Goal: Complete application form: Complete application form

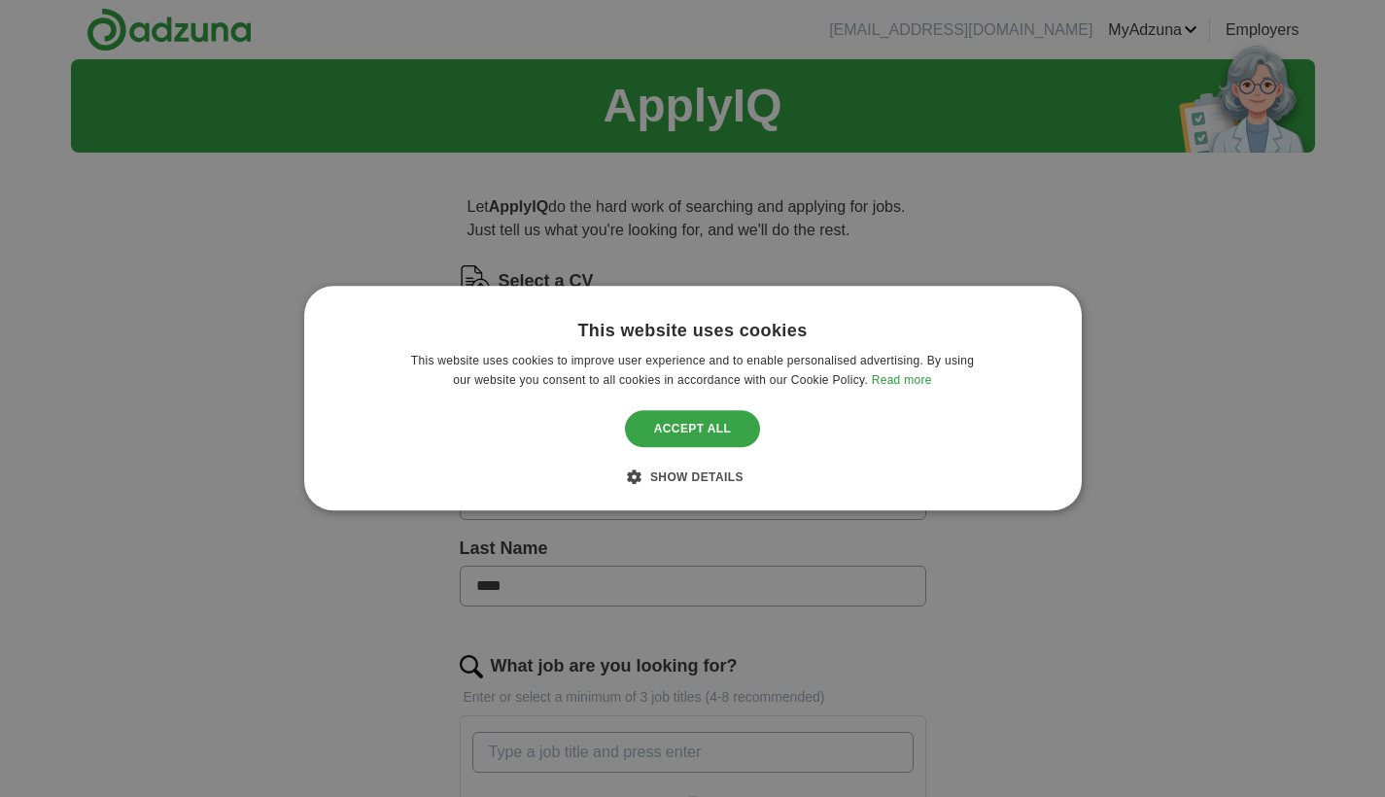
click at [733, 423] on div "Accept all" at bounding box center [693, 428] width 136 height 37
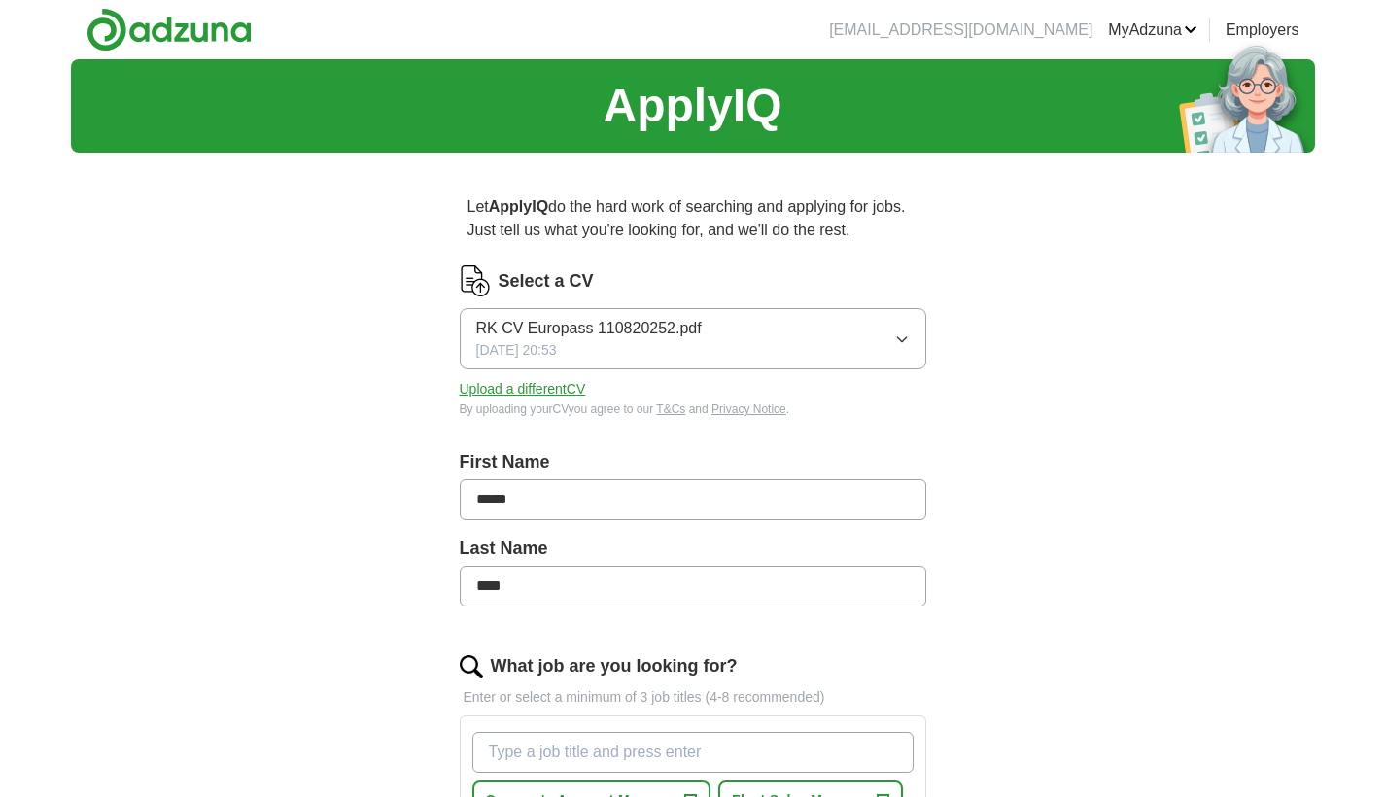
click at [705, 329] on button "RK CV Europass 110820252.pdf [DATE] 20:53" at bounding box center [693, 338] width 467 height 61
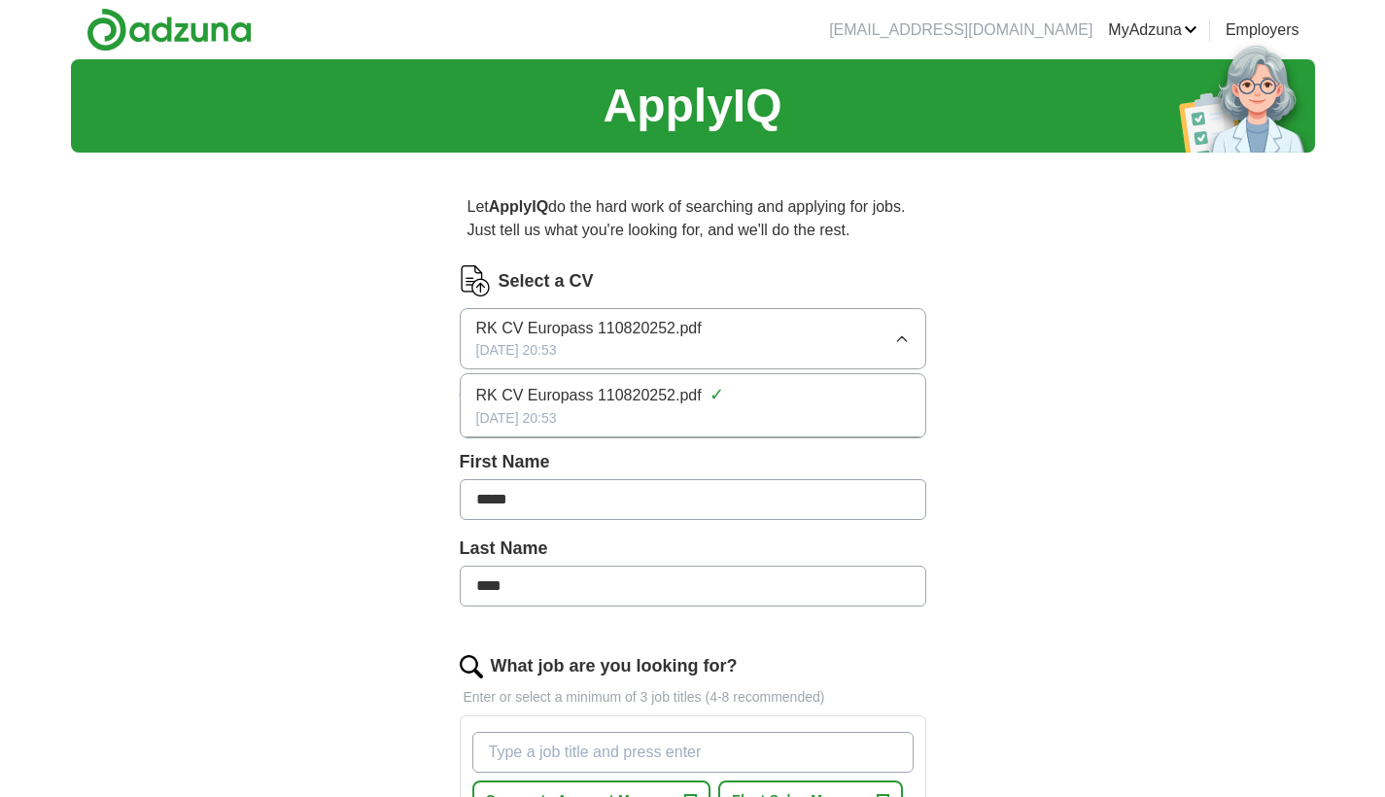
click at [705, 329] on button "RK CV Europass 110820252.pdf [DATE] 20:53" at bounding box center [693, 338] width 467 height 61
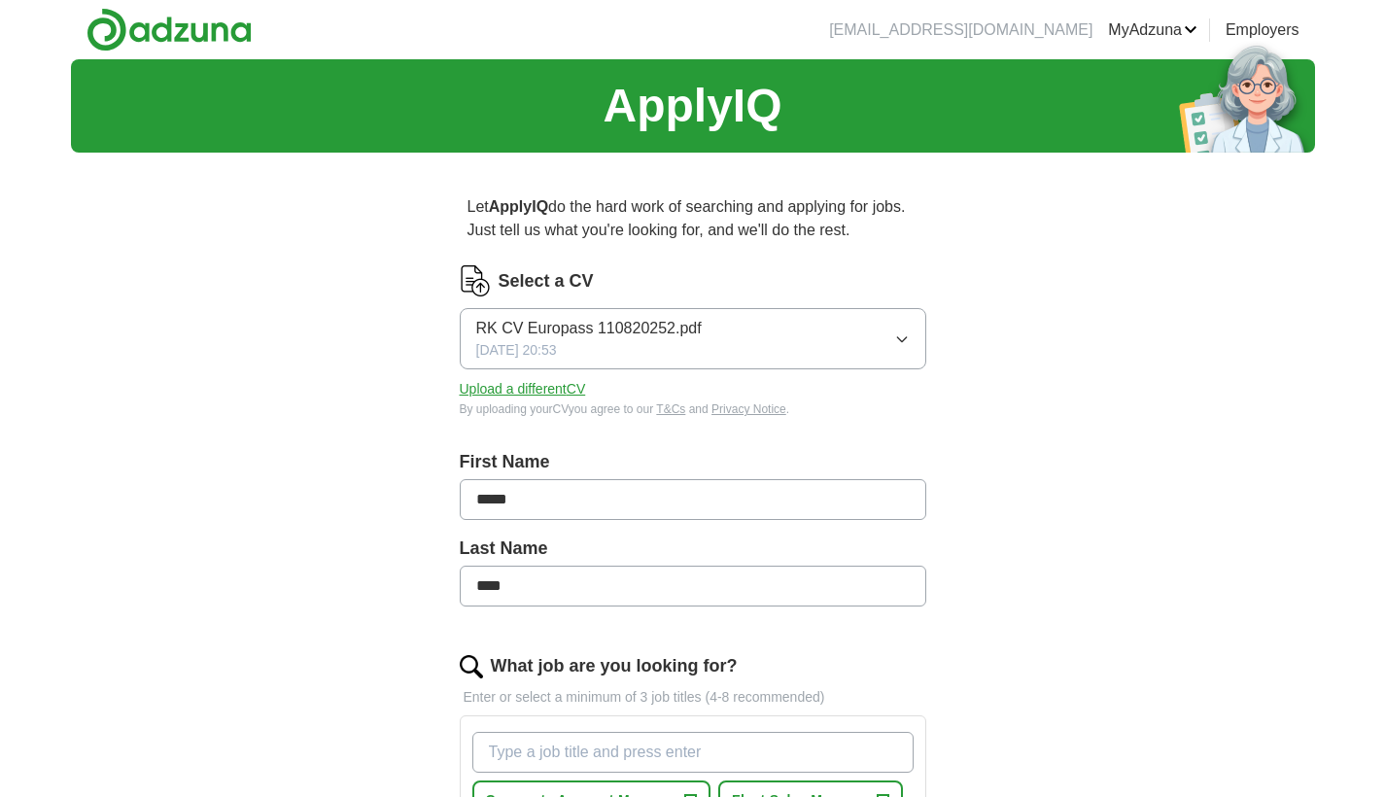
click at [578, 386] on button "Upload a different CV" at bounding box center [523, 389] width 126 height 20
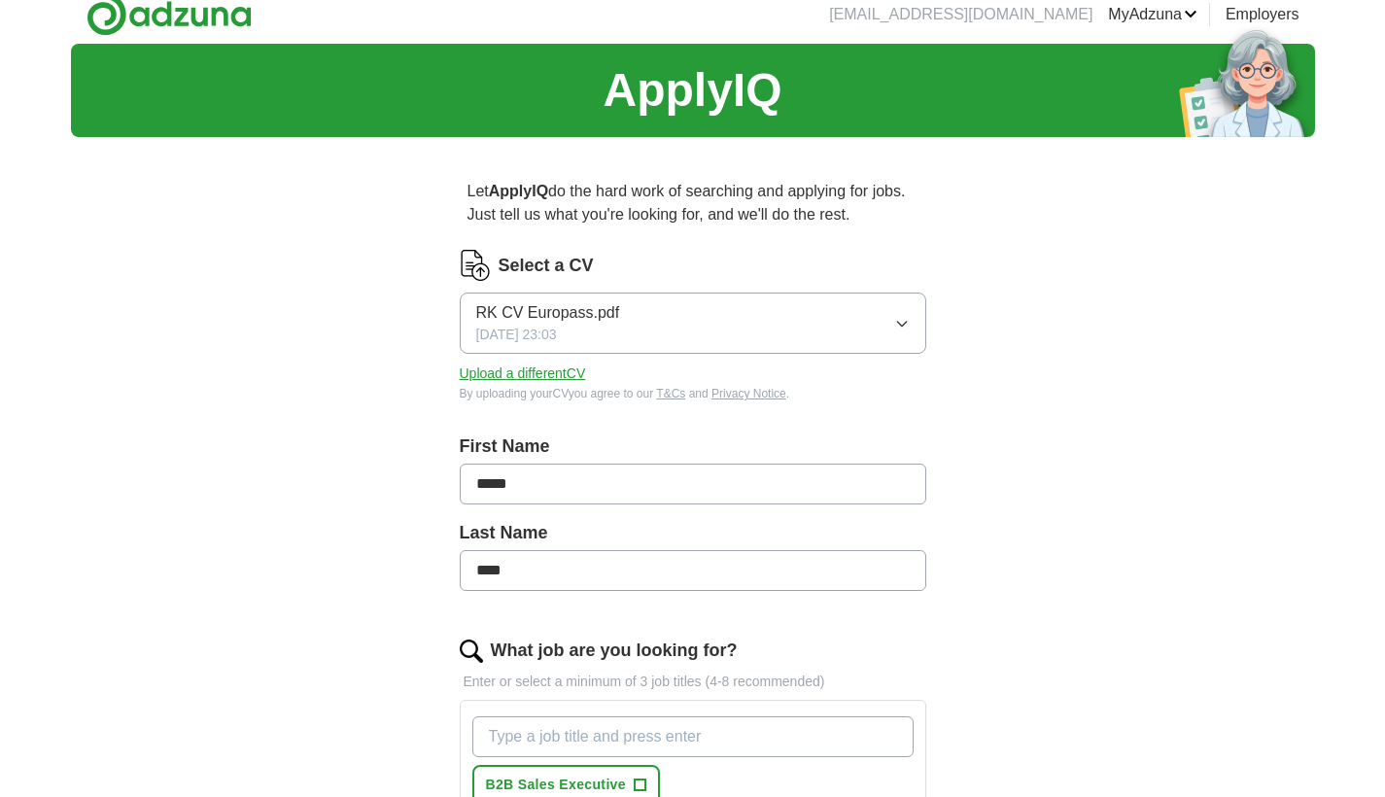
scroll to position [19, 0]
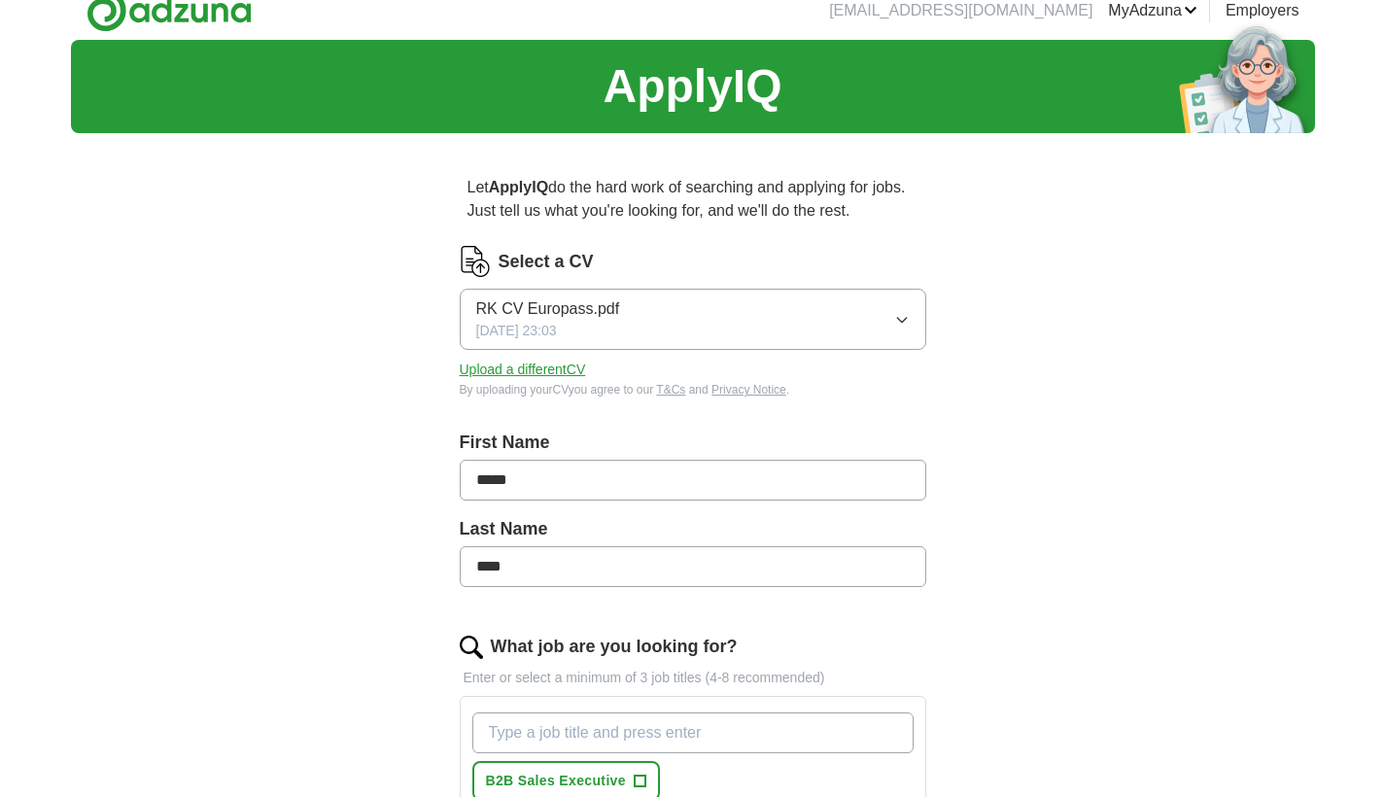
click at [904, 315] on icon "button" at bounding box center [902, 320] width 16 height 16
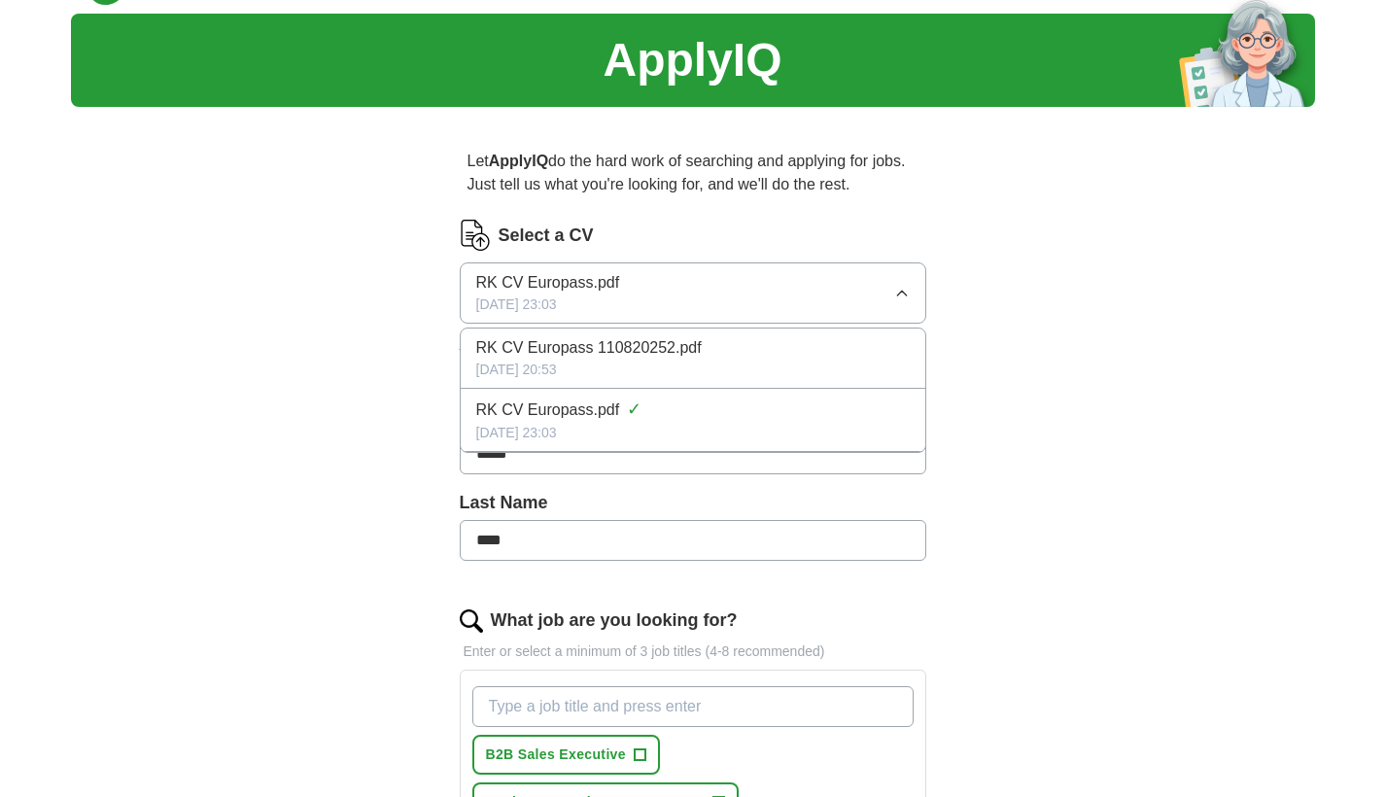
scroll to position [98, 0]
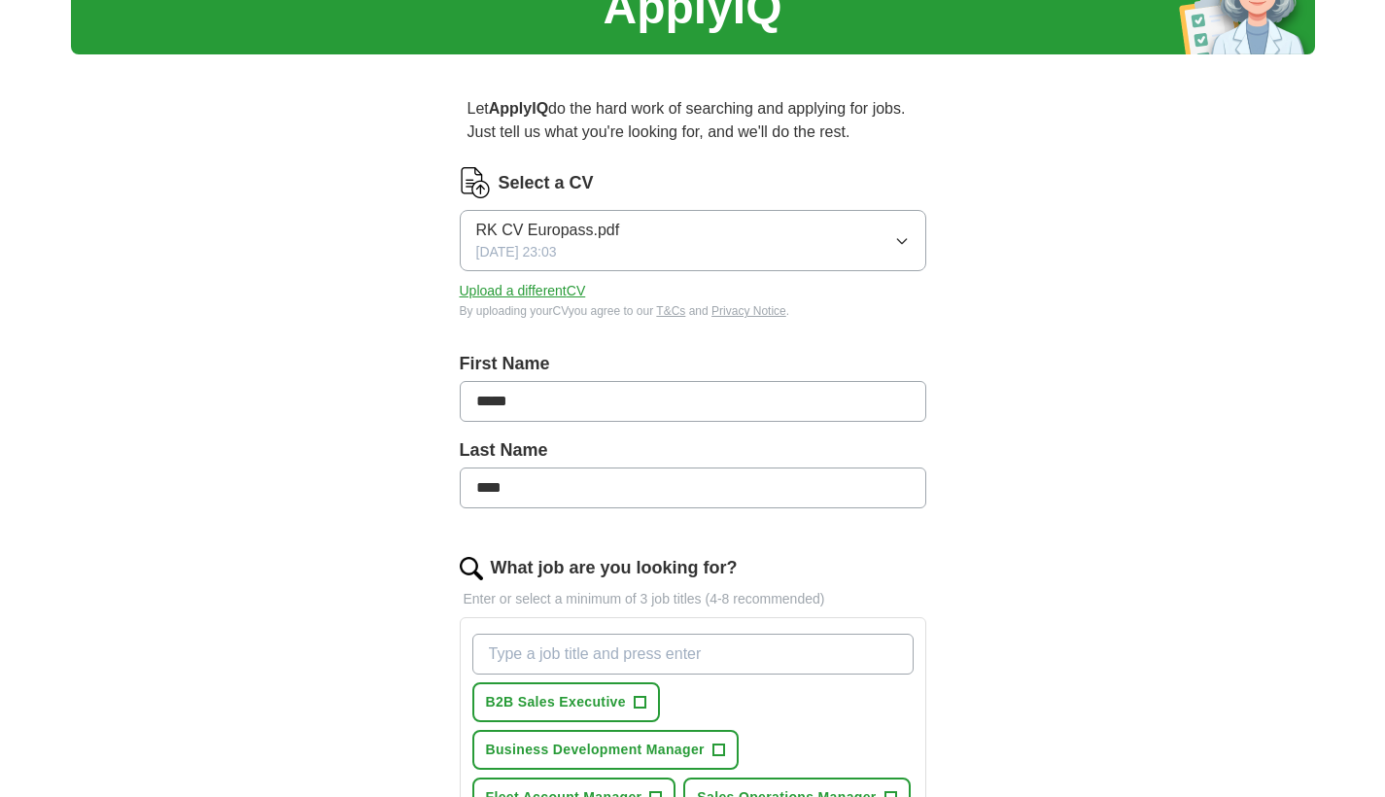
click at [1043, 357] on div "ApplyIQ Let ApplyIQ do the hard work of searching and applying for jobs. Just t…" at bounding box center [693, 741] width 1244 height 1561
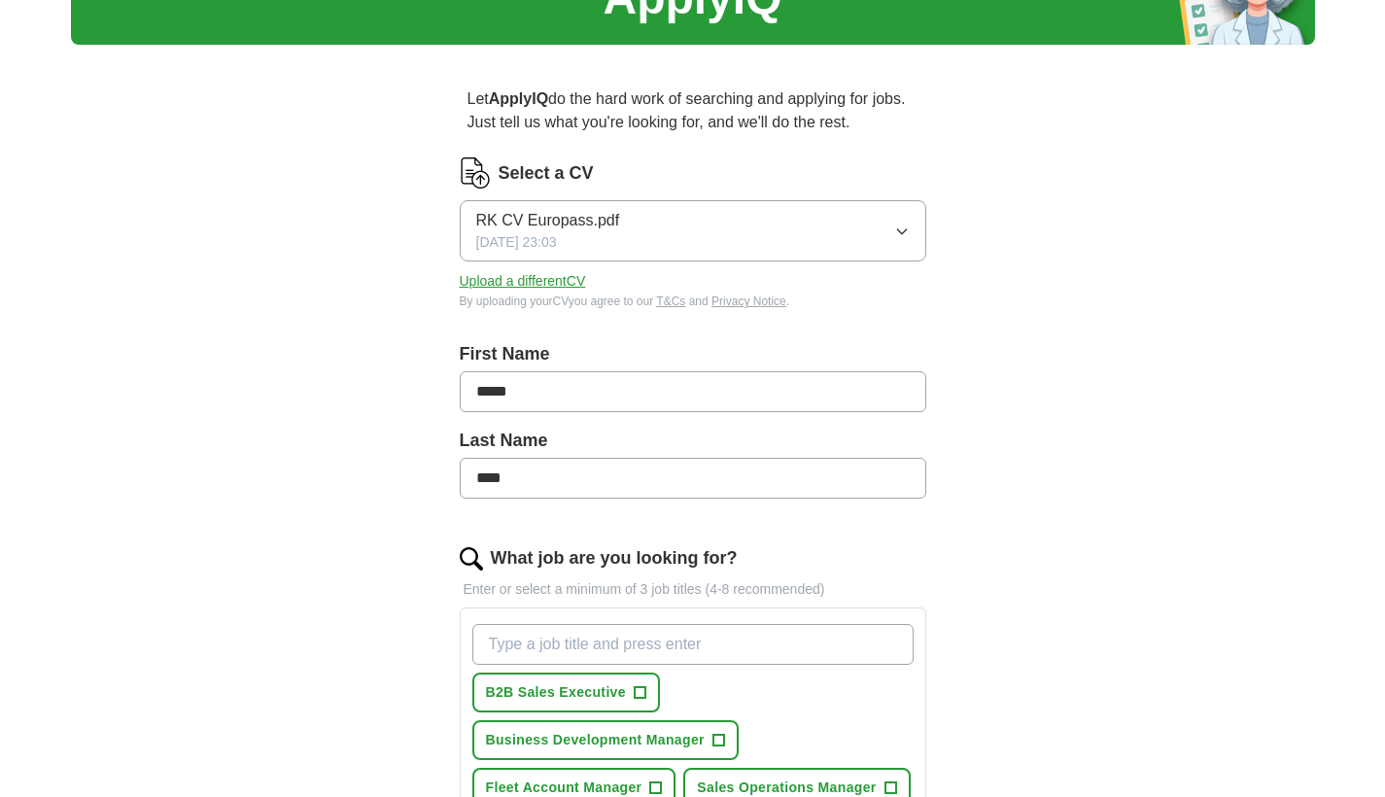
scroll to position [112, 0]
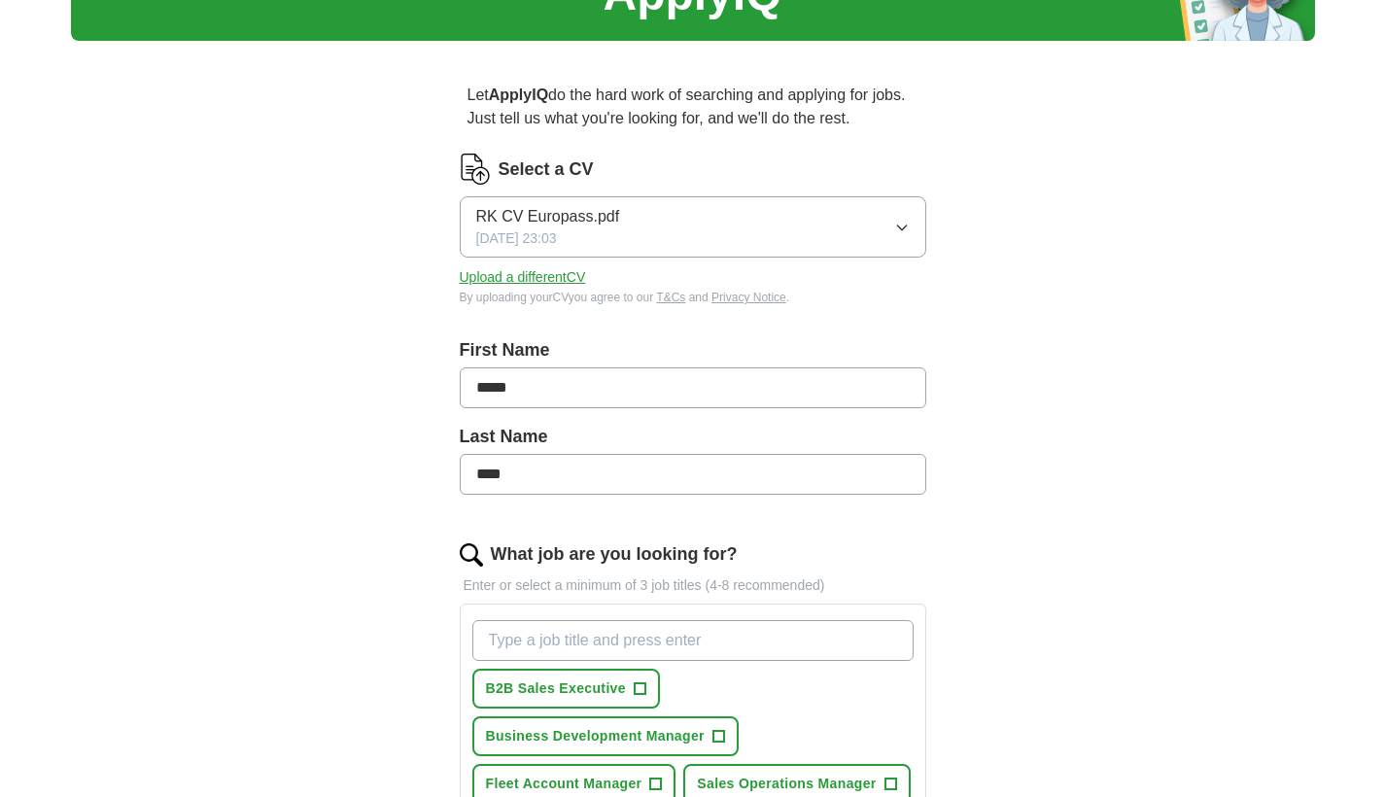
click at [912, 226] on button "RK CV Europass.pdf [DATE] 23:03" at bounding box center [693, 226] width 467 height 61
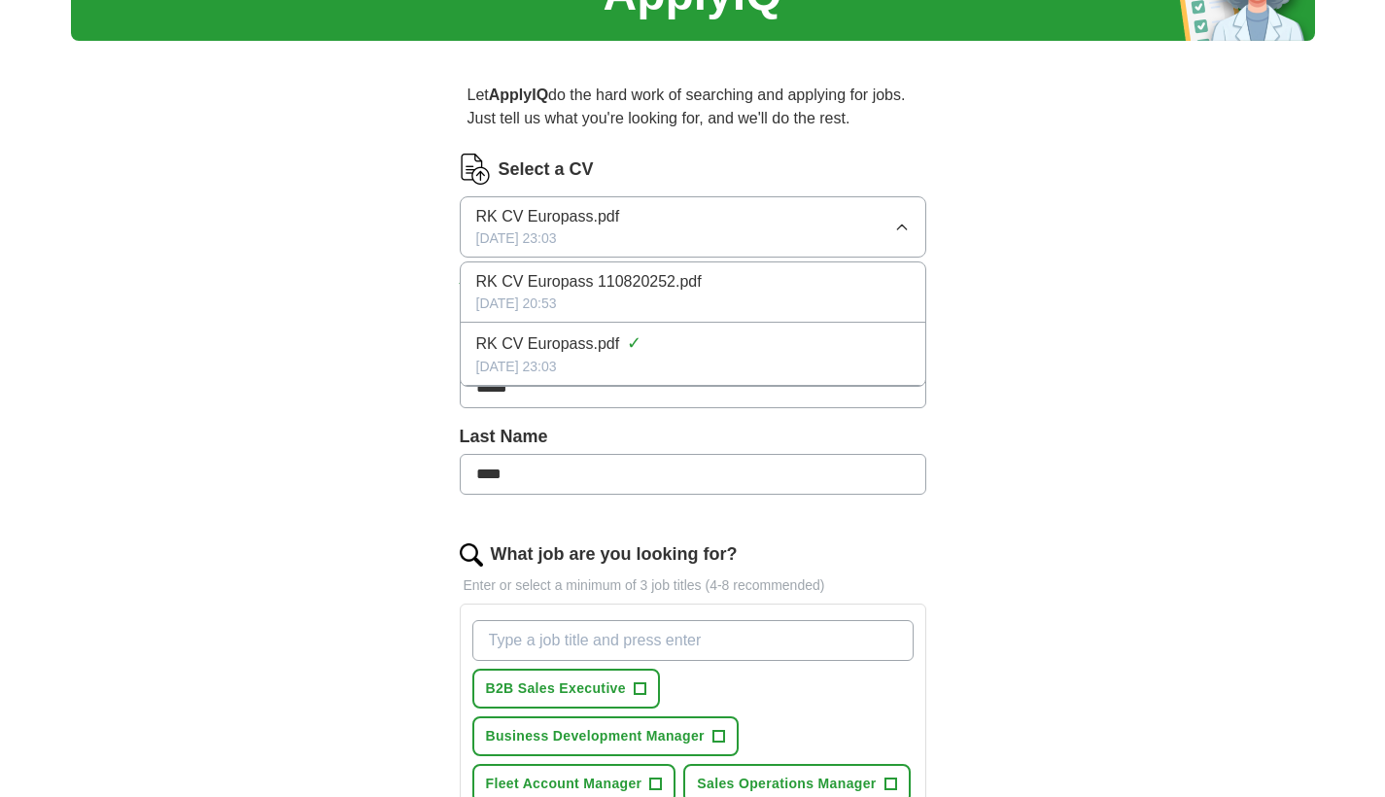
click at [906, 226] on icon "button" at bounding box center [902, 228] width 16 height 16
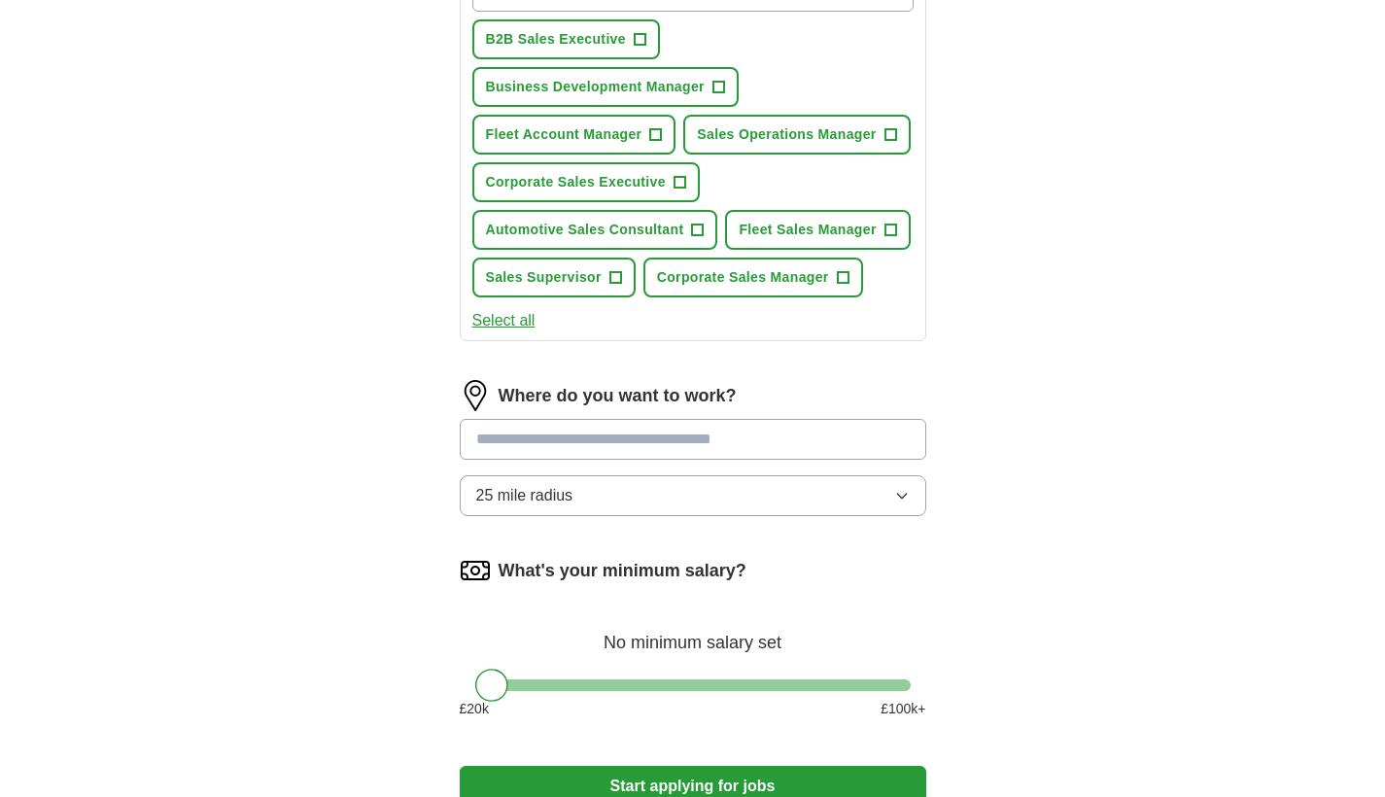
scroll to position [765, 0]
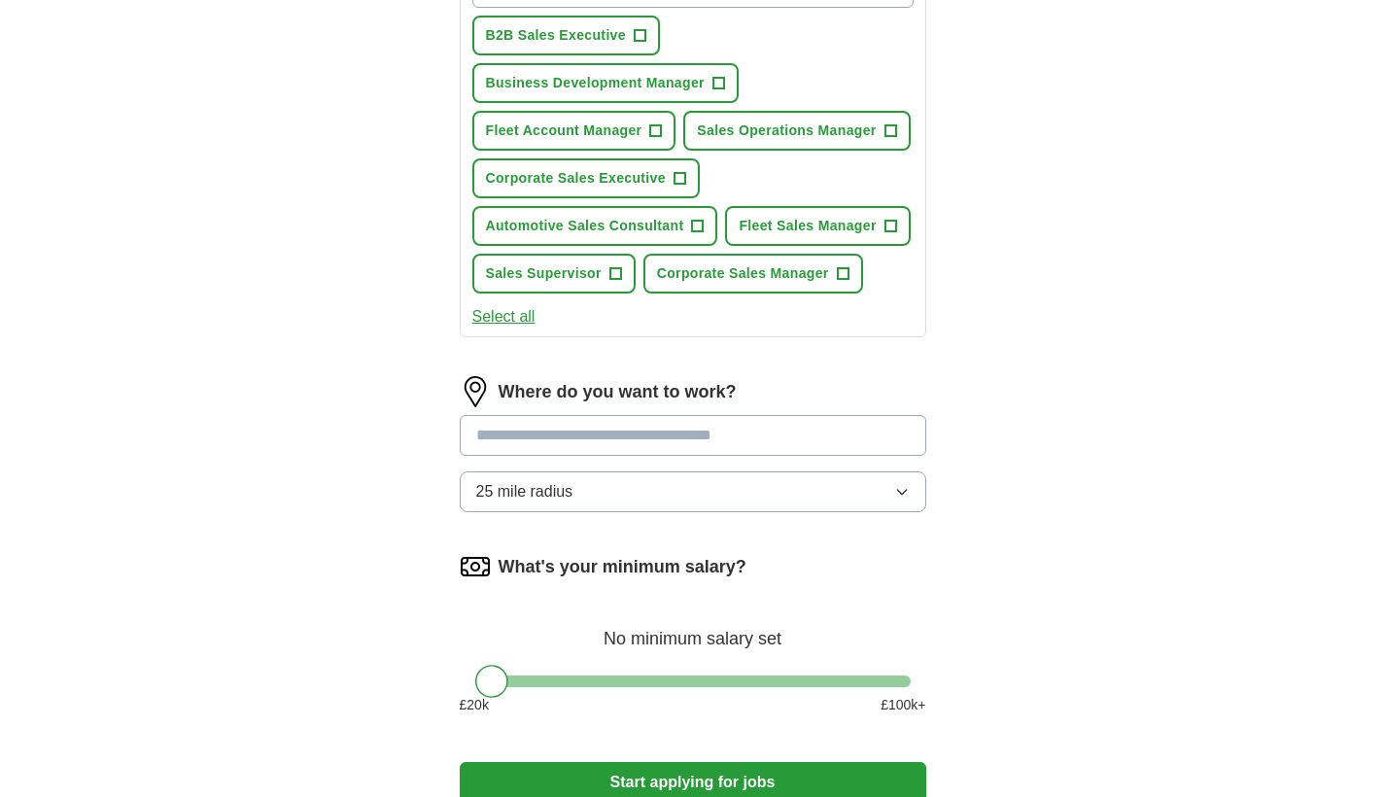
click at [823, 456] on input at bounding box center [693, 435] width 467 height 41
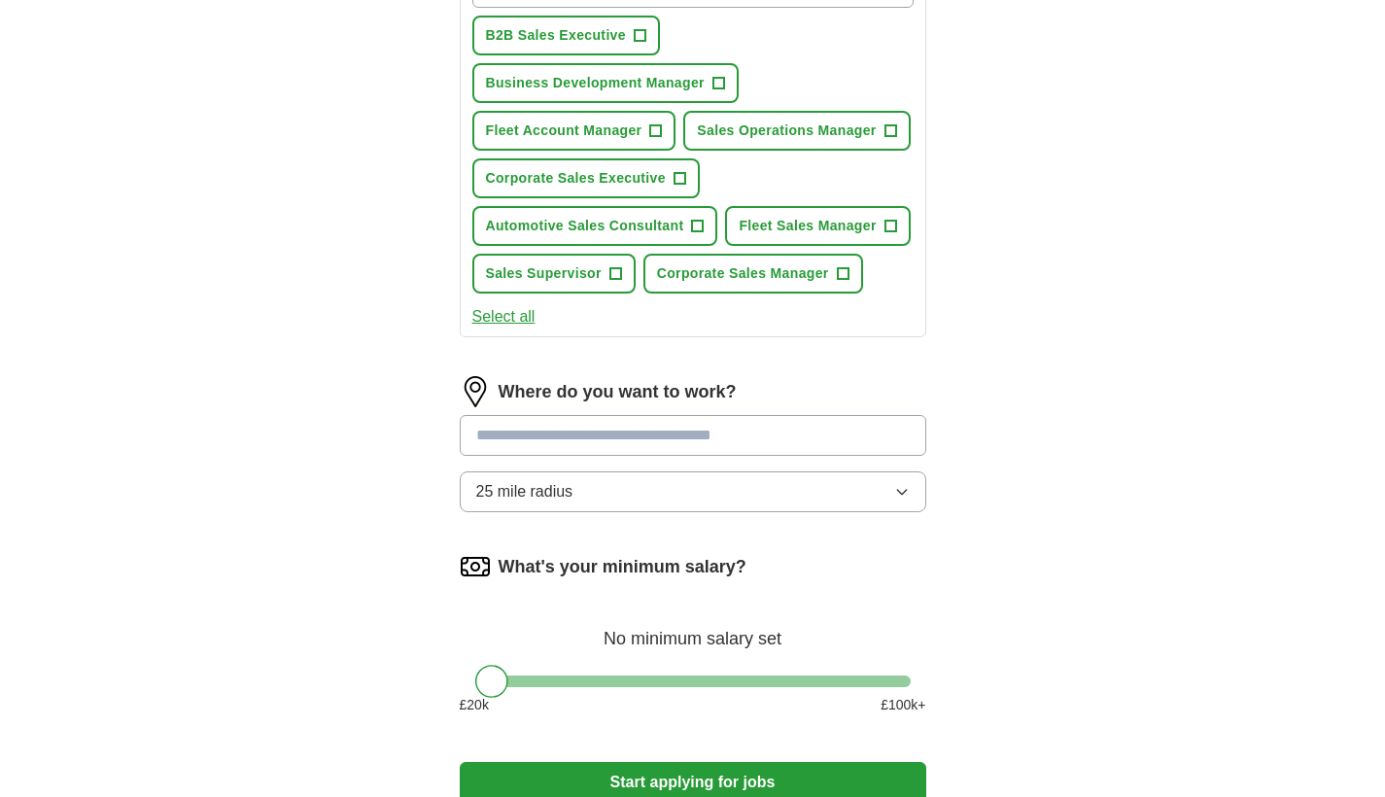
click at [823, 456] on input at bounding box center [693, 435] width 467 height 41
type input "*"
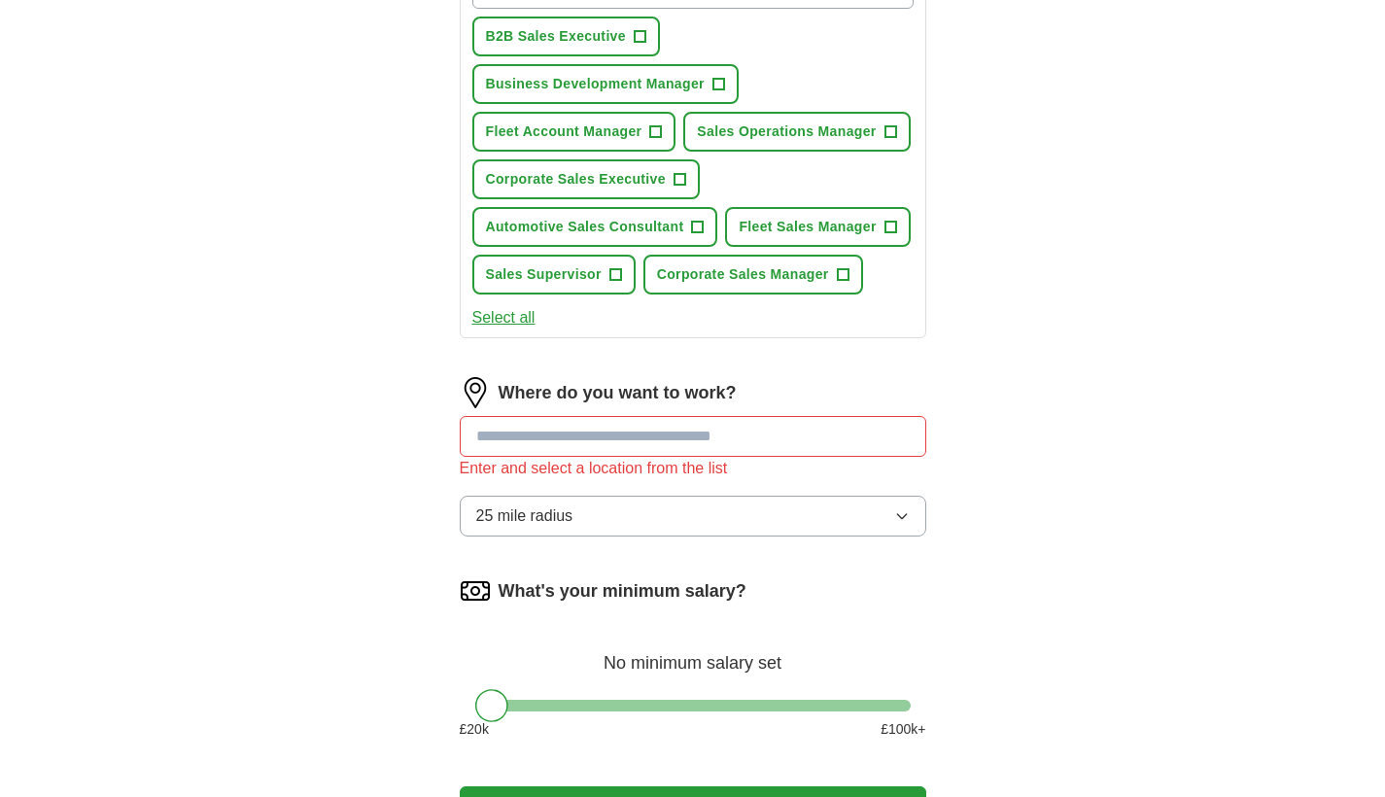
click at [1199, 492] on div "ApplyIQ Let ApplyIQ do the hard work of searching and applying for jobs. Just t…" at bounding box center [693, 87] width 1244 height 1584
click at [905, 519] on icon "button" at bounding box center [901, 516] width 9 height 5
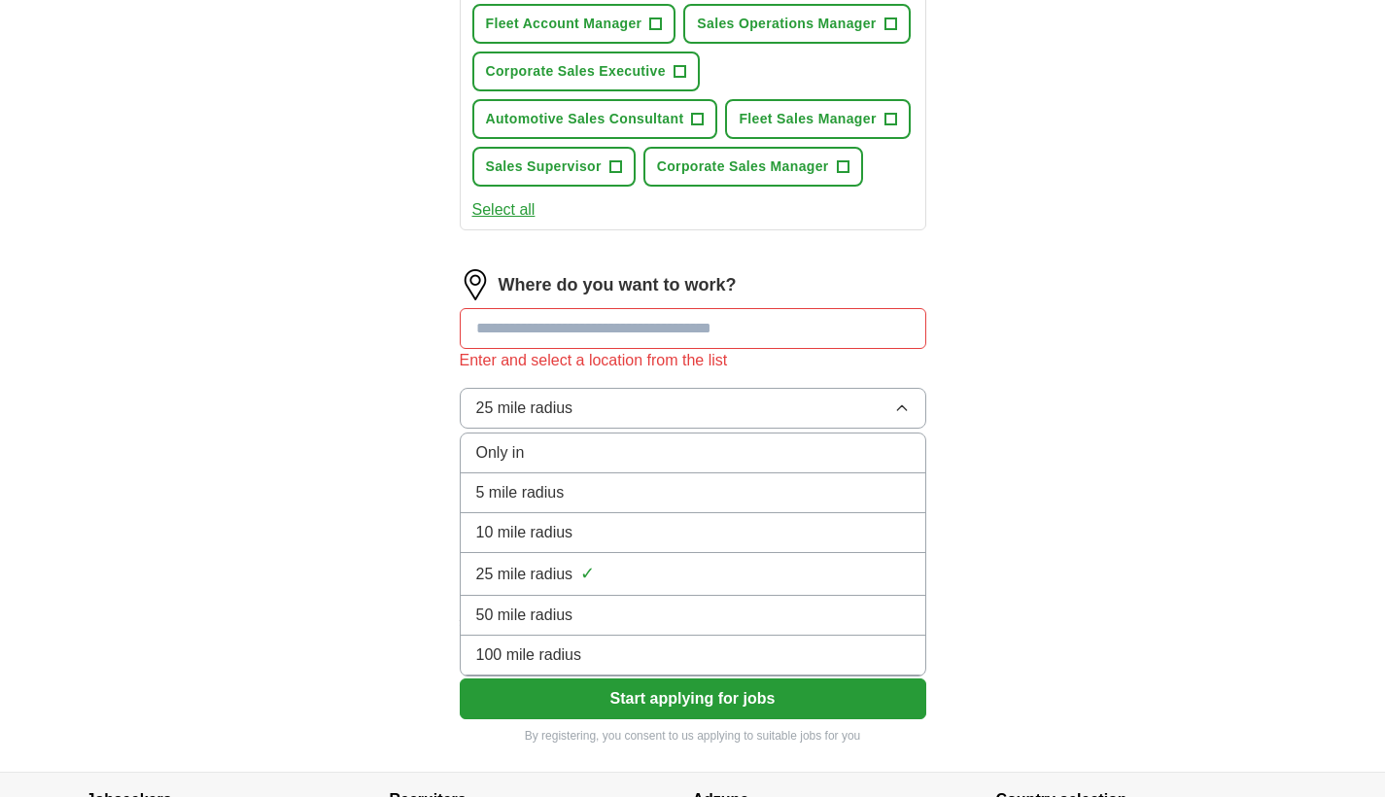
scroll to position [1111, 0]
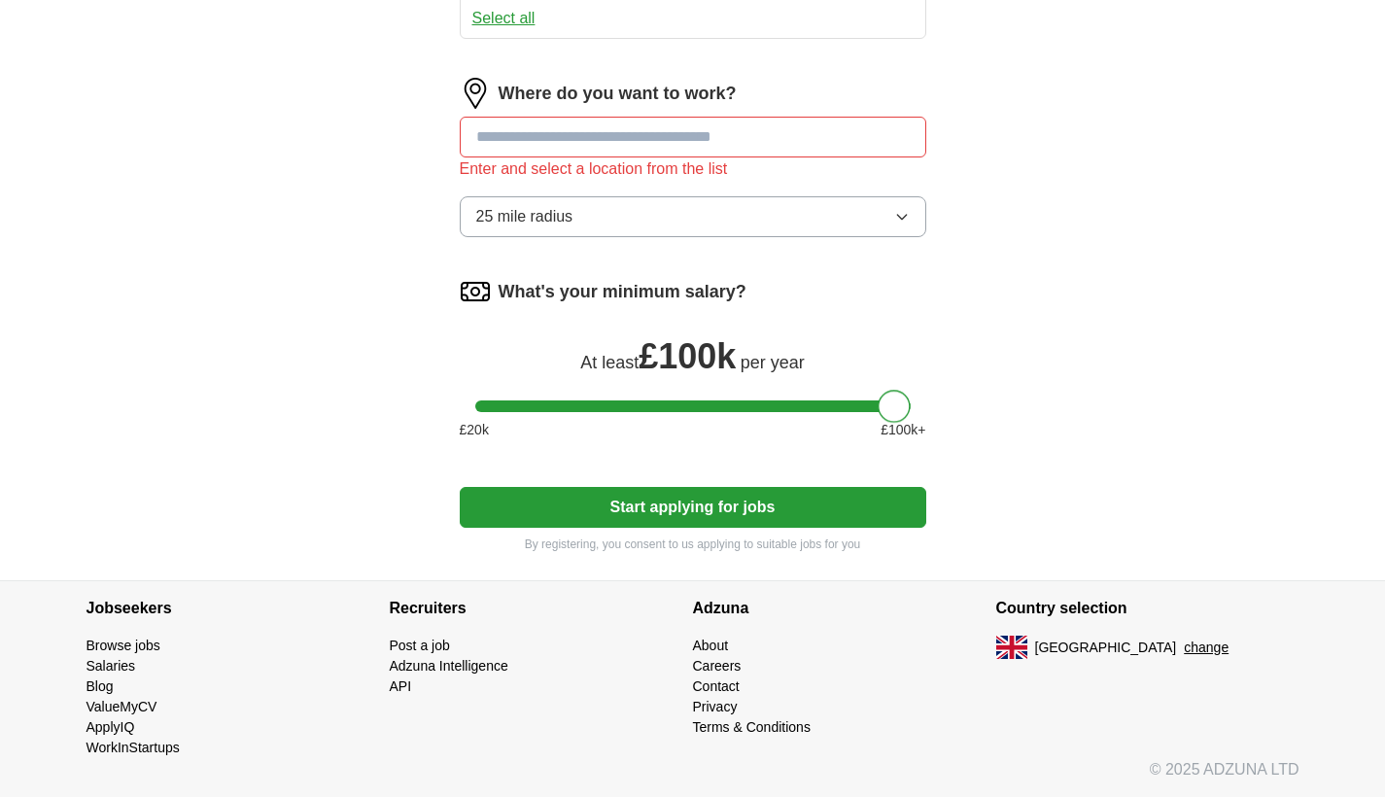
drag, startPoint x: 496, startPoint y: 407, endPoint x: 924, endPoint y: 406, distance: 428.7
click at [924, 406] on div at bounding box center [693, 406] width 467 height 12
click at [824, 505] on button "Start applying for jobs" at bounding box center [693, 507] width 467 height 41
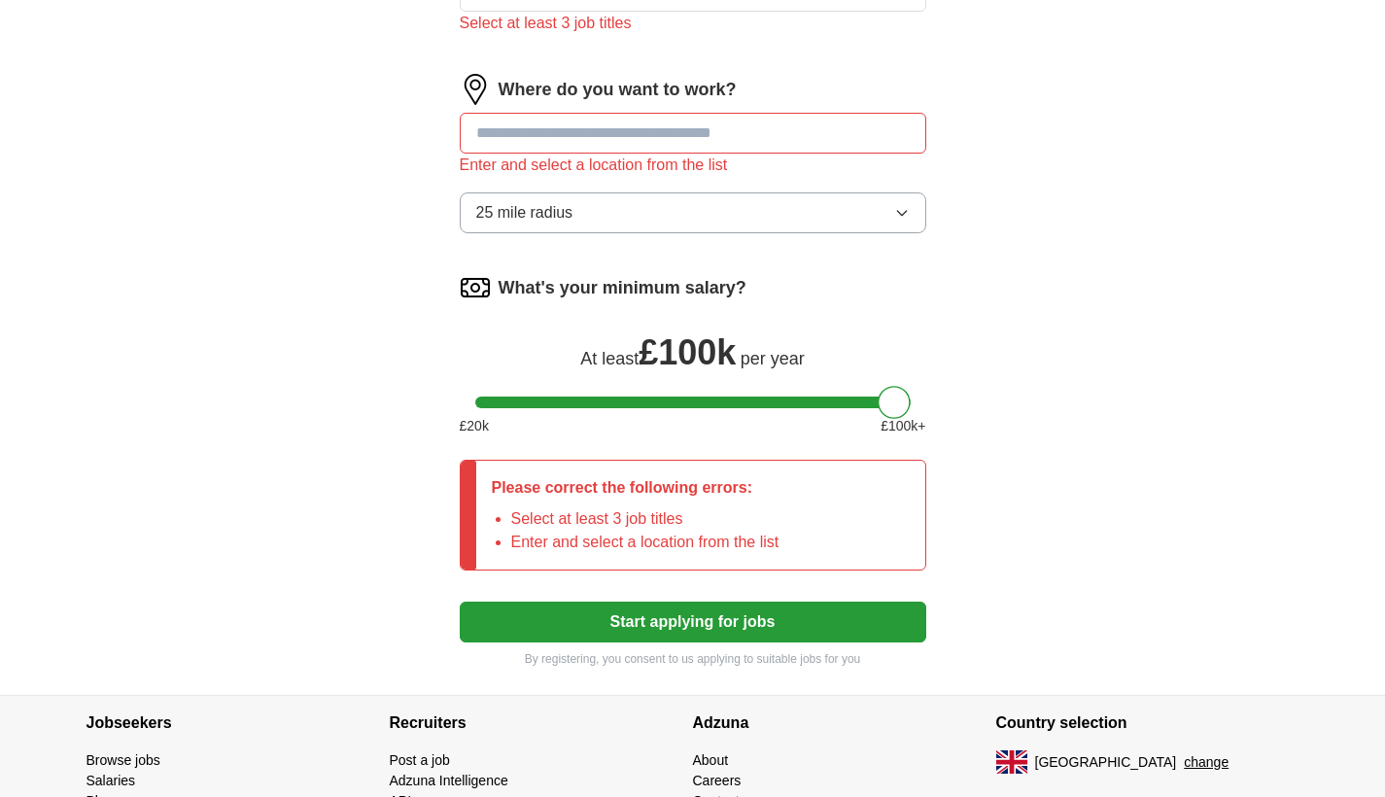
scroll to position [1087, 0]
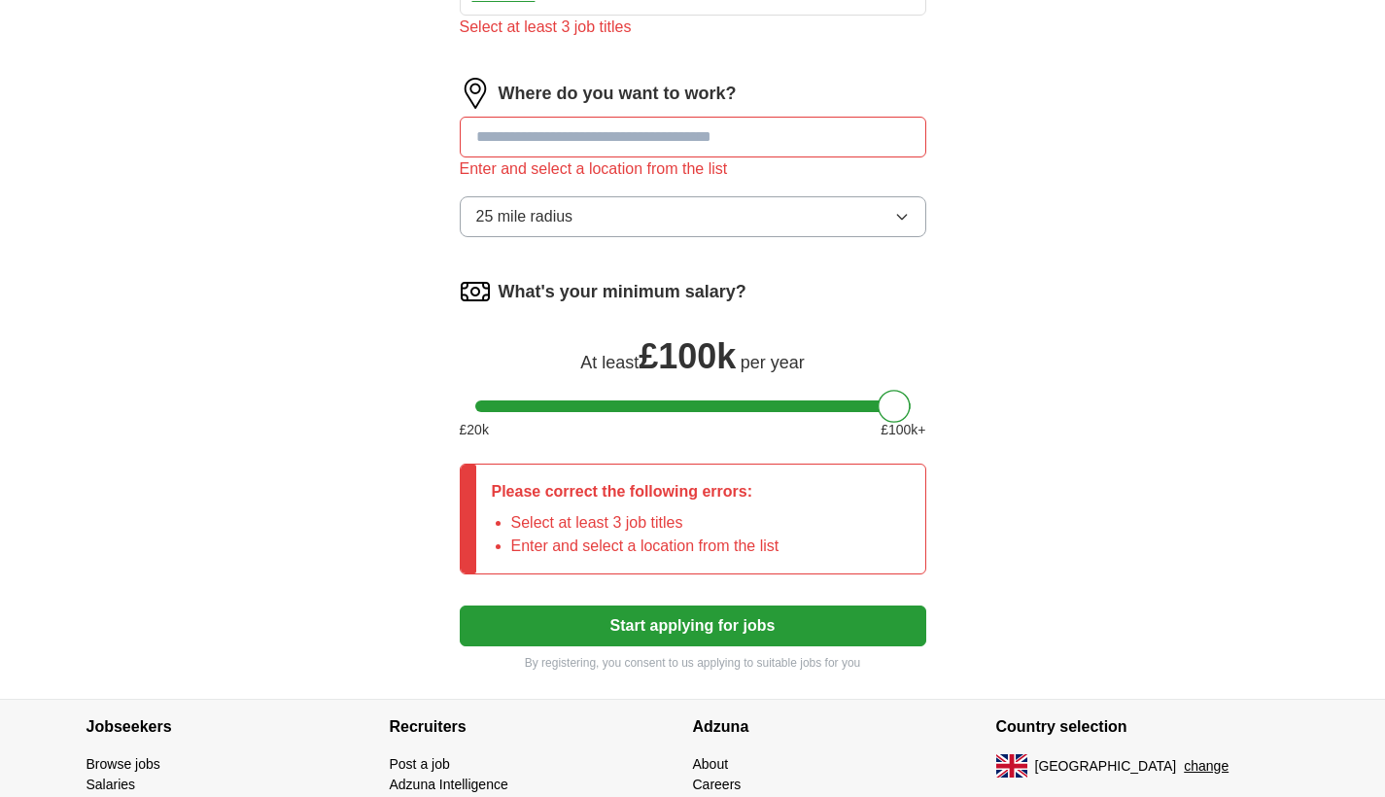
click at [764, 157] on input at bounding box center [693, 137] width 467 height 41
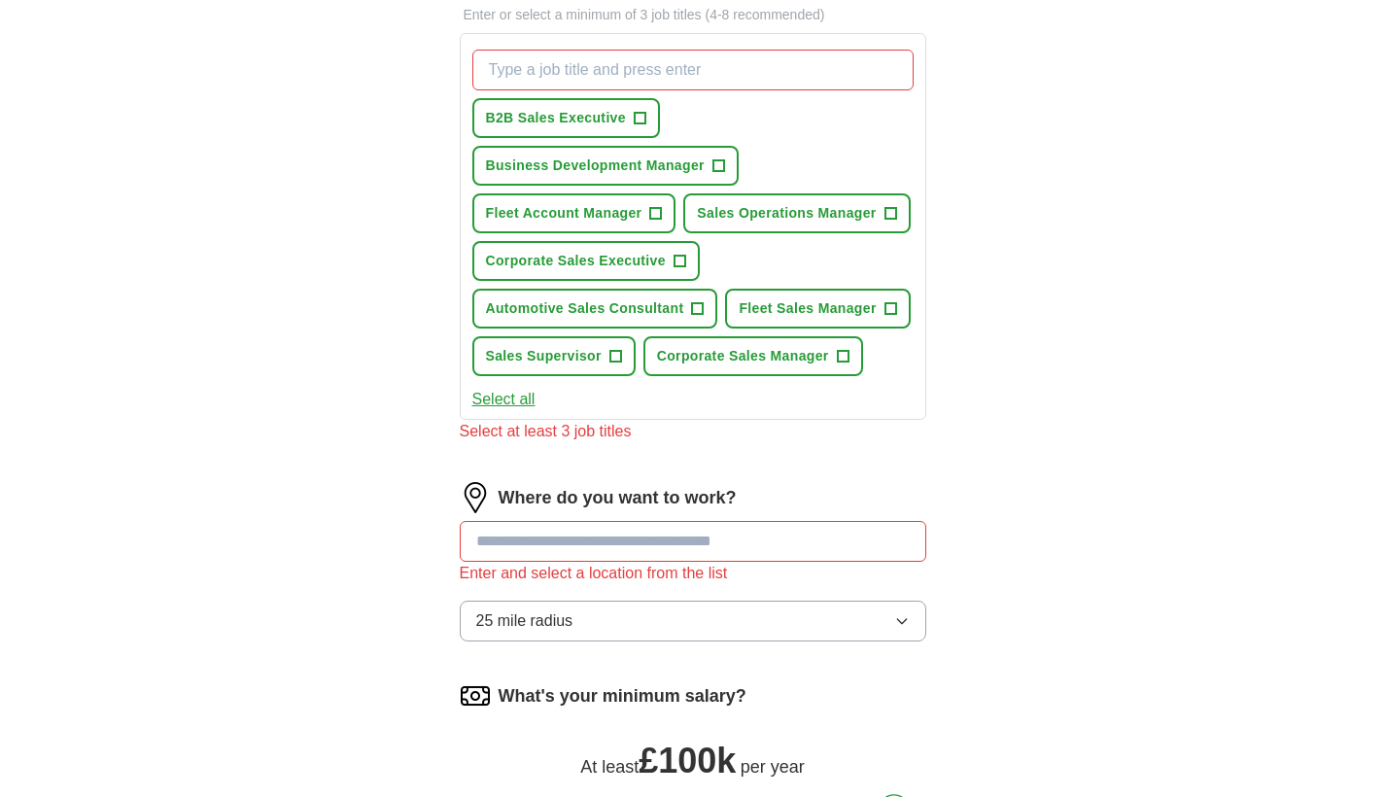
scroll to position [678, 0]
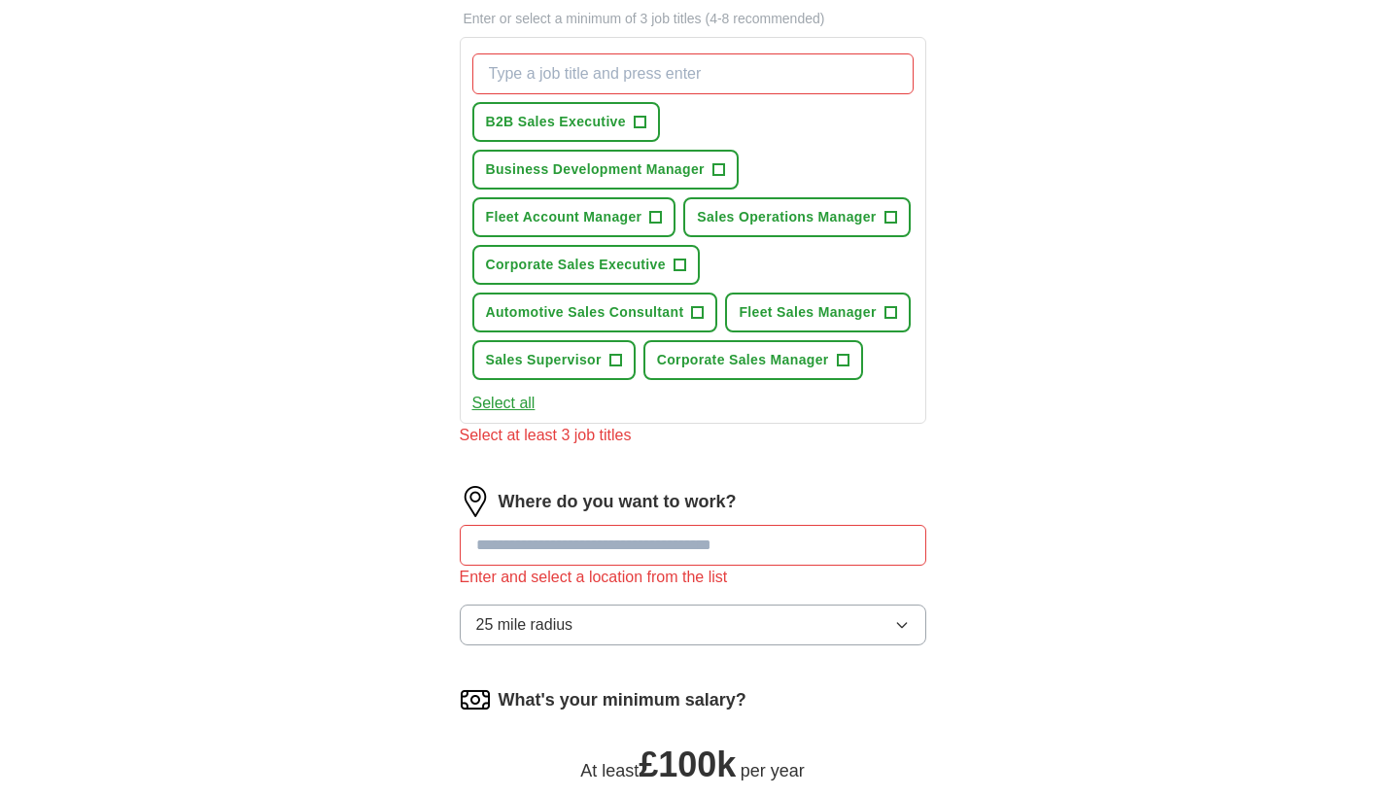
click at [643, 122] on span "+" at bounding box center [640, 123] width 12 height 16
click at [891, 321] on span "+" at bounding box center [891, 313] width 12 height 16
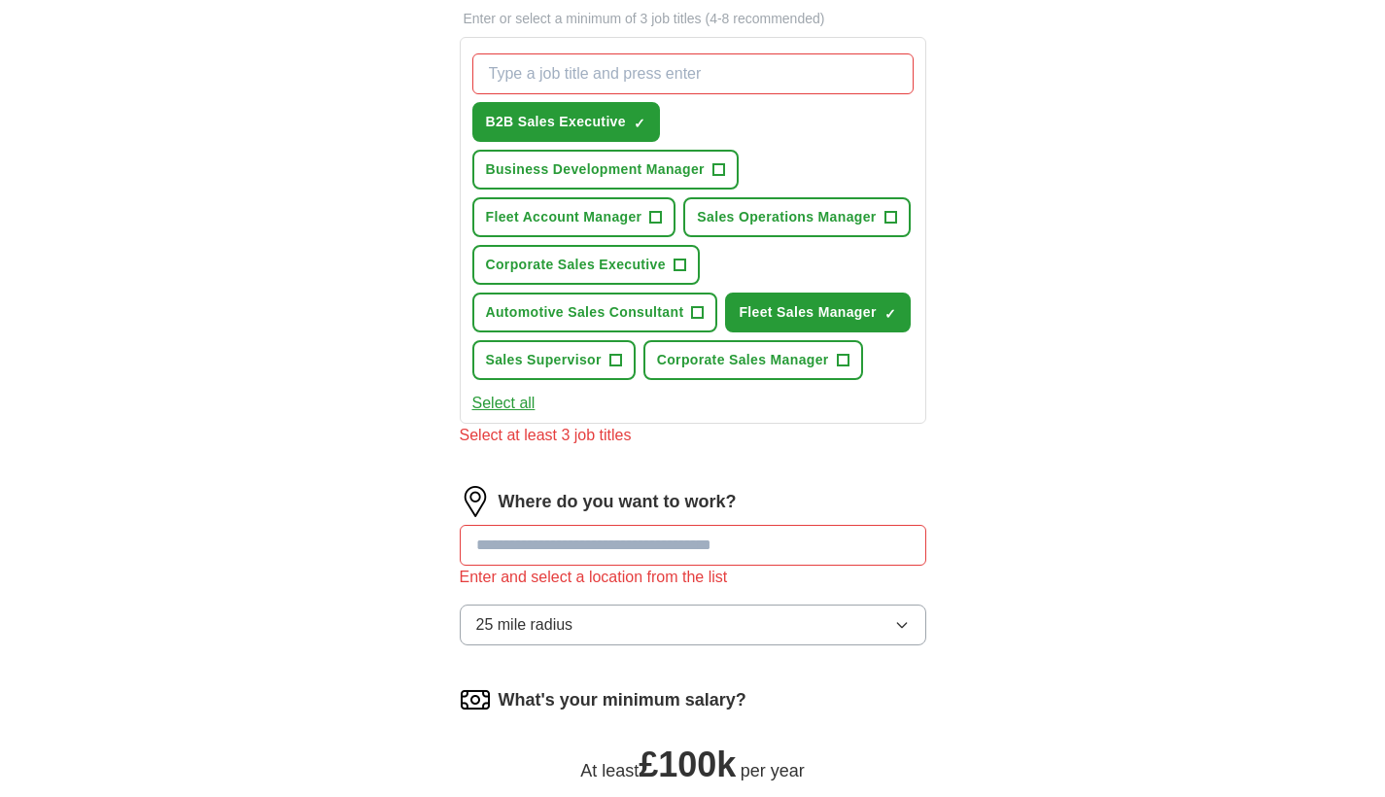
click at [699, 321] on span "+" at bounding box center [698, 313] width 12 height 16
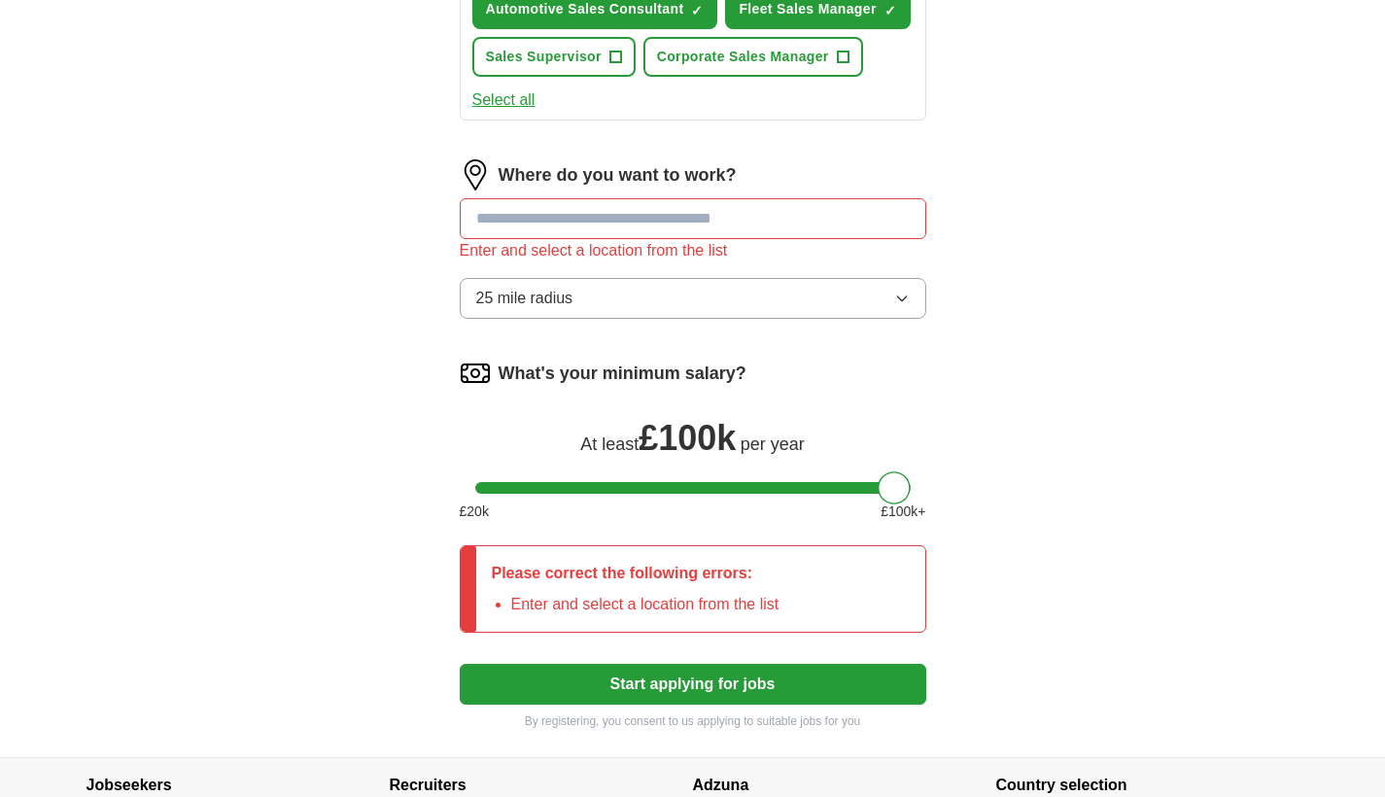
scroll to position [1206, 0]
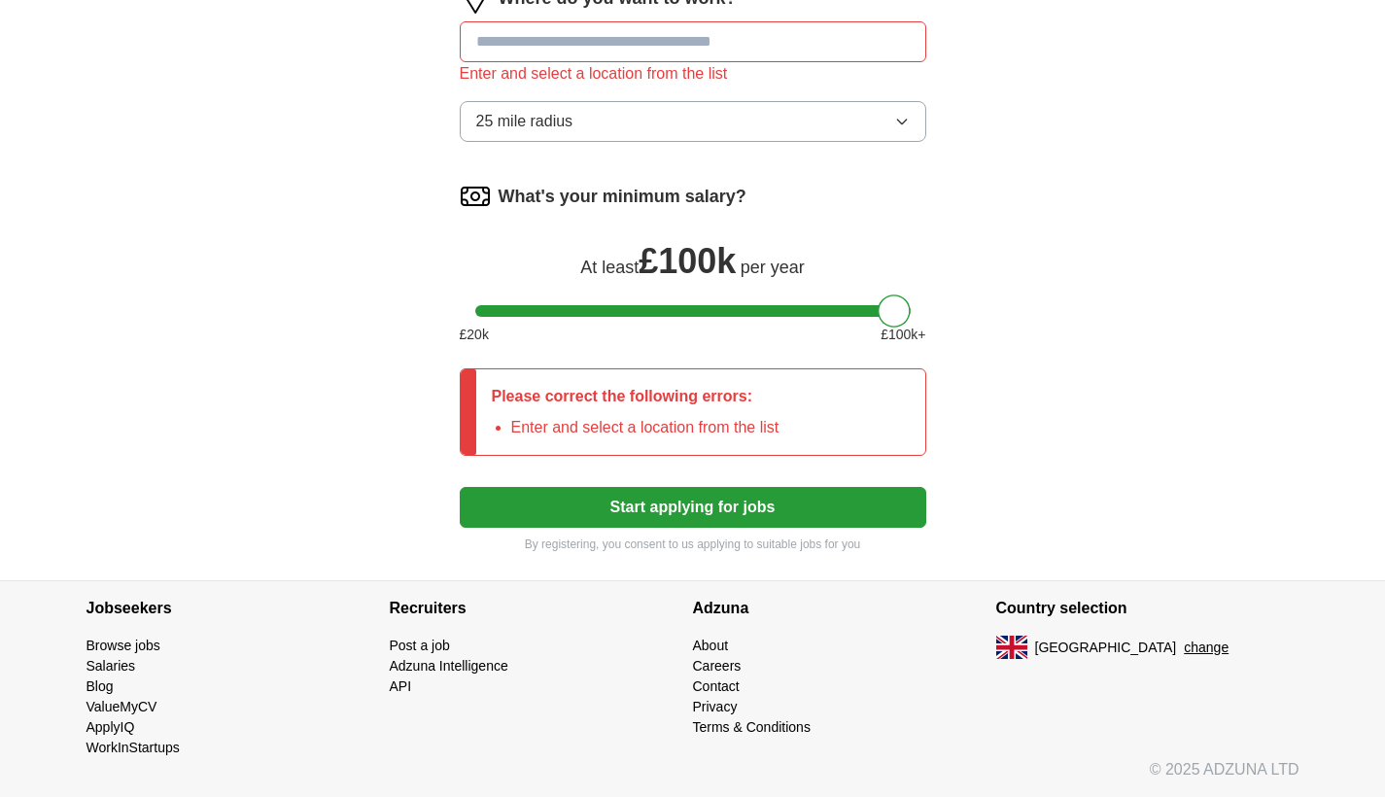
click at [763, 503] on button "Start applying for jobs" at bounding box center [693, 507] width 467 height 41
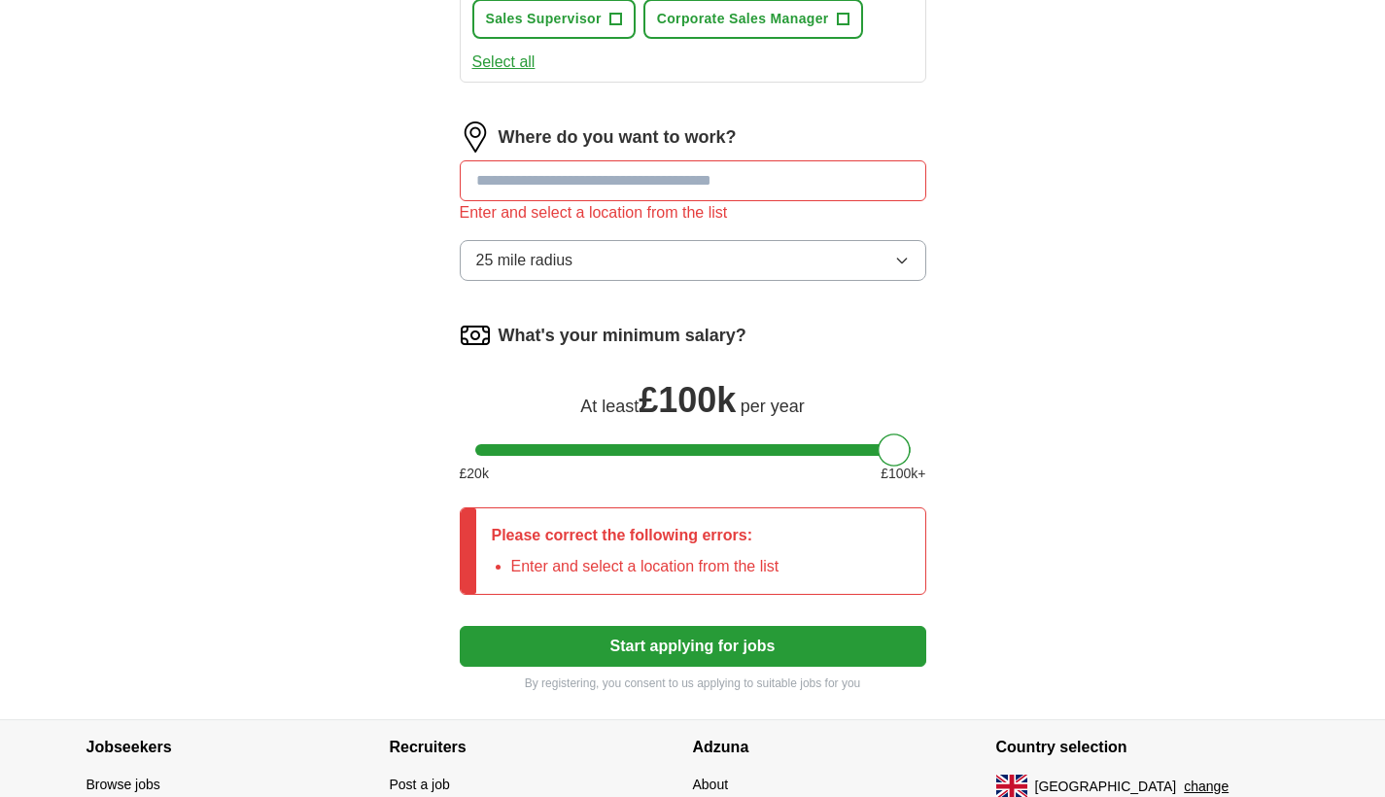
scroll to position [835, 0]
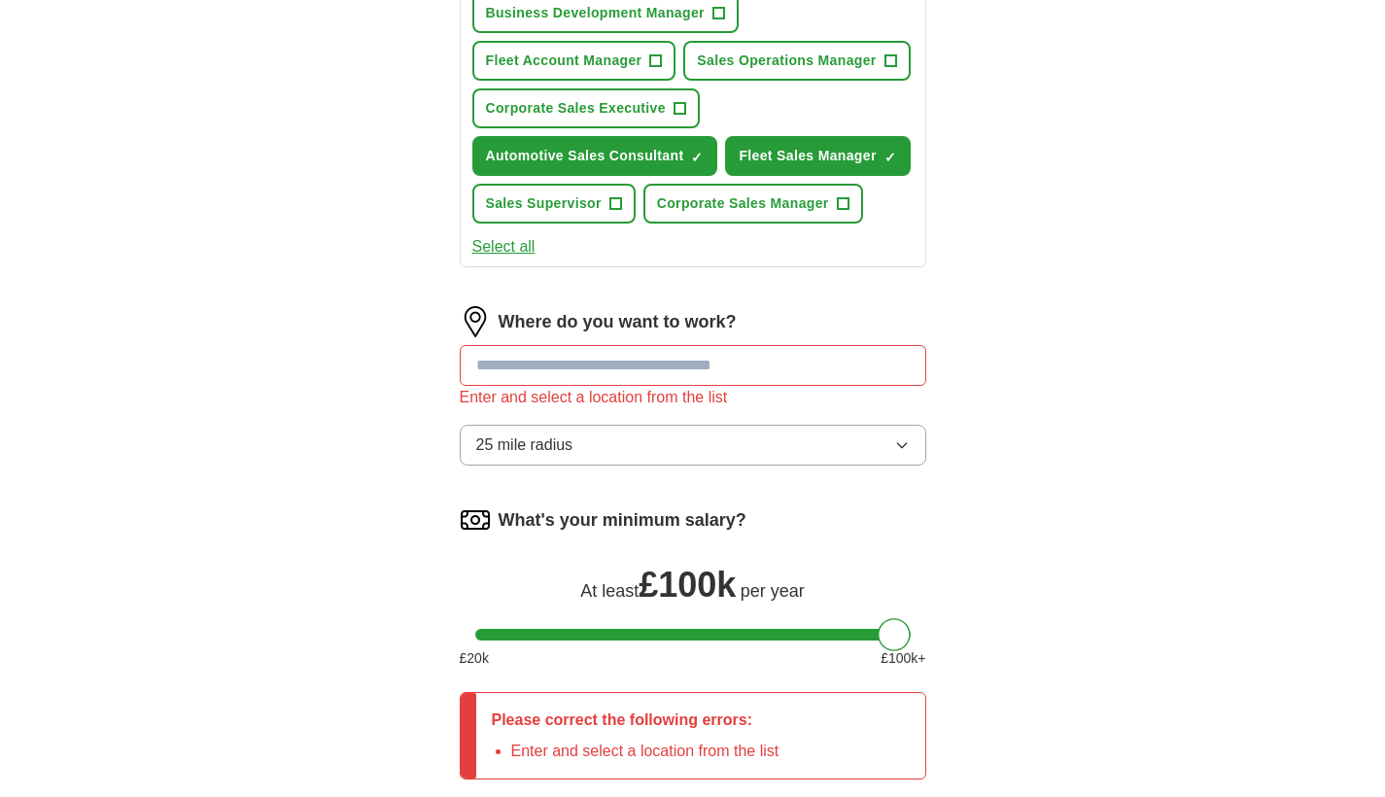
click at [750, 386] on input at bounding box center [693, 365] width 467 height 41
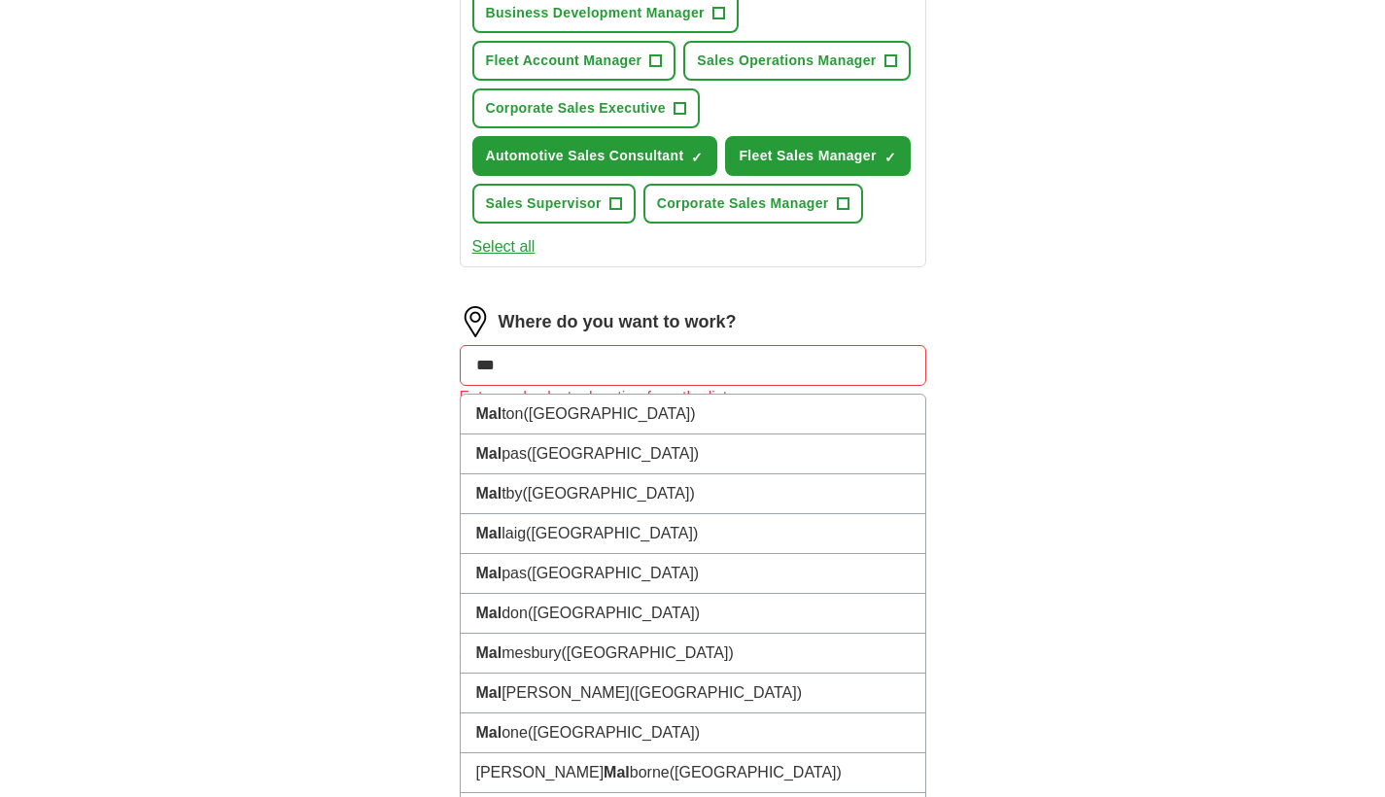
click at [851, 141] on div "B2B Sales Executive ✓ × Business Development Manager + Fleet Account Manager + …" at bounding box center [693, 60] width 449 height 342
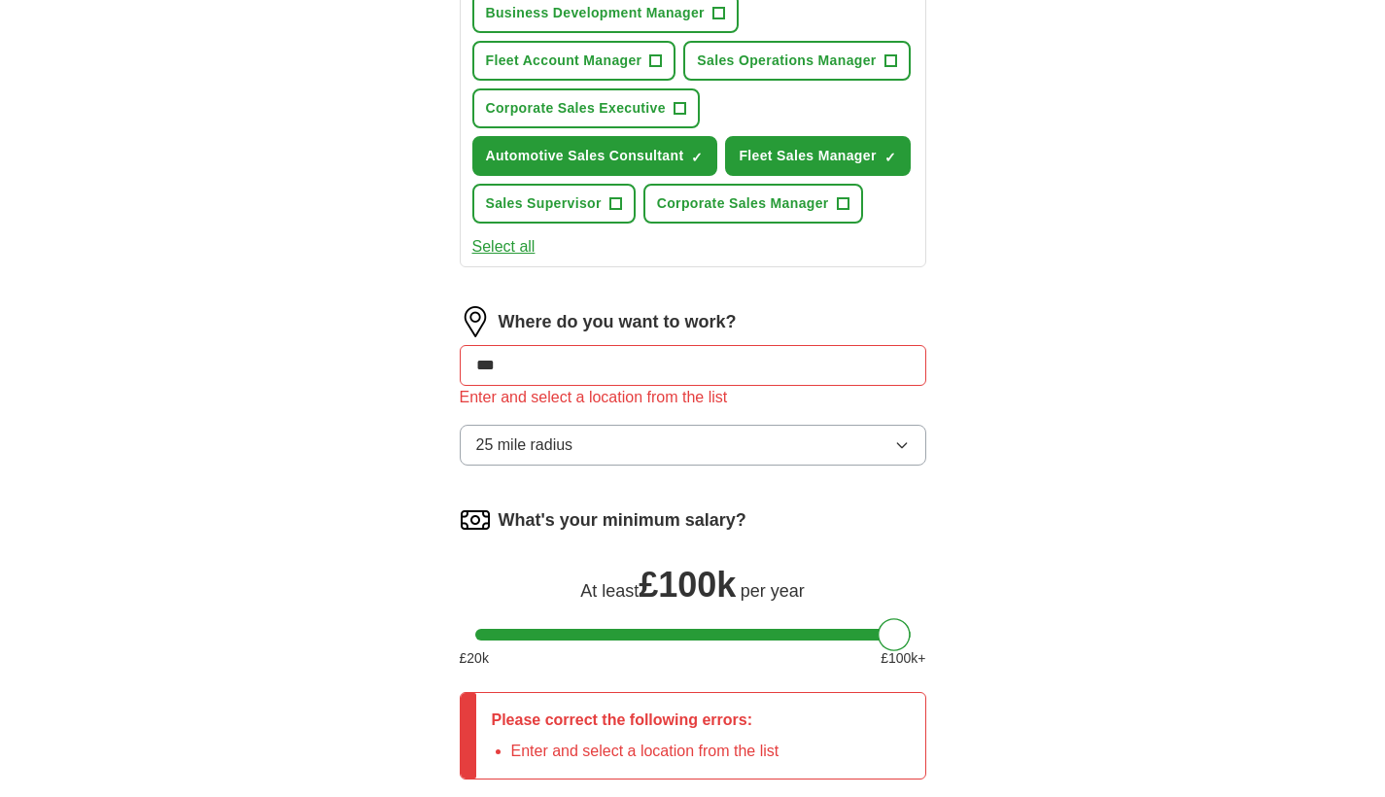
click at [600, 386] on input "***" at bounding box center [693, 365] width 467 height 41
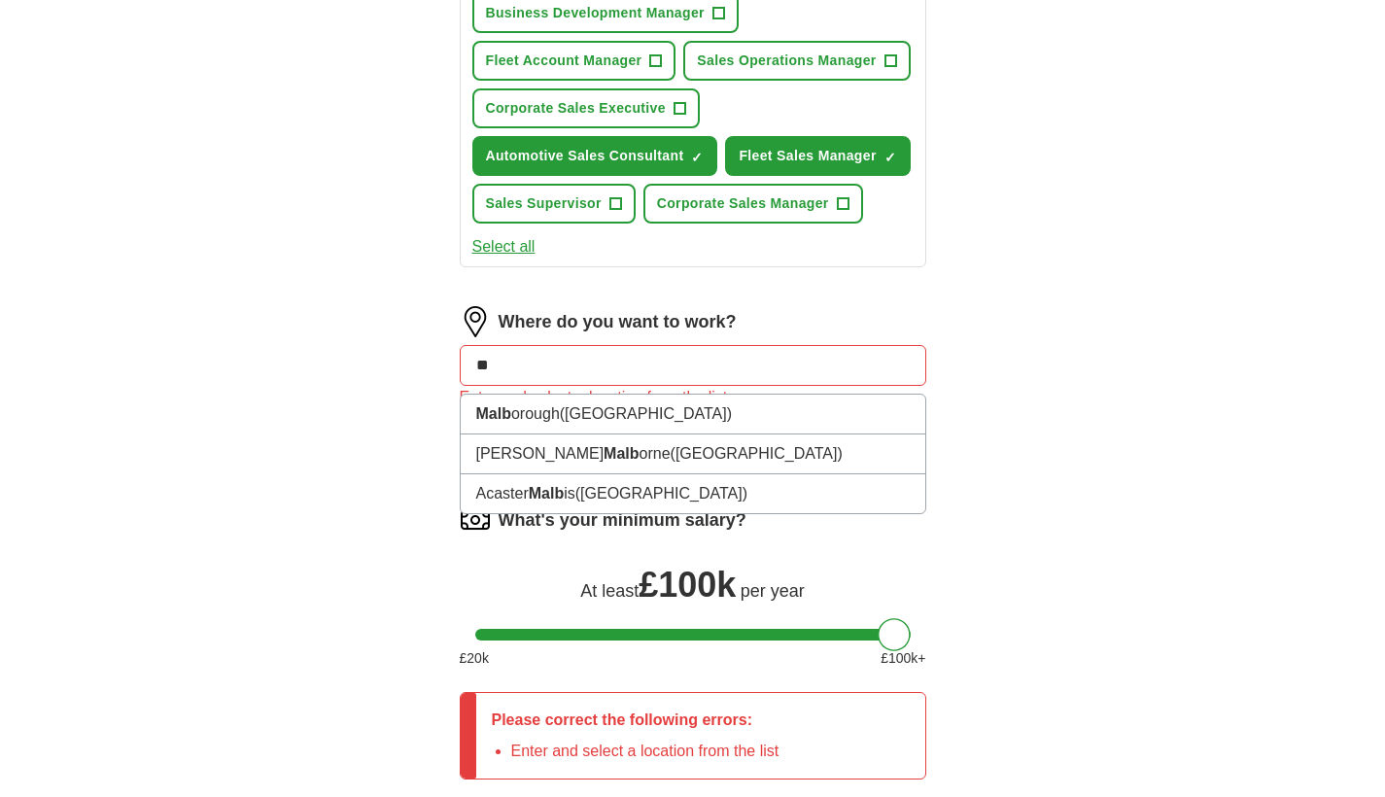
type input "*"
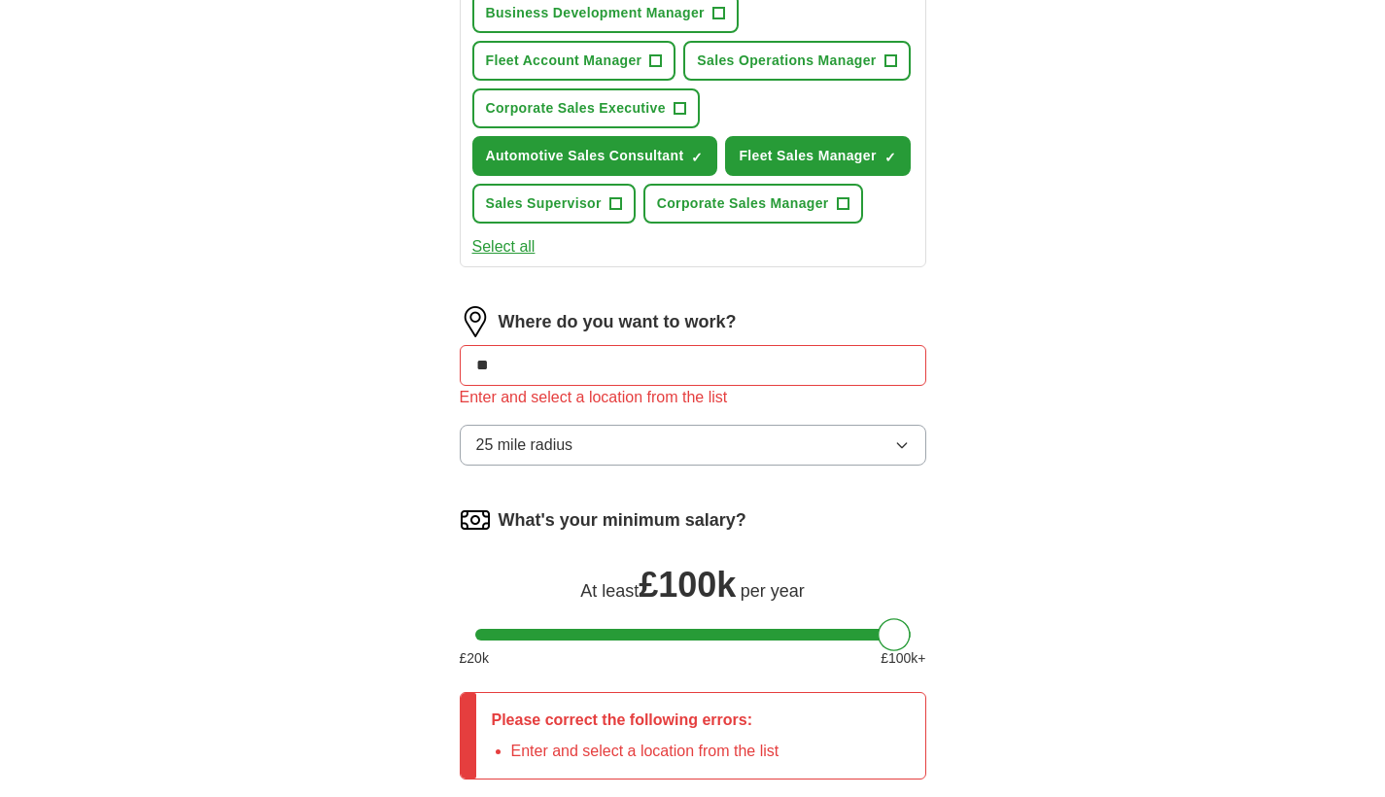
type input "***"
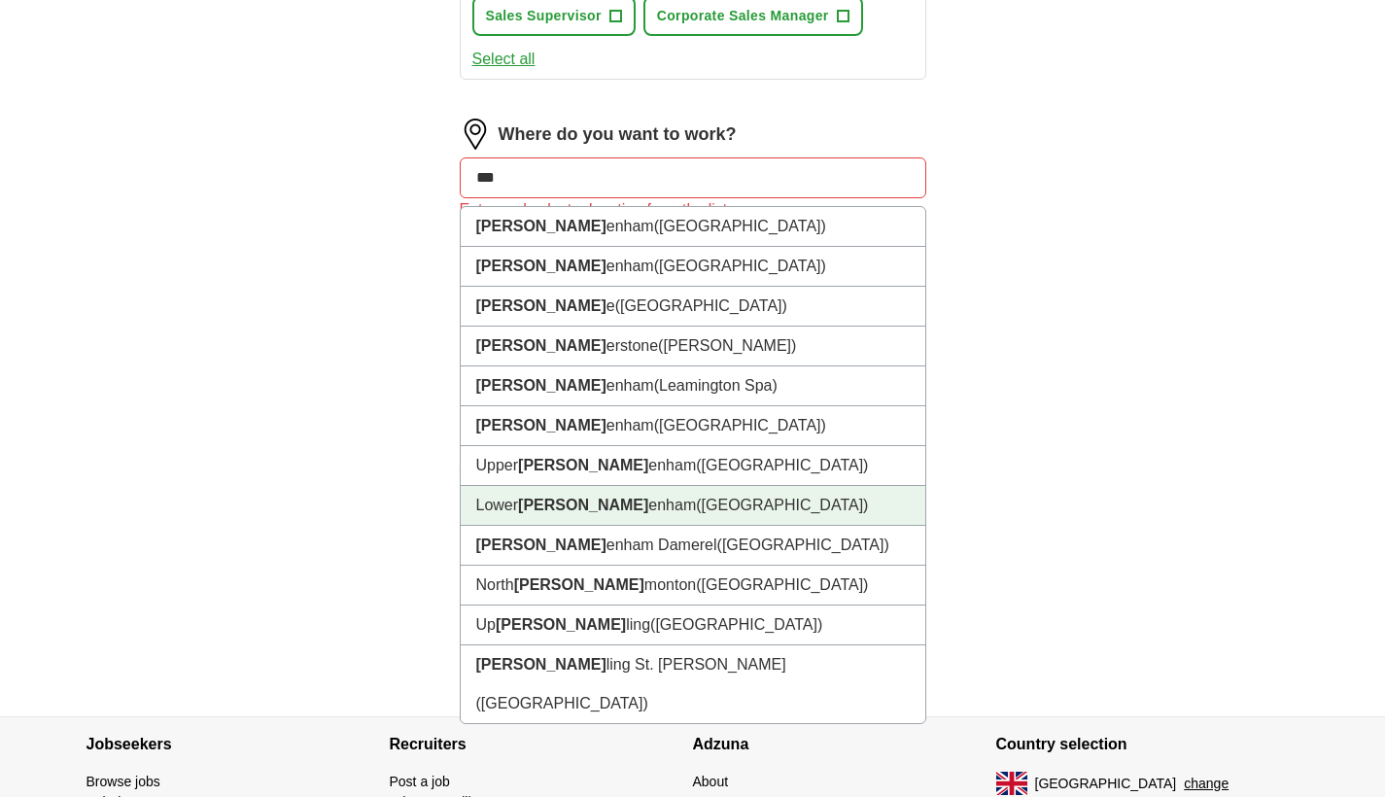
scroll to position [1078, 0]
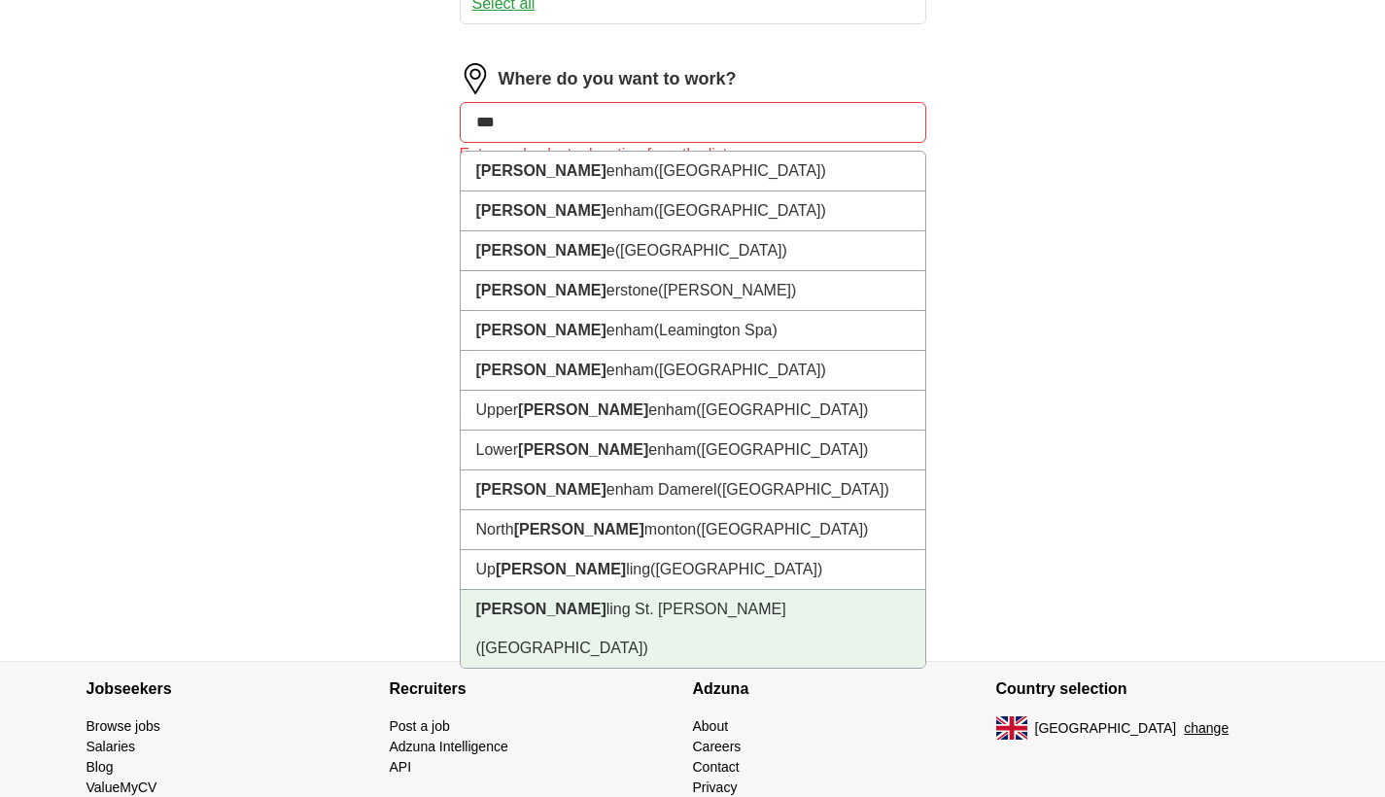
click at [747, 653] on li "[PERSON_NAME] St. [PERSON_NAME] ([GEOGRAPHIC_DATA])" at bounding box center [693, 629] width 465 height 78
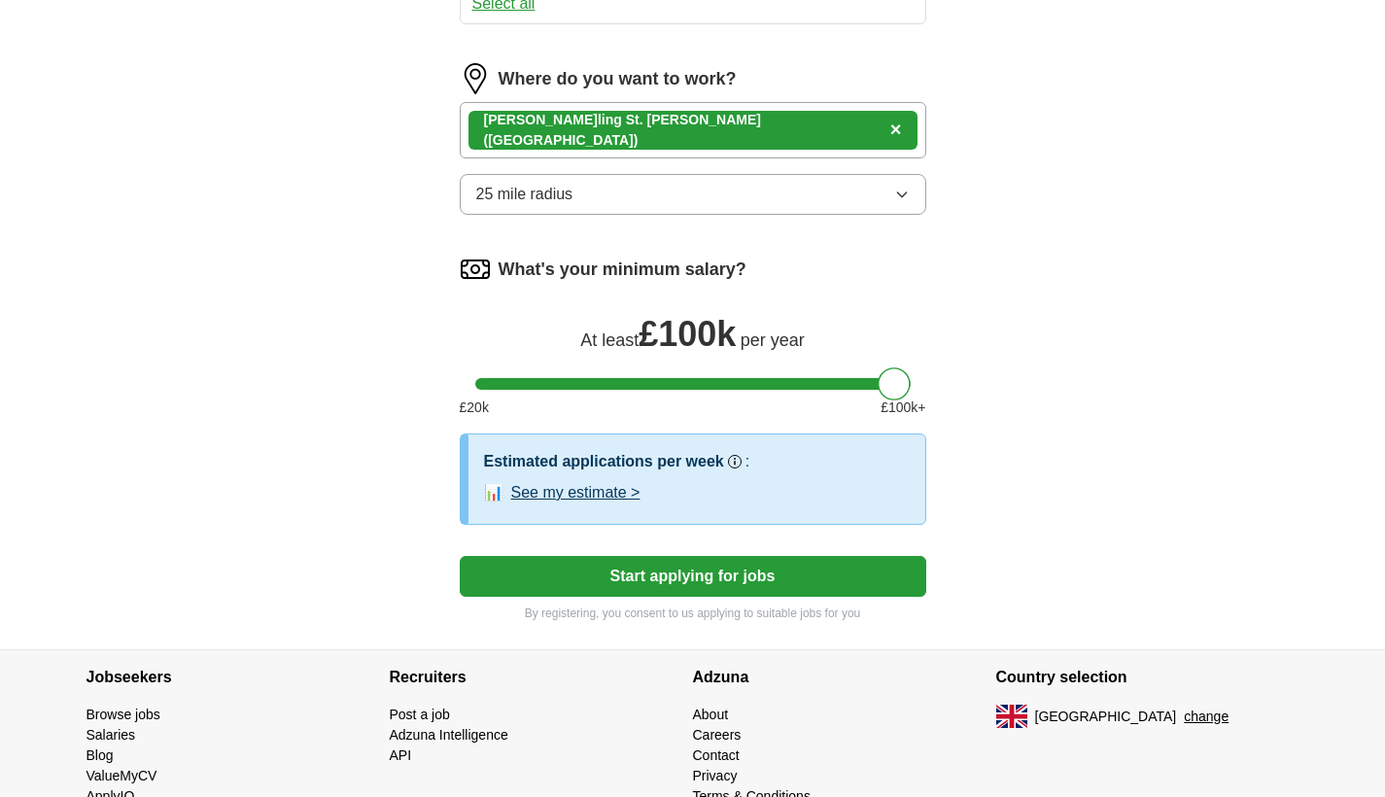
click at [674, 215] on button "25 mile radius" at bounding box center [693, 194] width 467 height 41
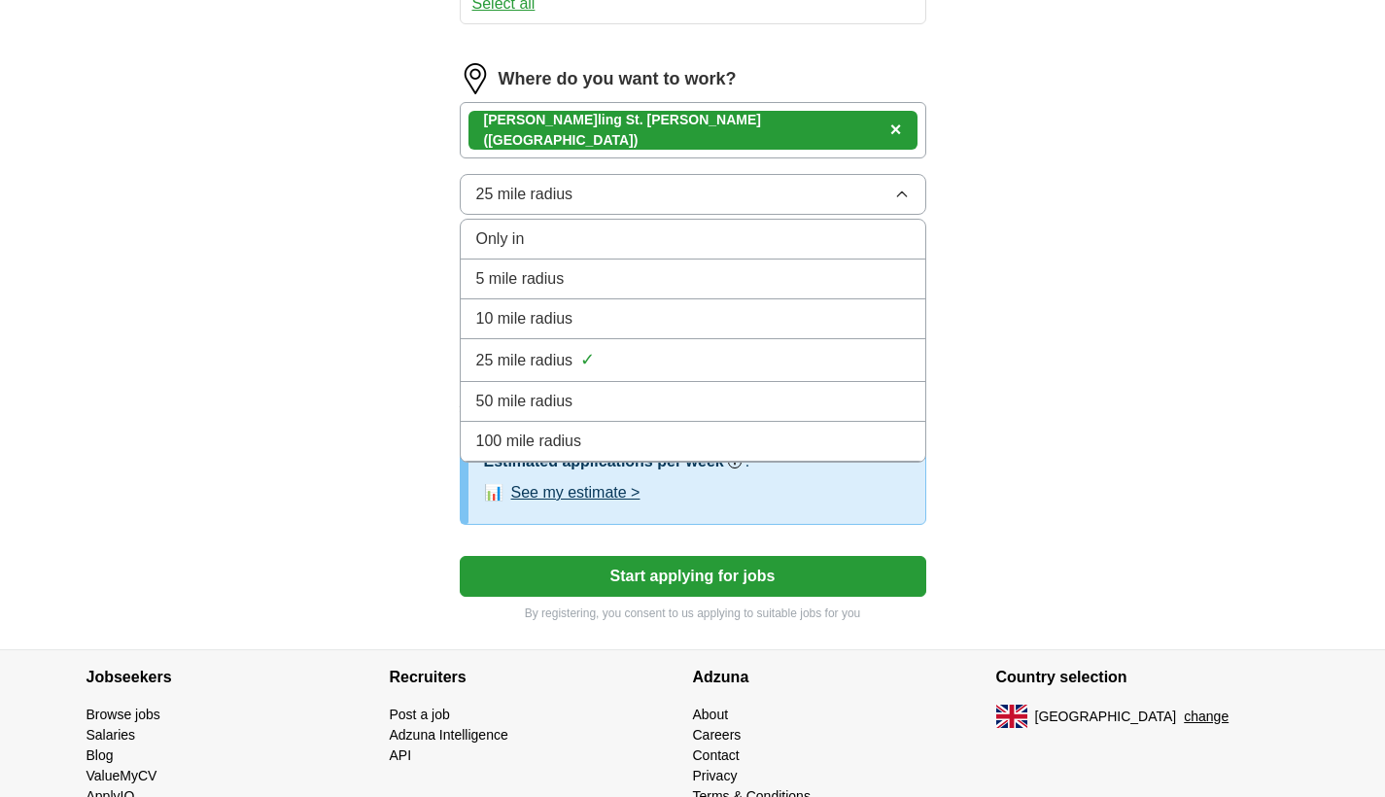
click at [632, 453] on div "100 mile radius" at bounding box center [693, 441] width 434 height 23
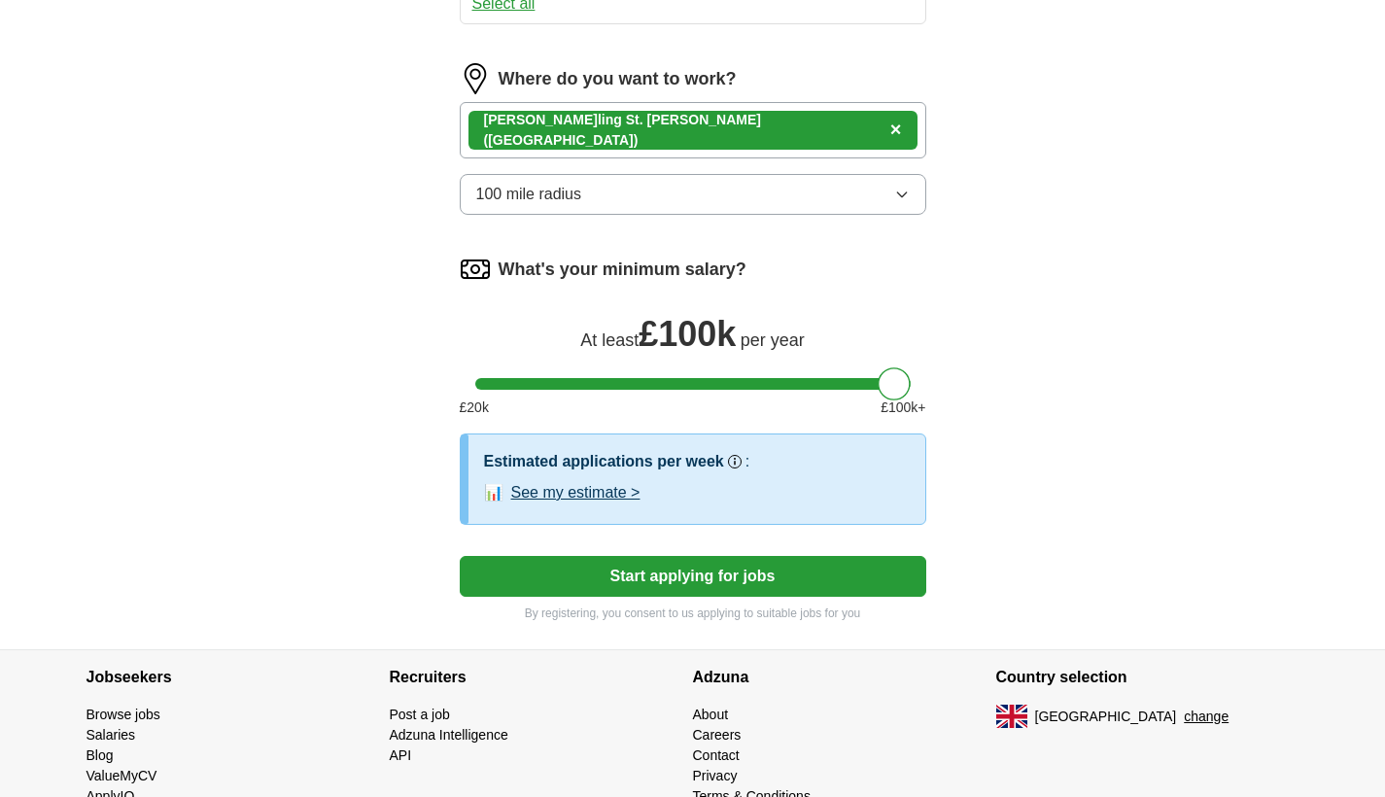
click at [702, 597] on button "Start applying for jobs" at bounding box center [693, 576] width 467 height 41
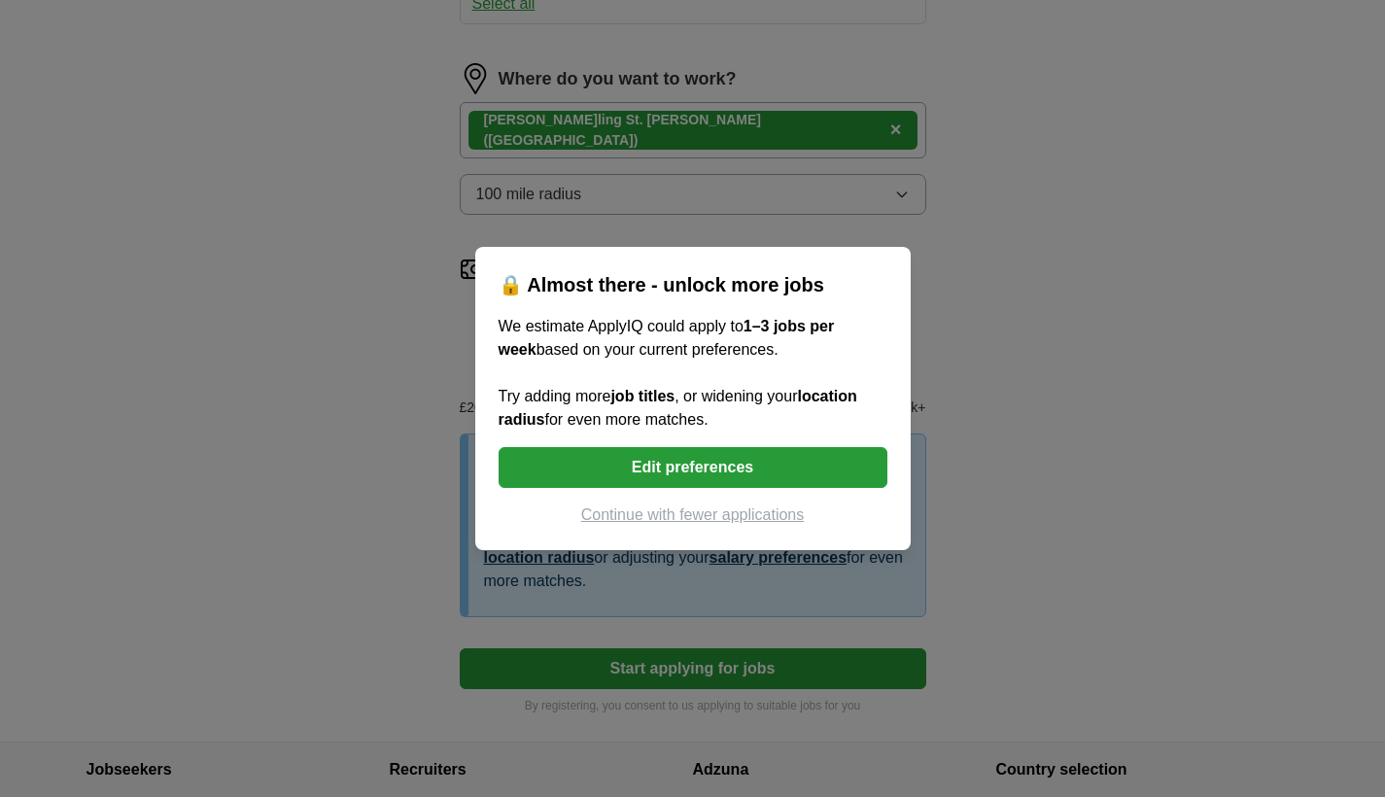
click at [757, 519] on button "Continue with fewer applications" at bounding box center [693, 515] width 389 height 23
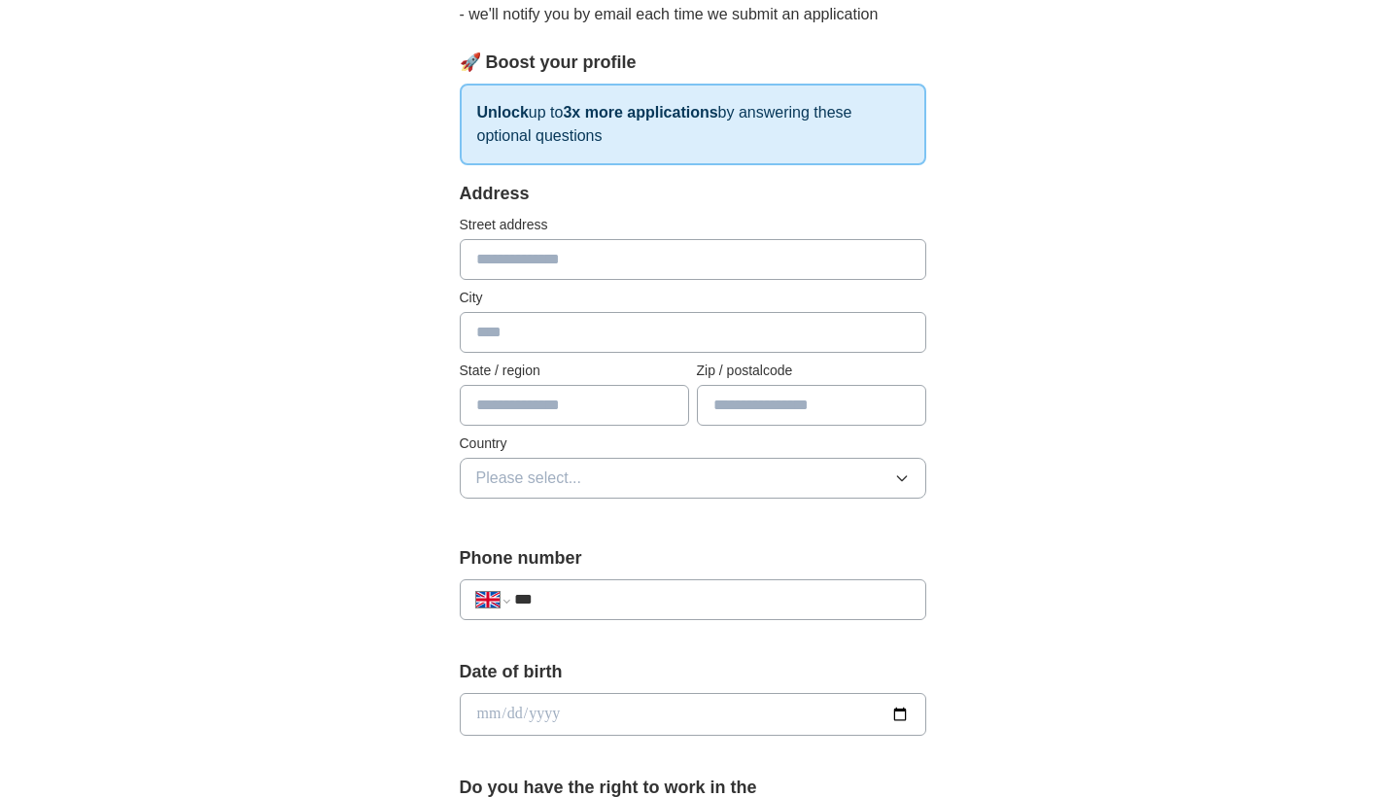
scroll to position [366, 0]
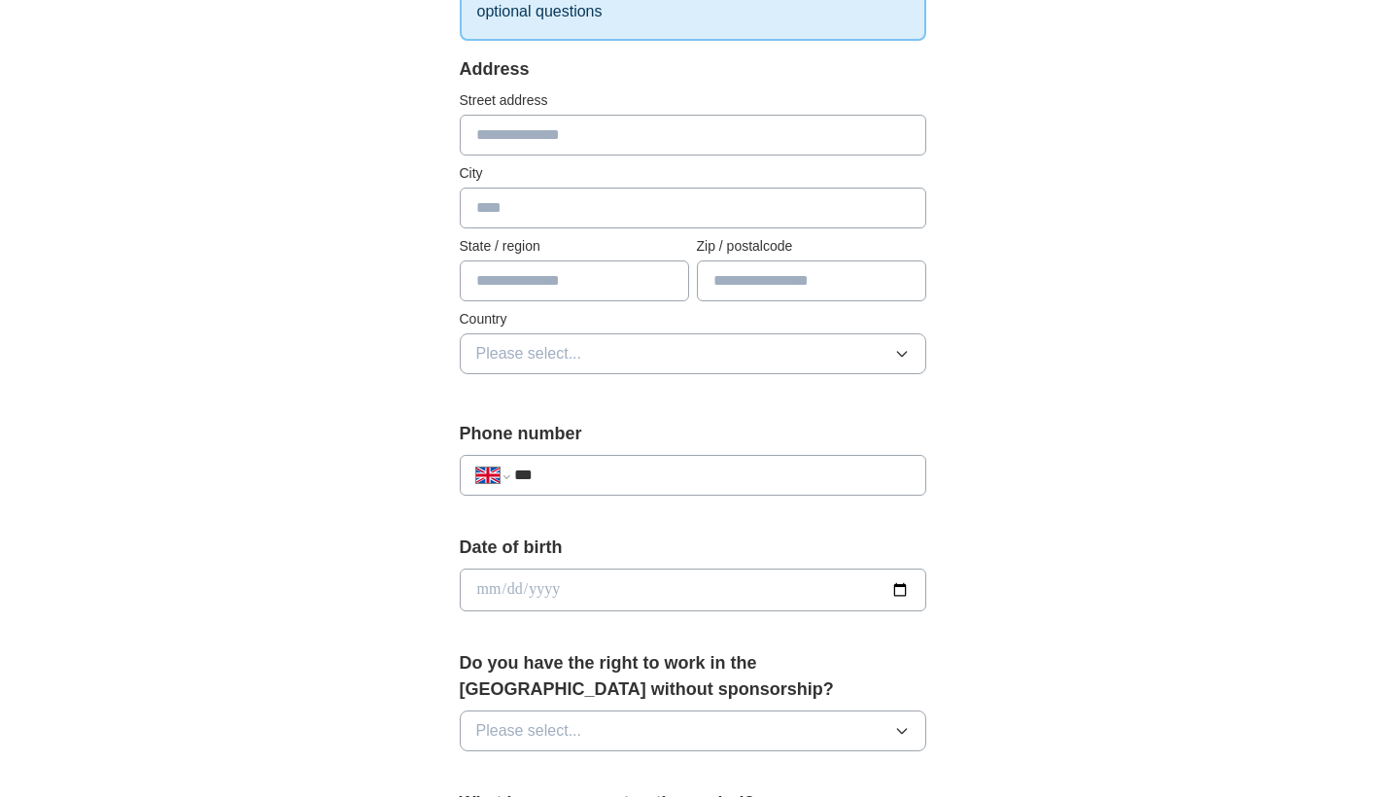
click at [894, 353] on icon "button" at bounding box center [902, 354] width 16 height 16
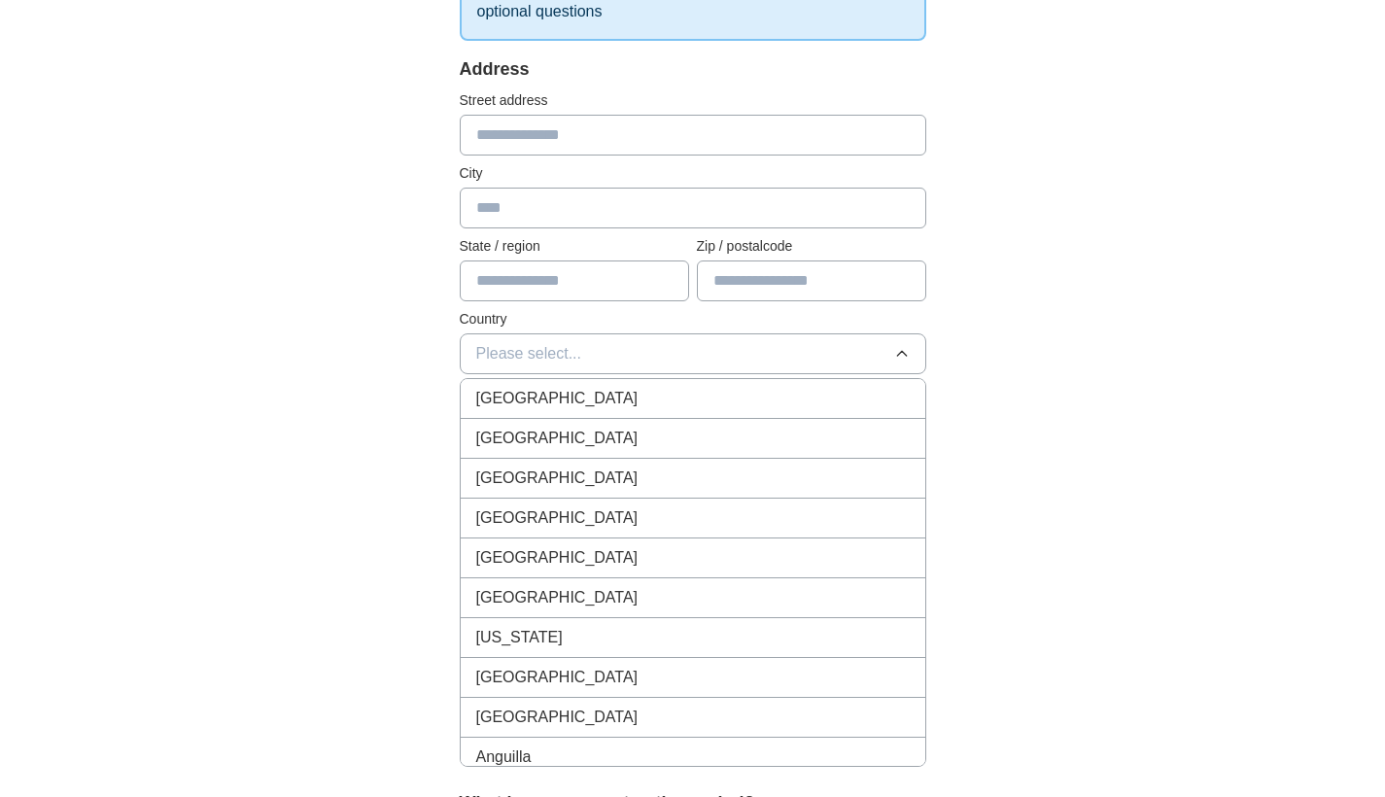
click at [754, 345] on button "Please select..." at bounding box center [693, 353] width 467 height 41
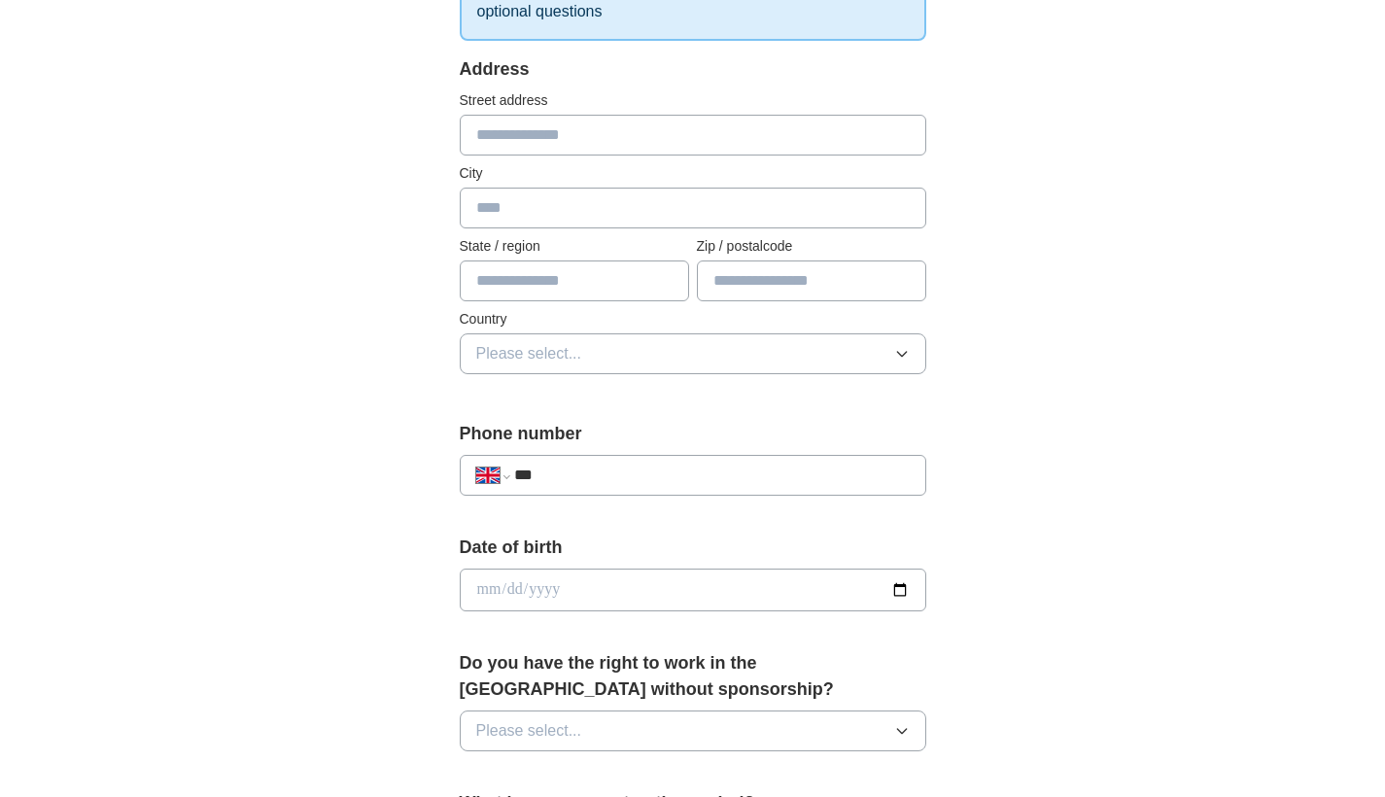
click at [749, 352] on button "Please select..." at bounding box center [693, 353] width 467 height 41
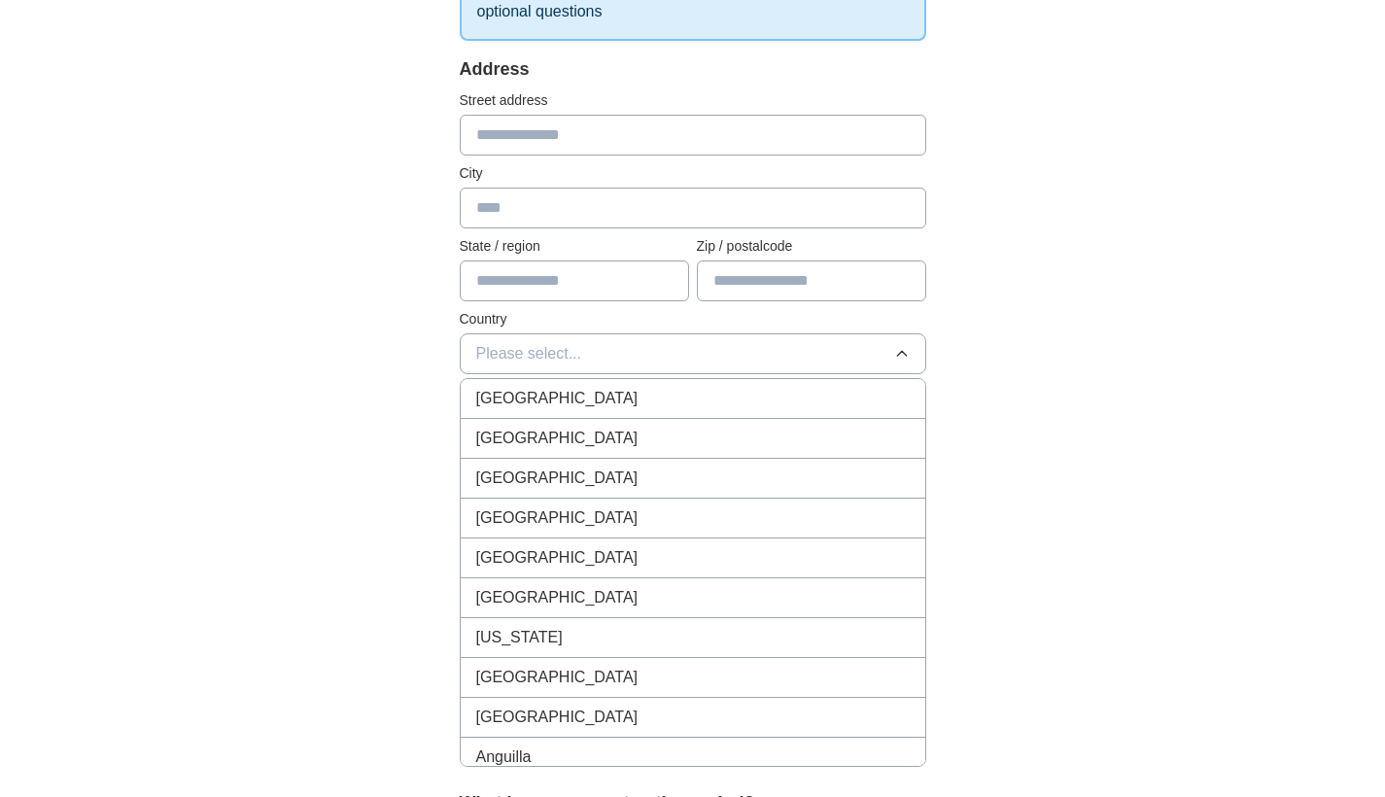
click at [749, 352] on button "Please select..." at bounding box center [693, 353] width 467 height 41
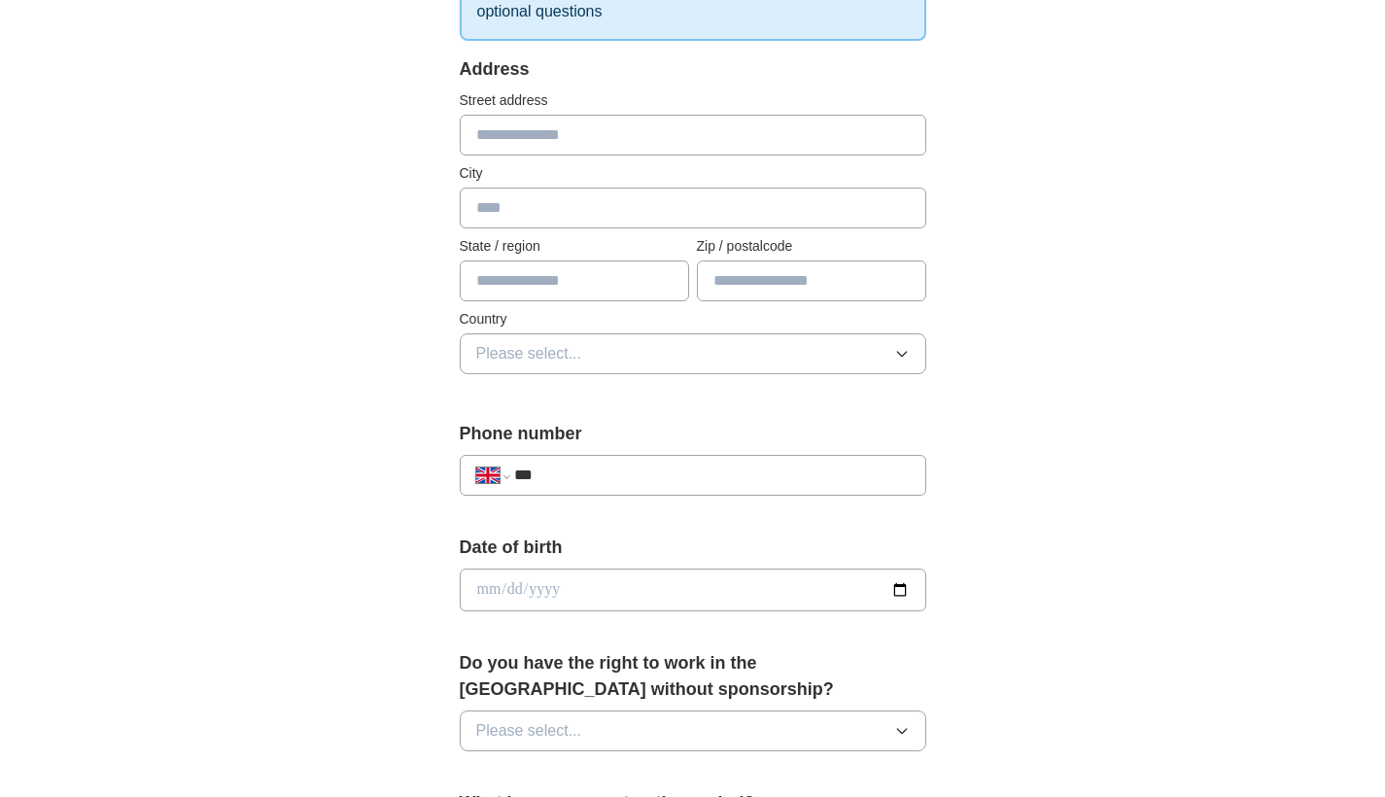
click at [749, 352] on button "Please select..." at bounding box center [693, 353] width 467 height 41
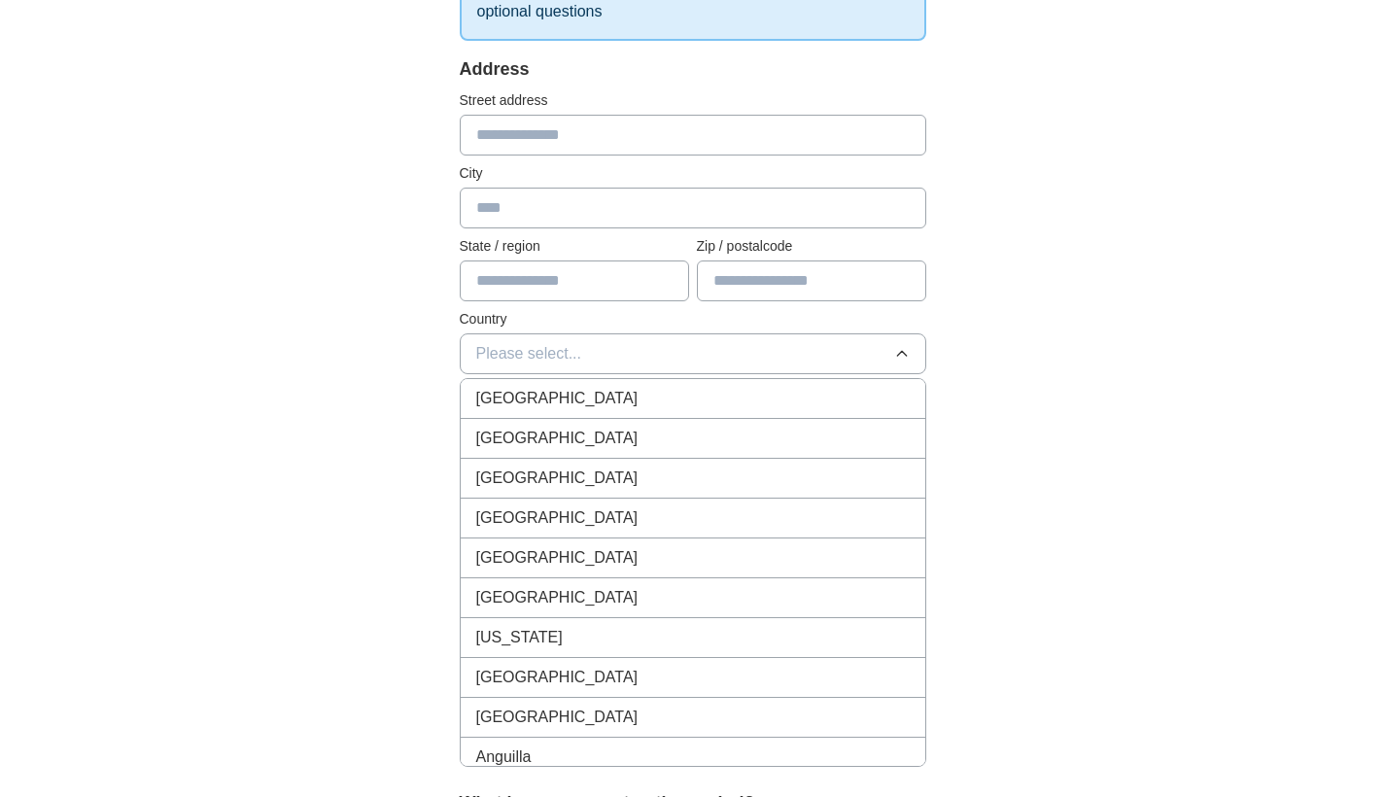
click at [1129, 474] on div "ApplyIQ 🎉 You're applying , [PERSON_NAME] ! ApplyIQ will start searching for re…" at bounding box center [693, 565] width 1244 height 1744
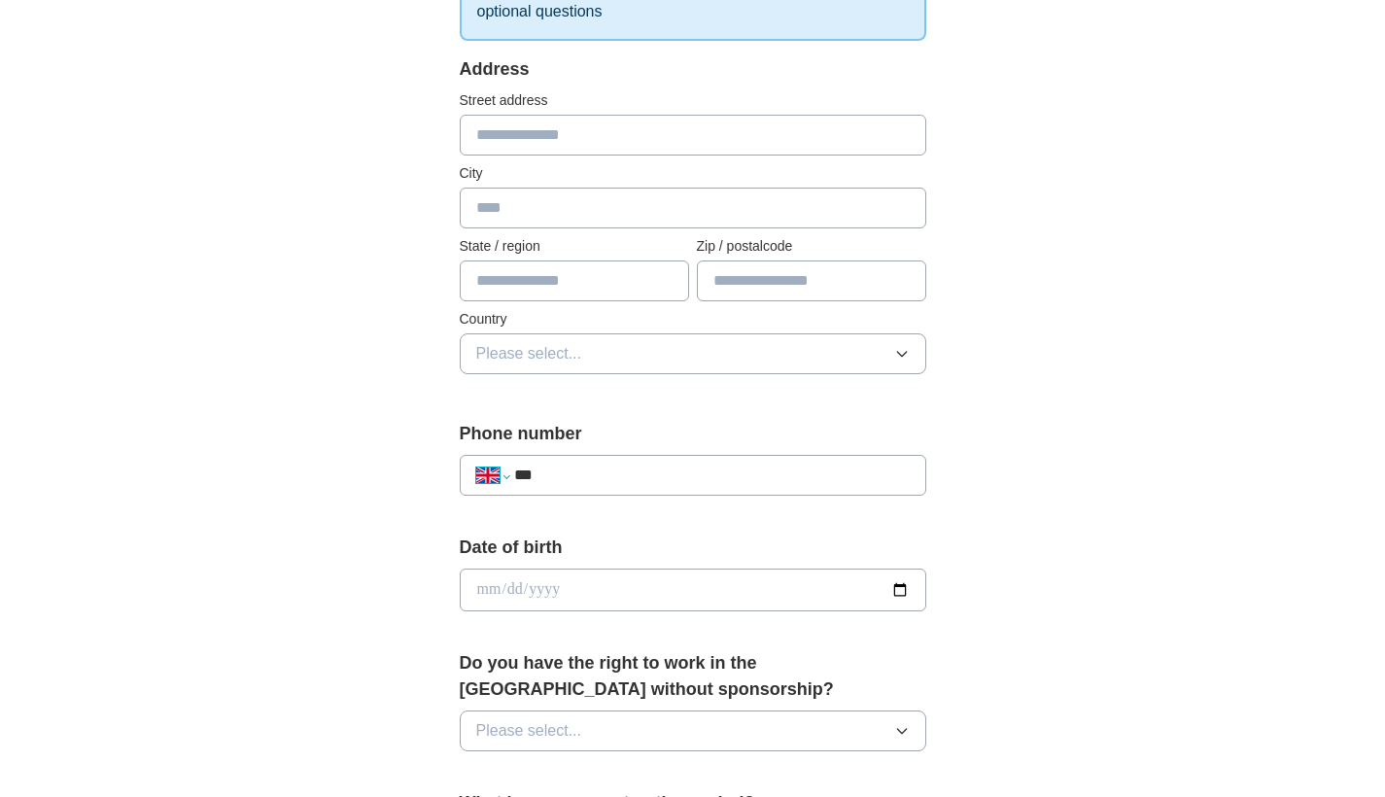
select select "**"
click at [590, 482] on input "****" at bounding box center [711, 475] width 395 height 23
click at [623, 356] on button "Please select..." at bounding box center [693, 353] width 467 height 41
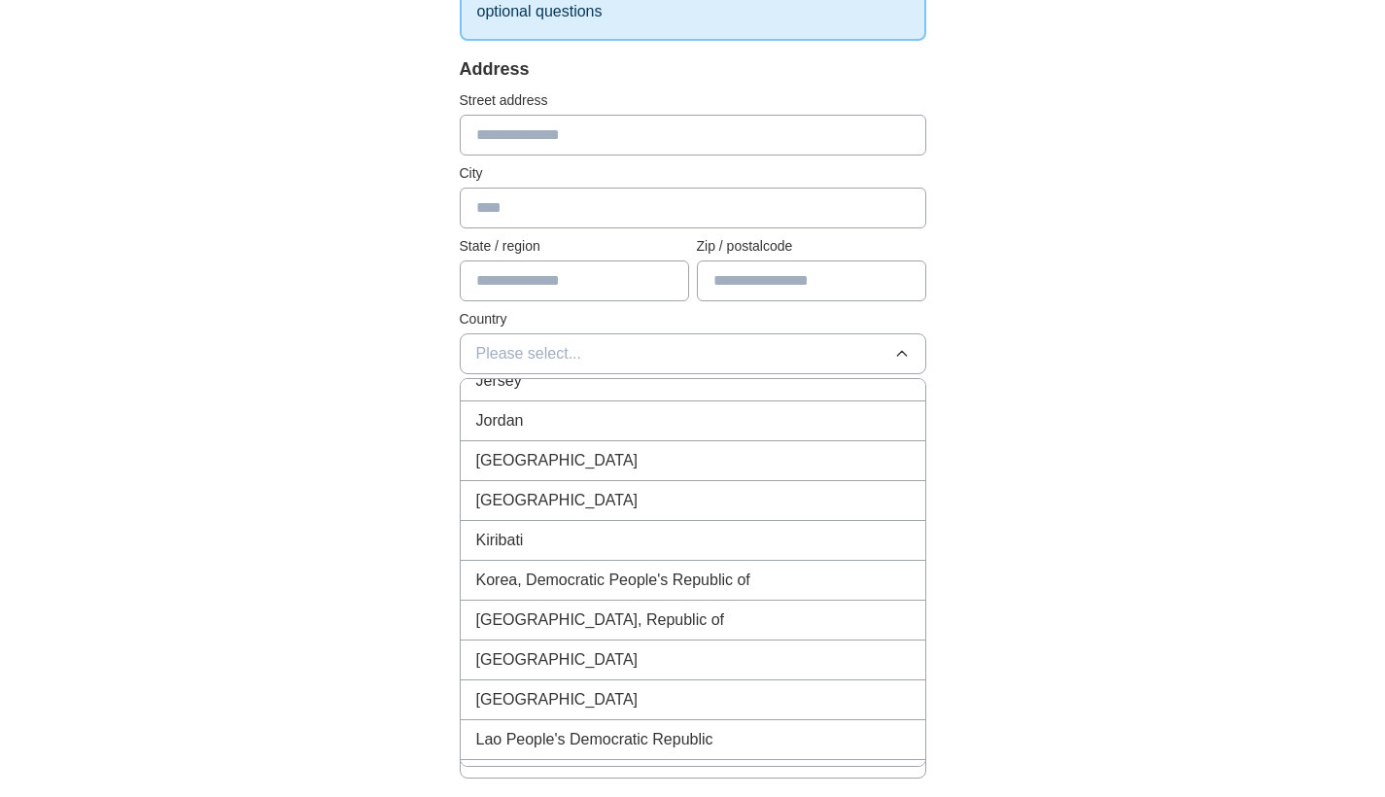
scroll to position [4523, 0]
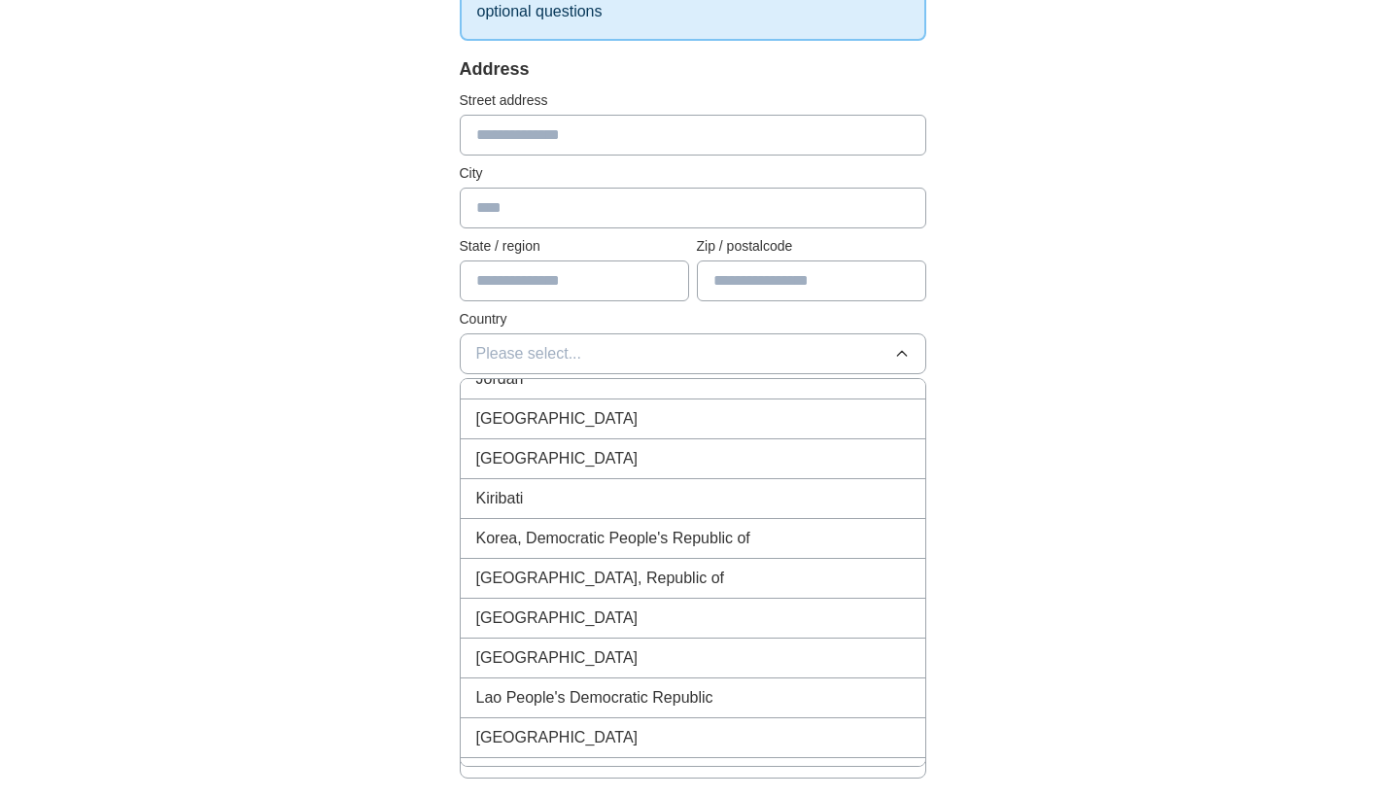
click at [536, 617] on div "[GEOGRAPHIC_DATA]" at bounding box center [693, 618] width 434 height 23
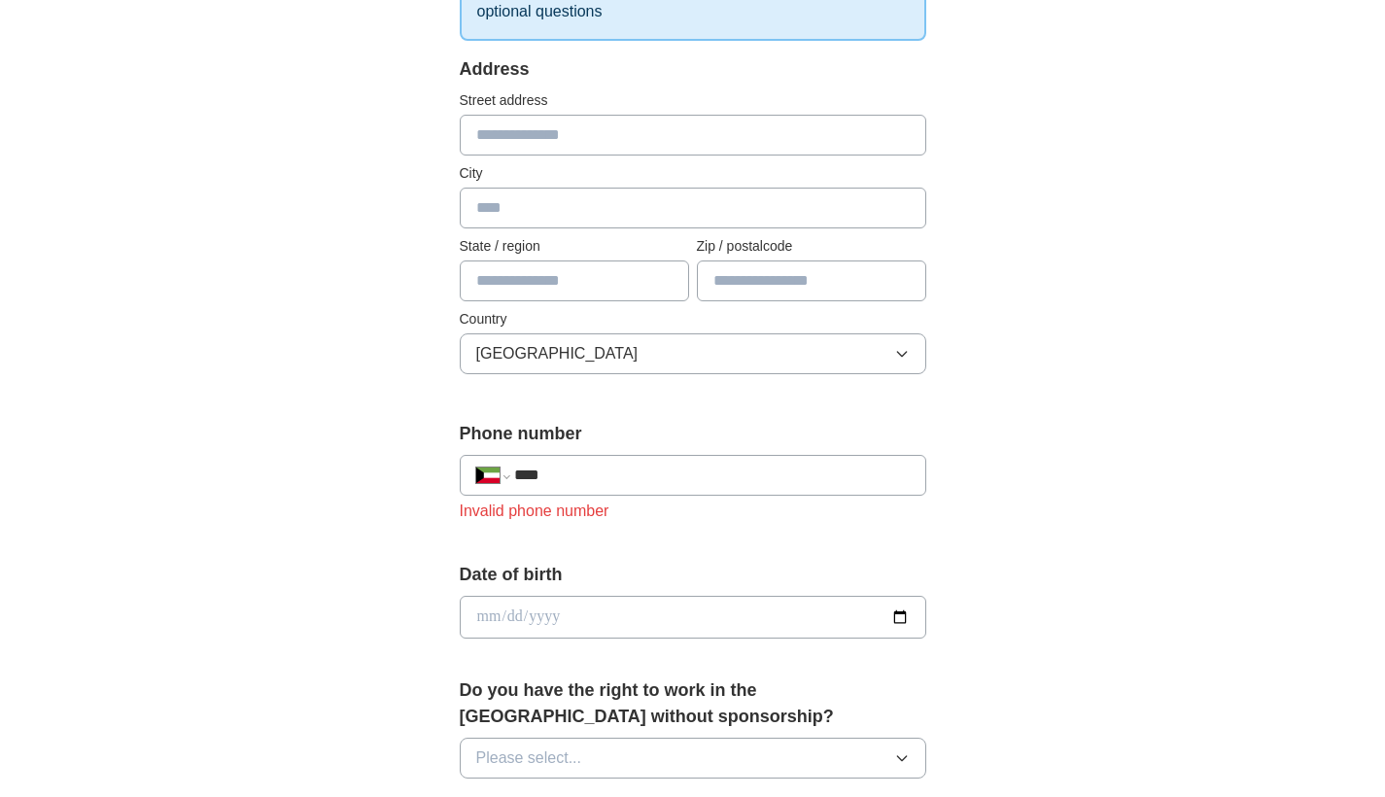
click at [617, 473] on input "****" at bounding box center [711, 475] width 395 height 23
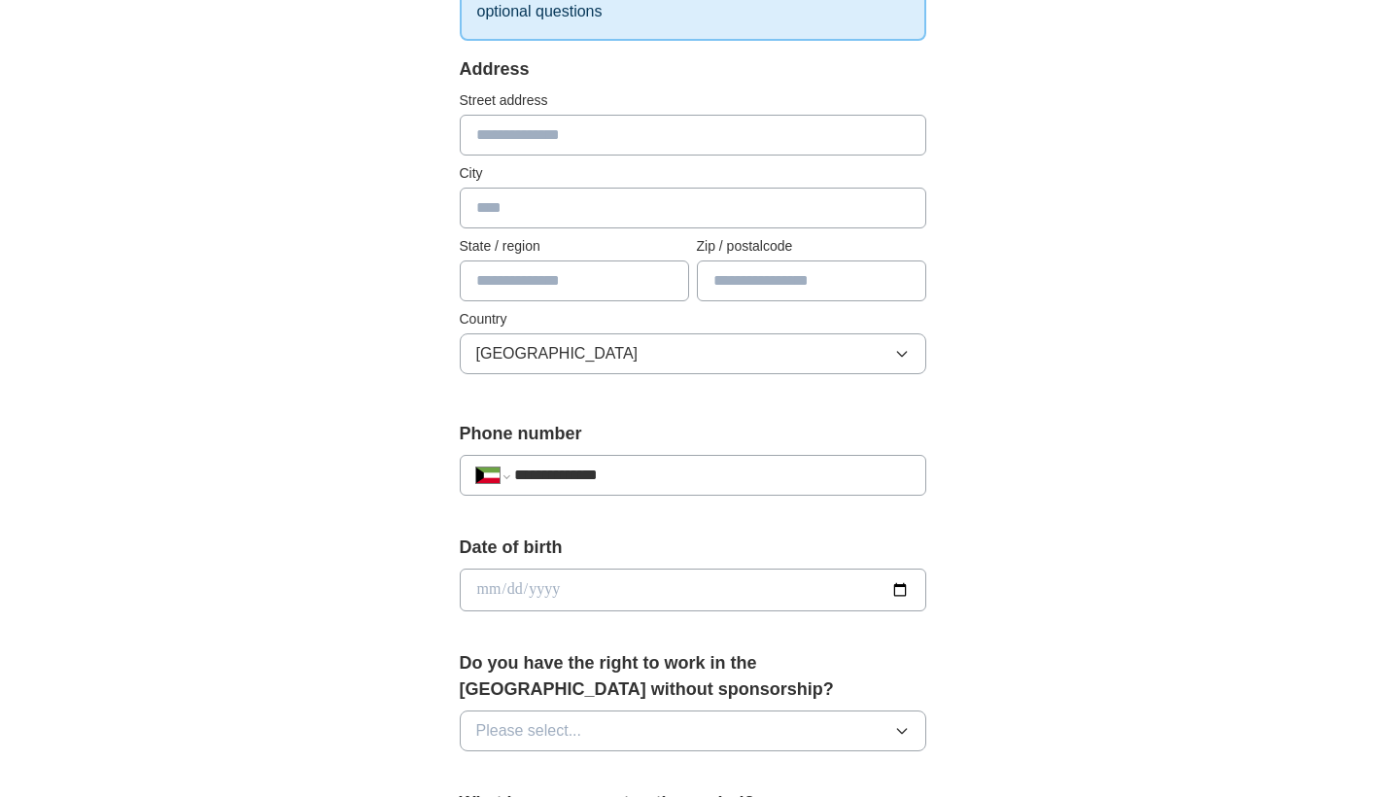
type input "**********"
click at [483, 590] on input "date" at bounding box center [693, 590] width 467 height 43
click at [514, 591] on input "date" at bounding box center [693, 590] width 467 height 43
click at [543, 588] on input "date" at bounding box center [693, 590] width 467 height 43
type input "**********"
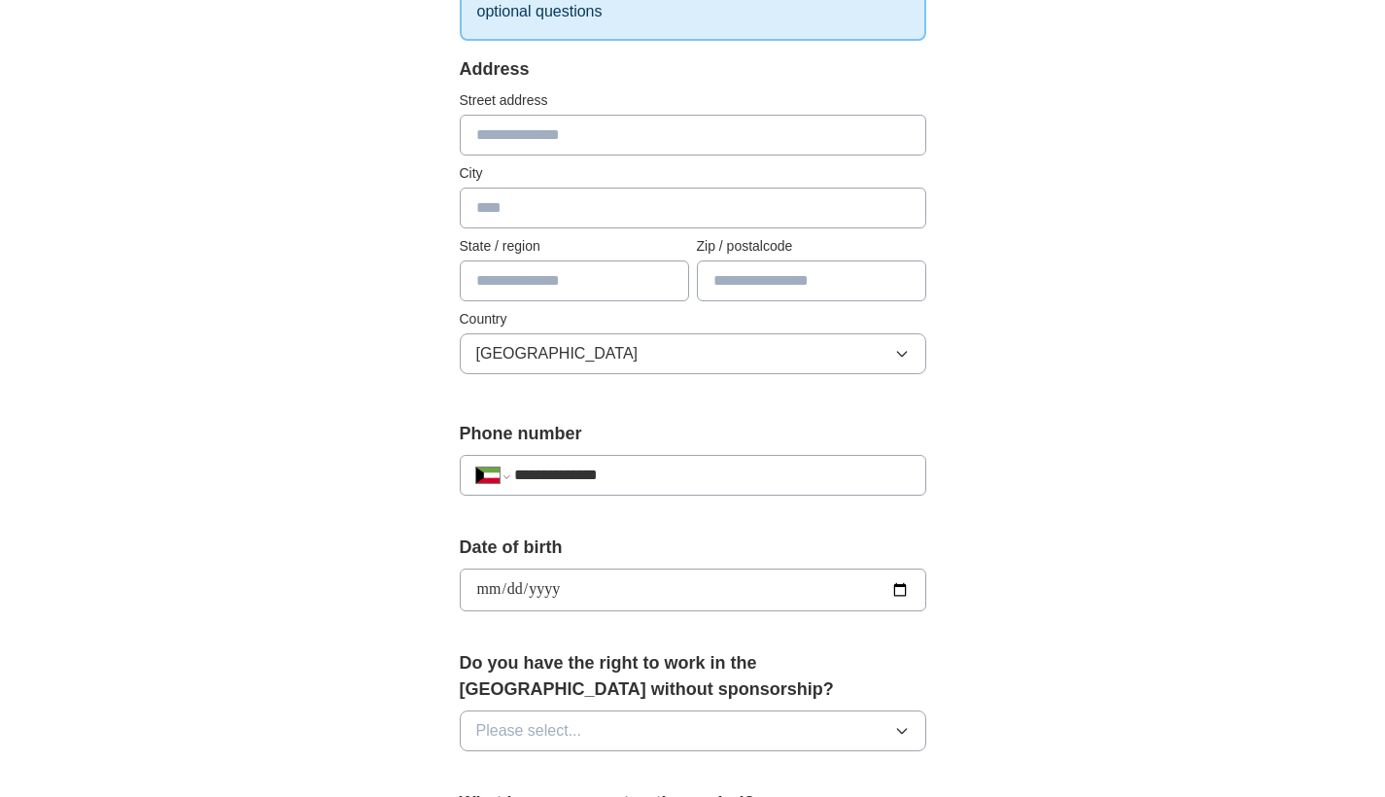
click at [707, 609] on input "**********" at bounding box center [693, 590] width 467 height 43
click at [696, 623] on div "**********" at bounding box center [693, 581] width 467 height 92
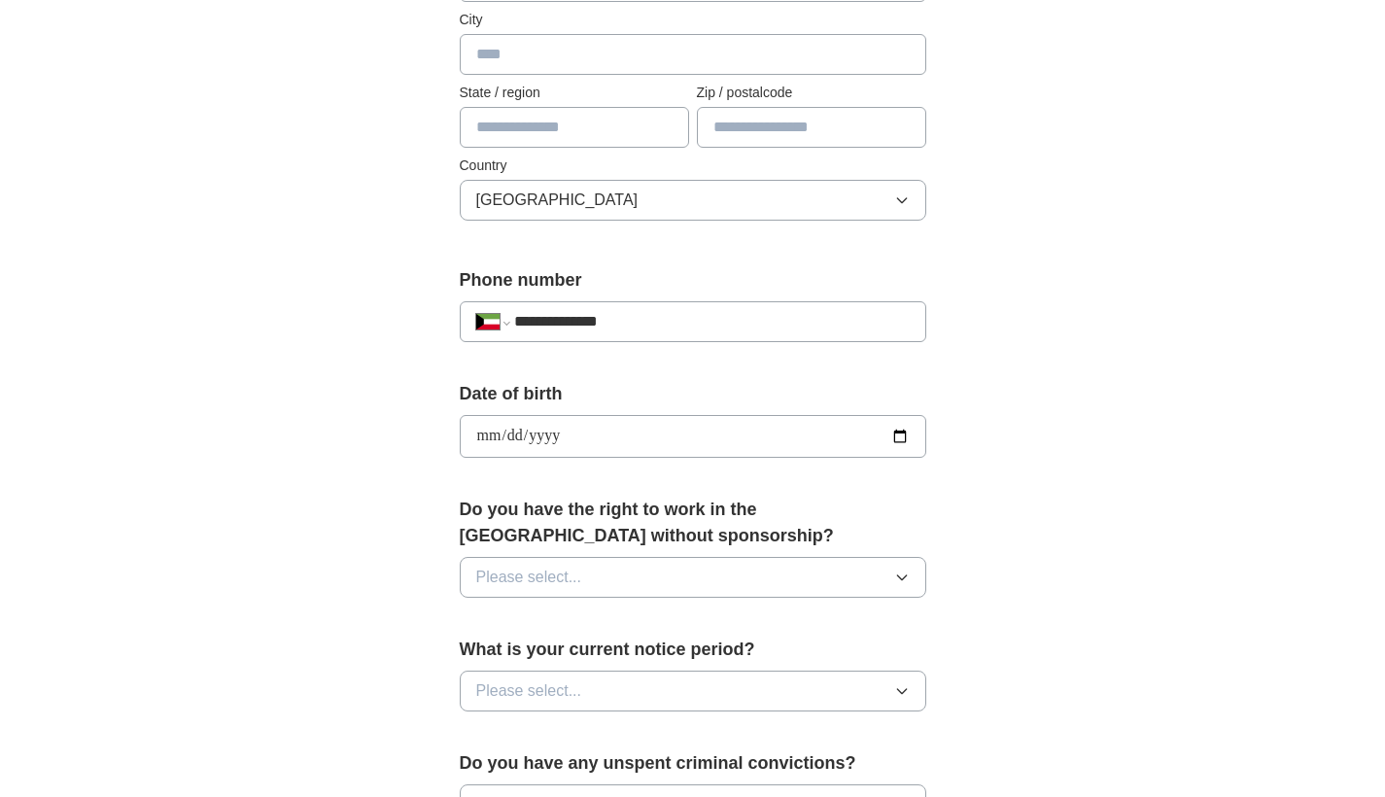
scroll to position [604, 0]
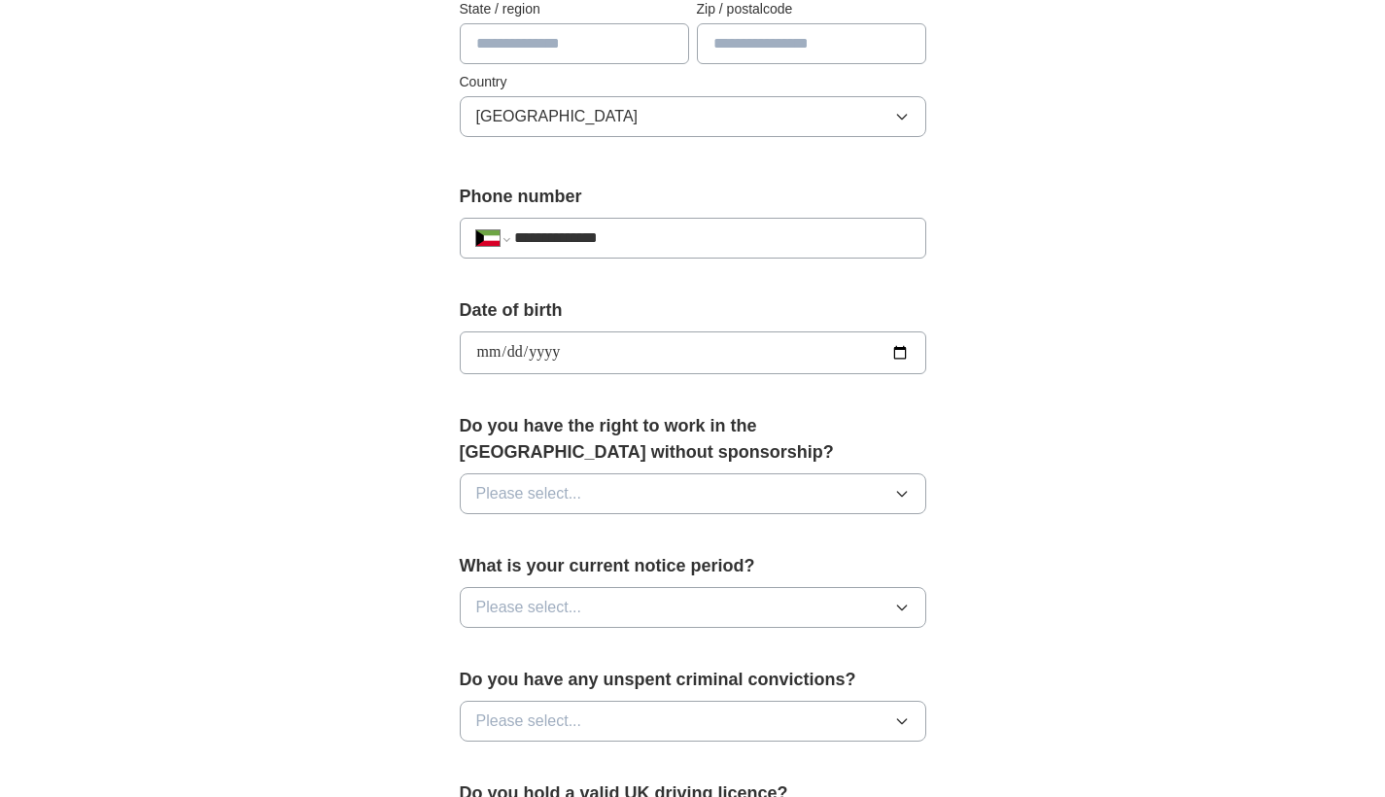
click at [816, 497] on button "Please select..." at bounding box center [693, 493] width 467 height 41
click at [751, 580] on div "No" at bounding box center [693, 578] width 434 height 23
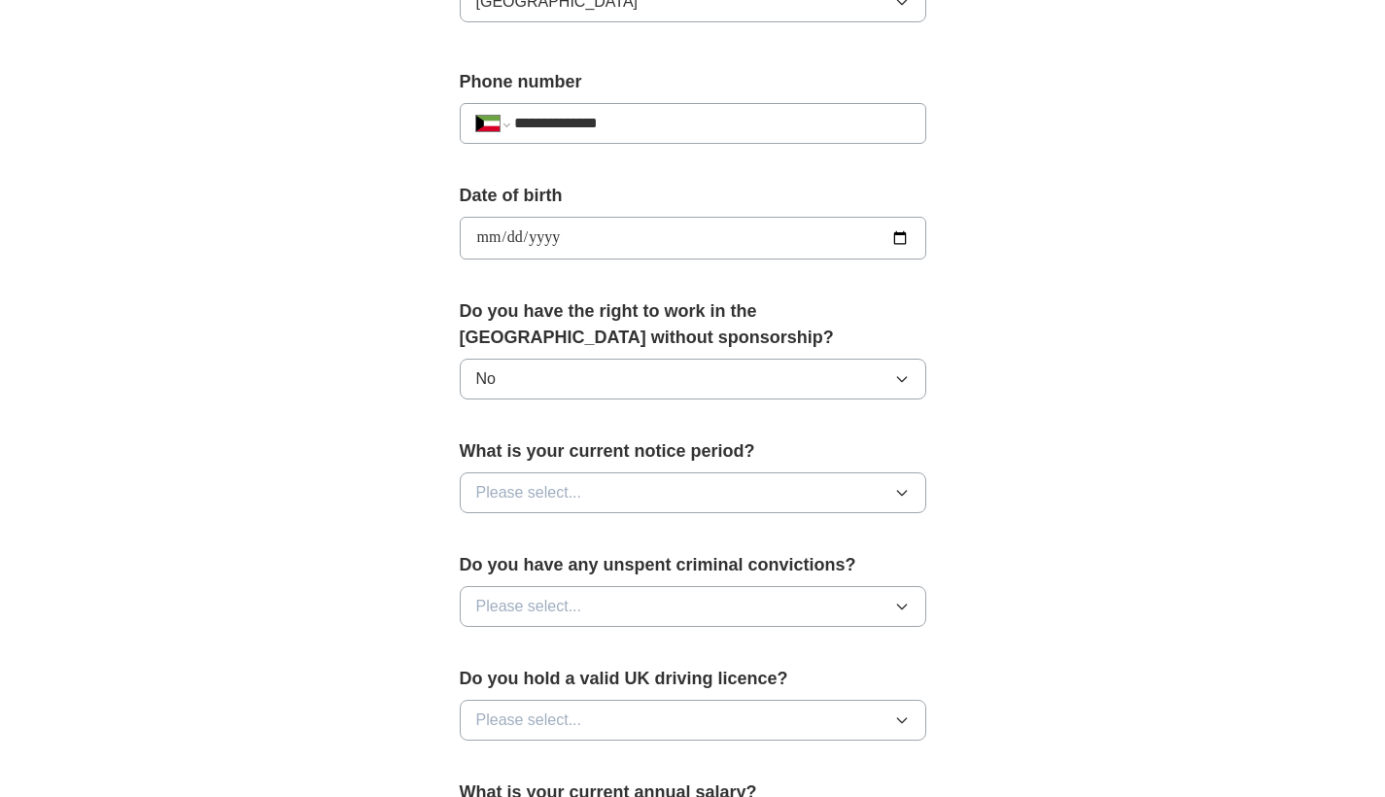
scroll to position [829, 0]
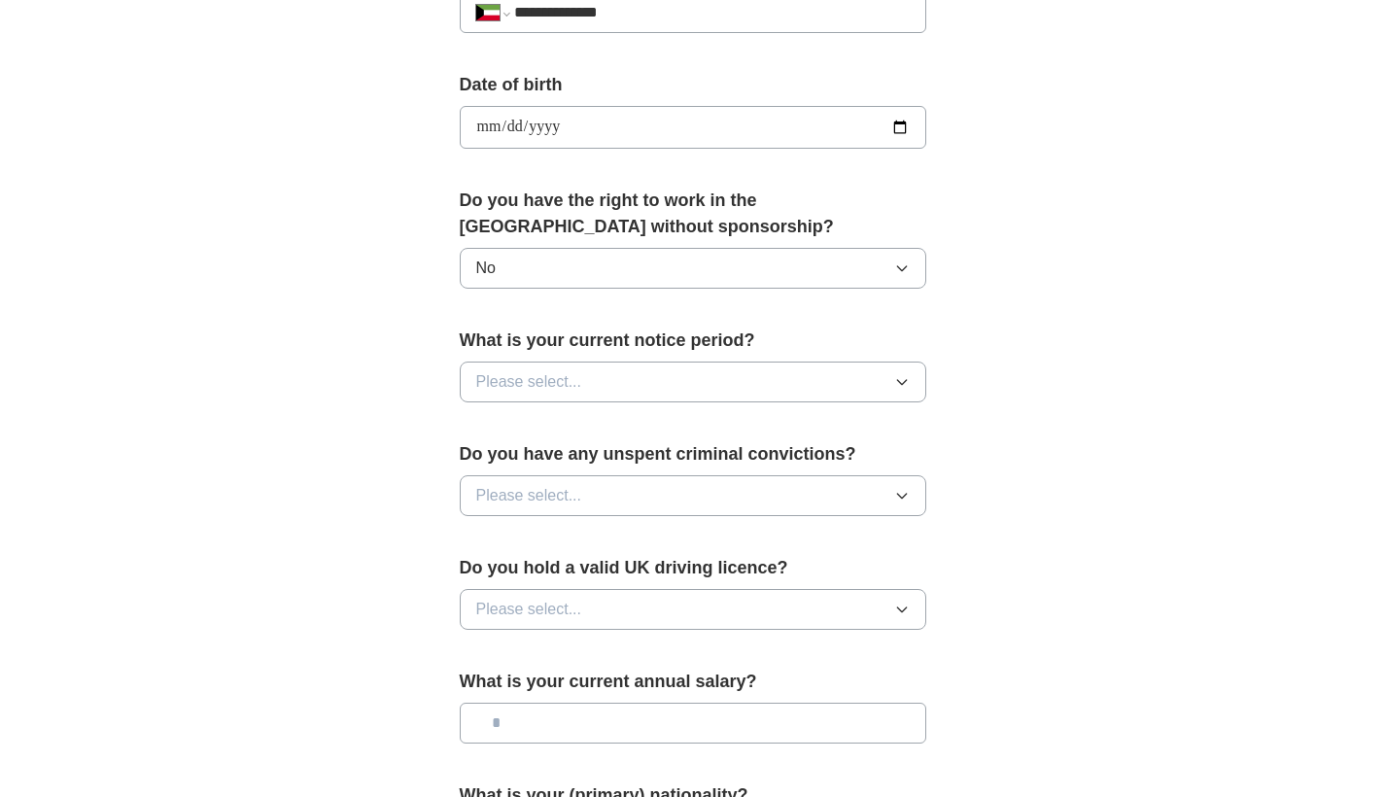
click at [892, 387] on button "Please select..." at bounding box center [693, 382] width 467 height 41
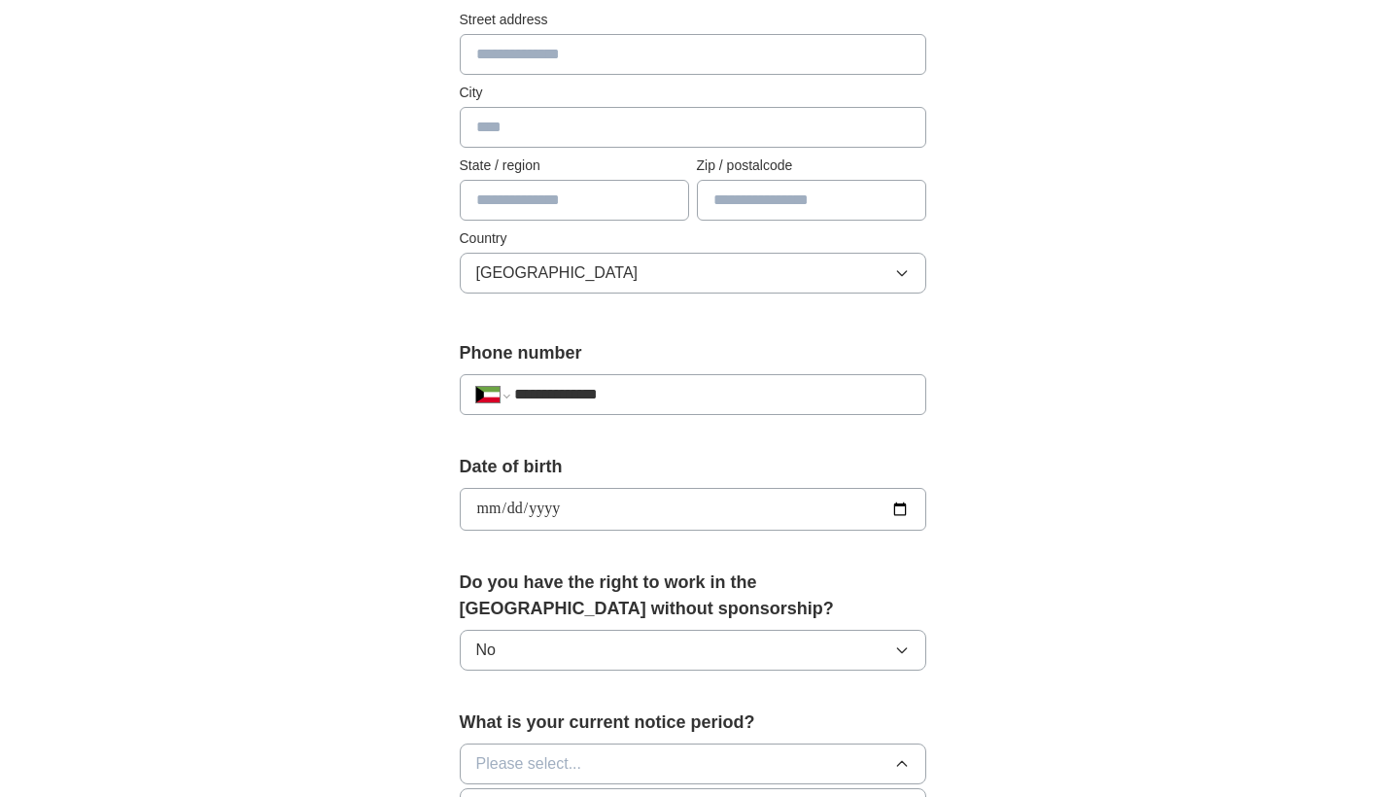
scroll to position [813, 0]
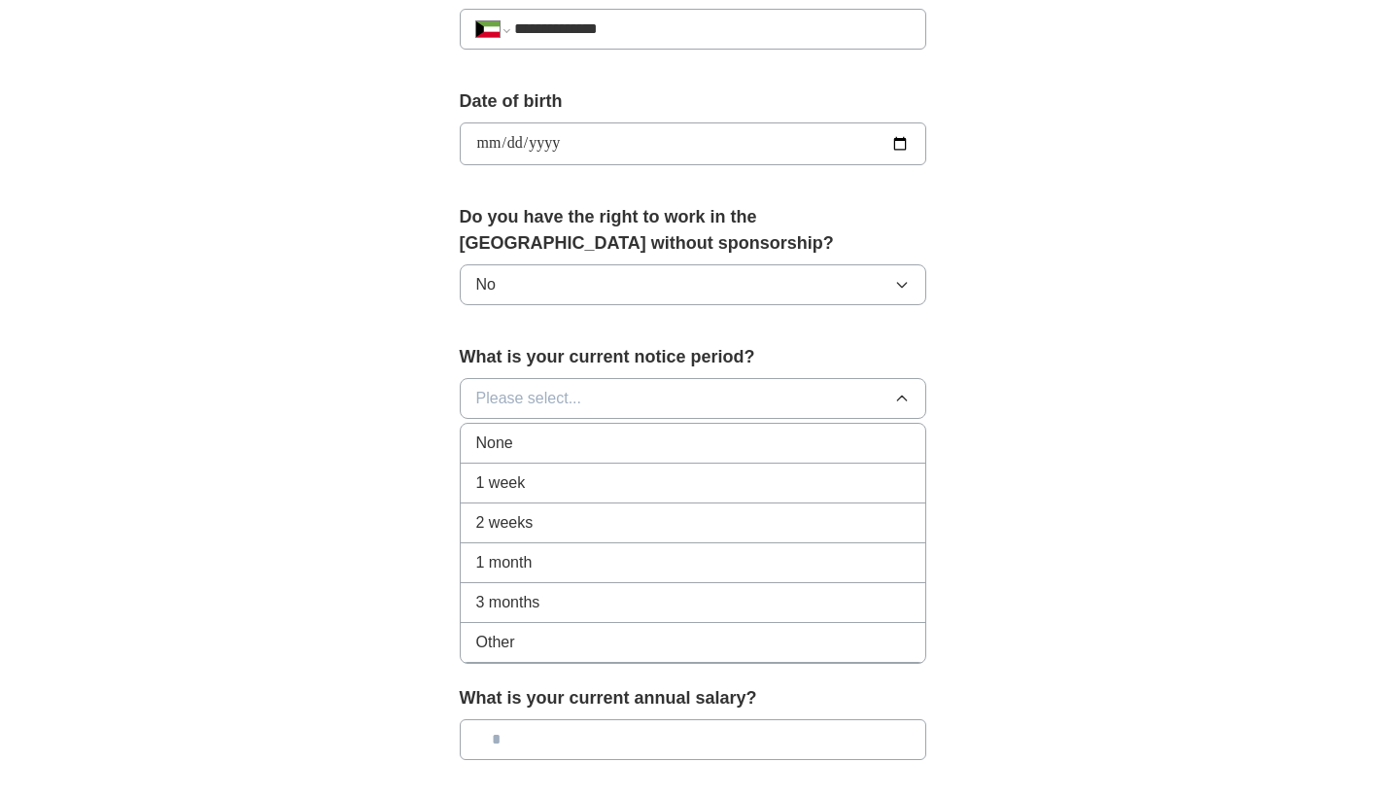
click at [723, 448] on div "None" at bounding box center [693, 443] width 434 height 23
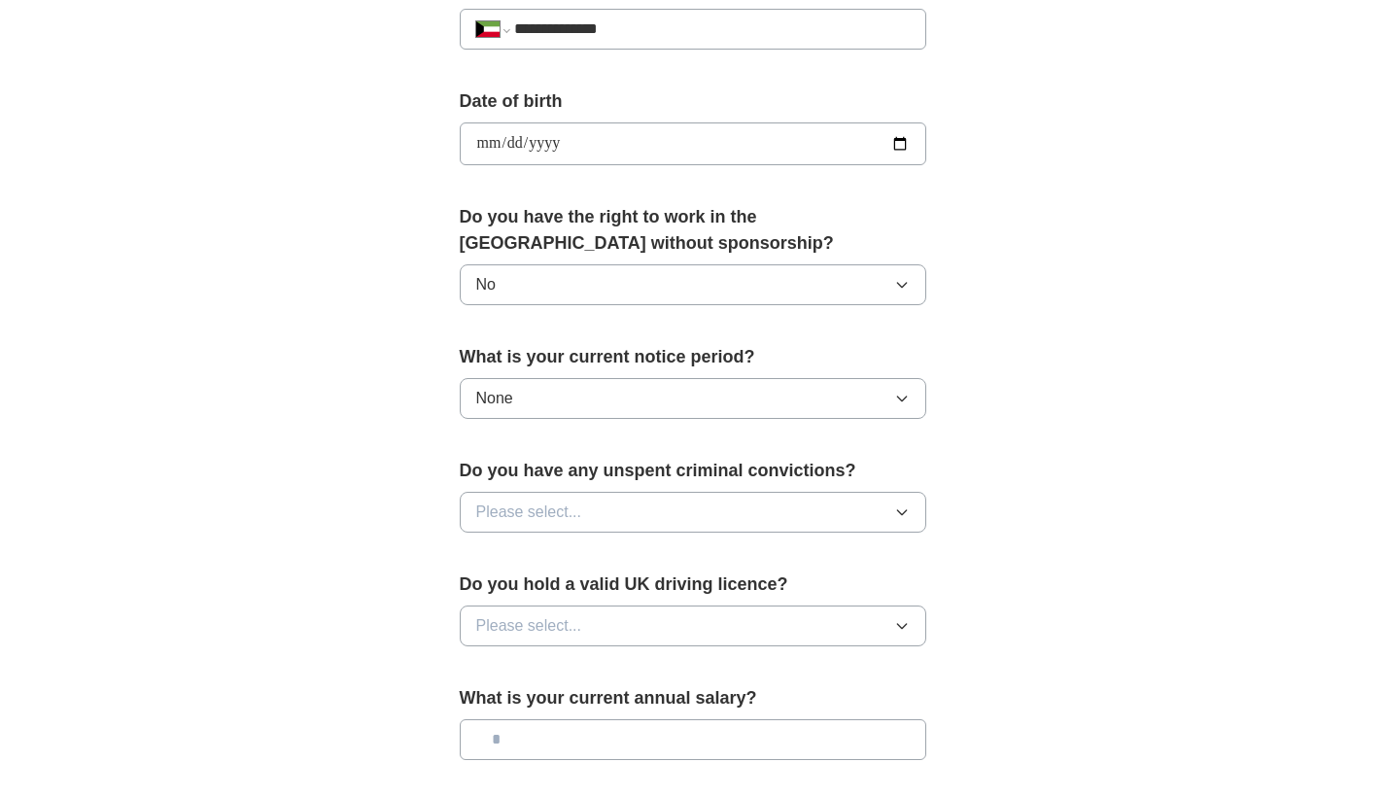
click at [910, 517] on button "Please select..." at bounding box center [693, 512] width 467 height 41
click at [793, 600] on div "No" at bounding box center [693, 596] width 434 height 23
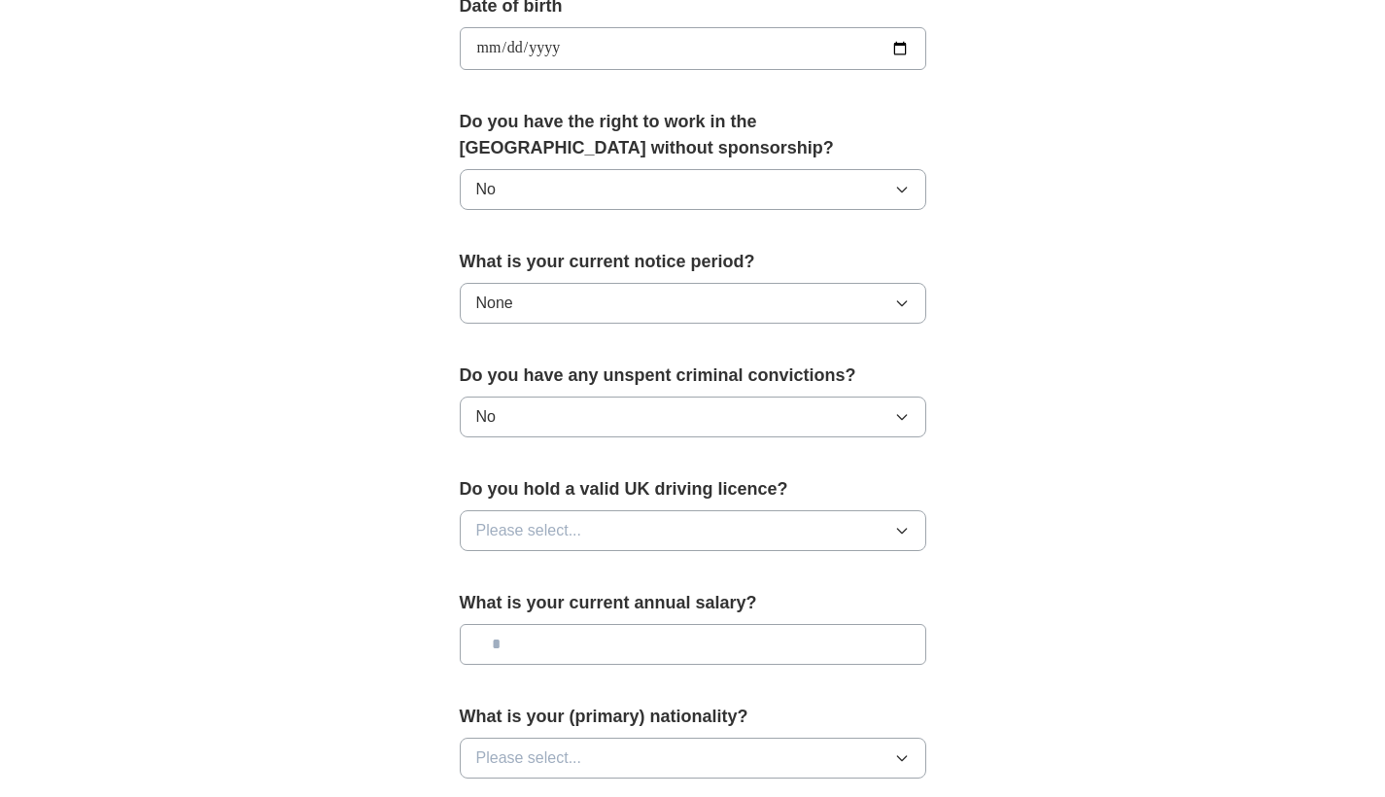
scroll to position [973, 0]
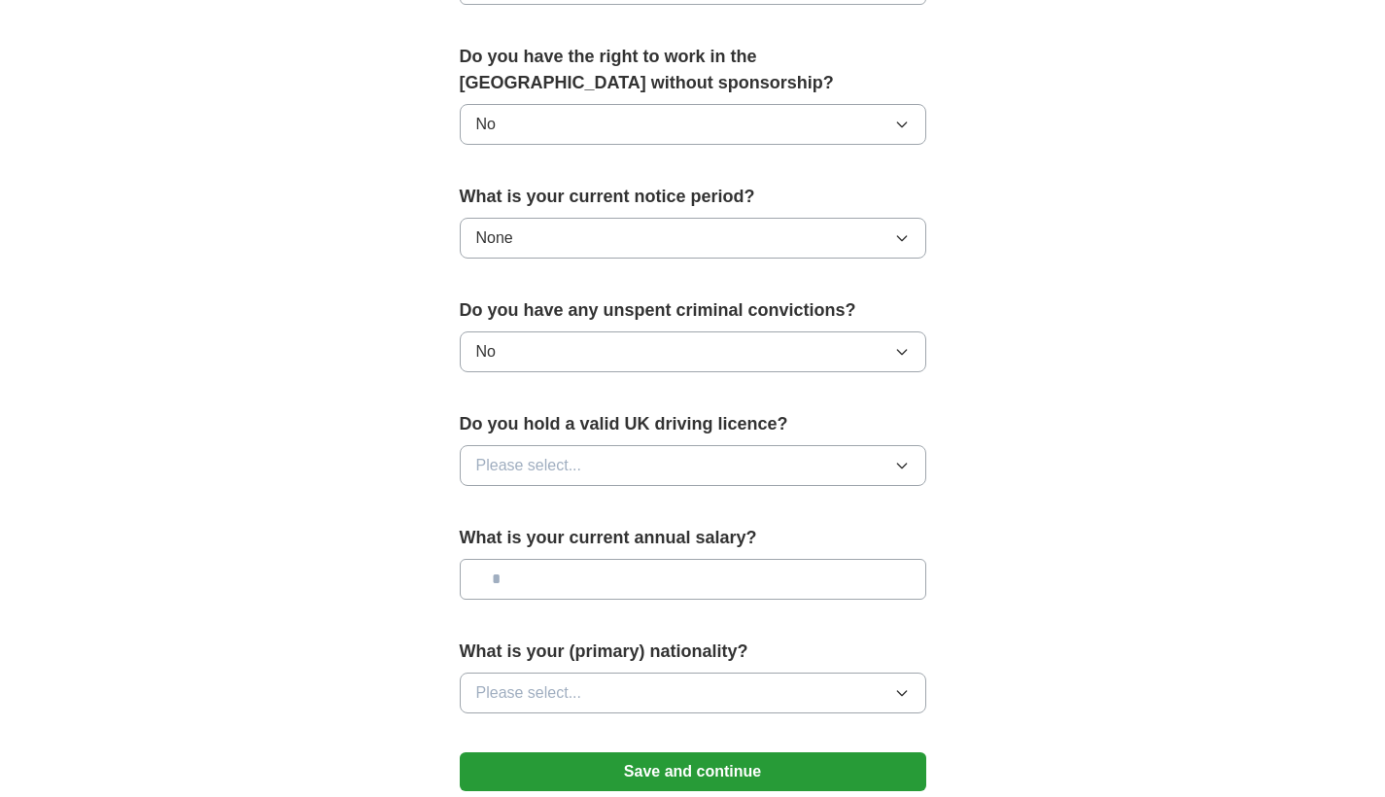
click at [914, 465] on button "Please select..." at bounding box center [693, 465] width 467 height 41
click at [839, 554] on div "No" at bounding box center [693, 549] width 434 height 23
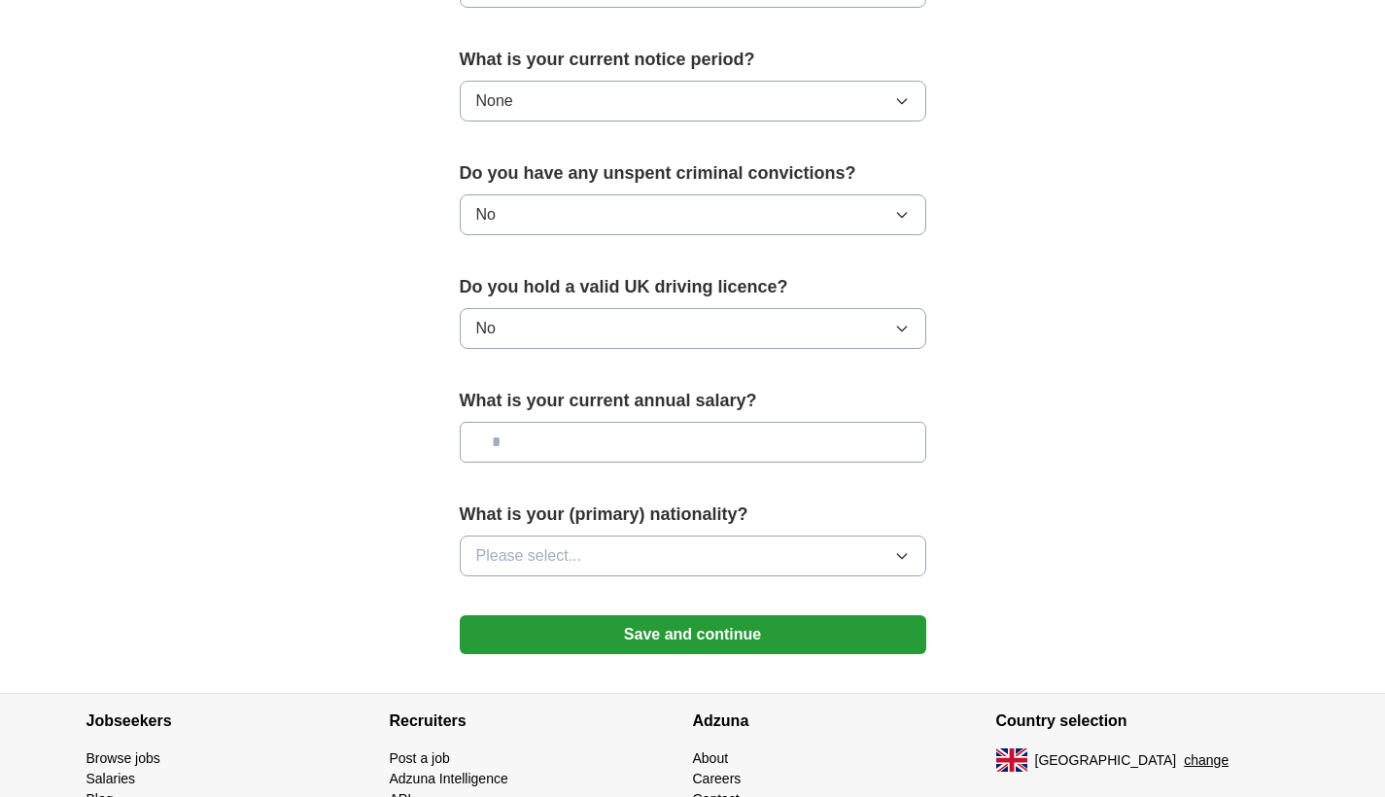
scroll to position [1156, 0]
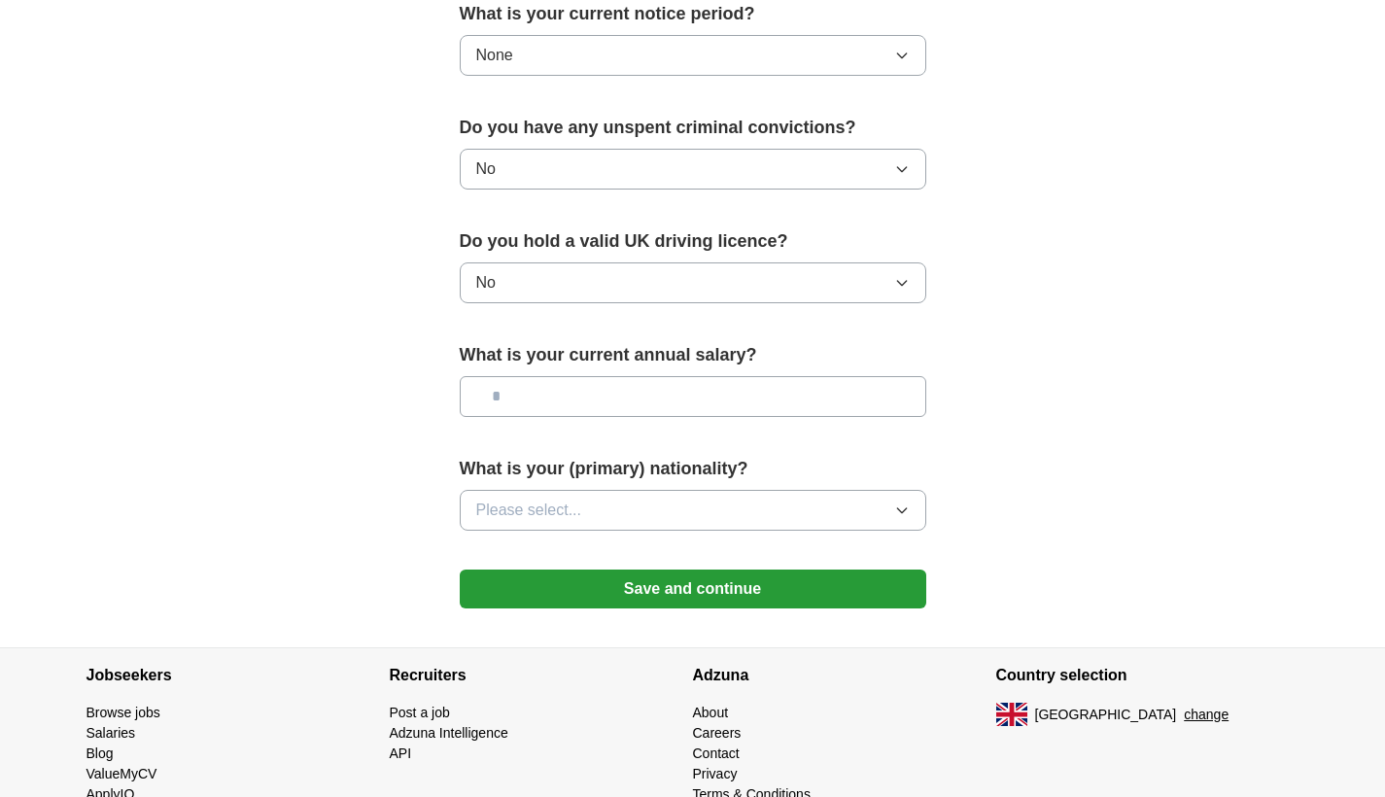
click at [902, 518] on icon "button" at bounding box center [902, 511] width 16 height 16
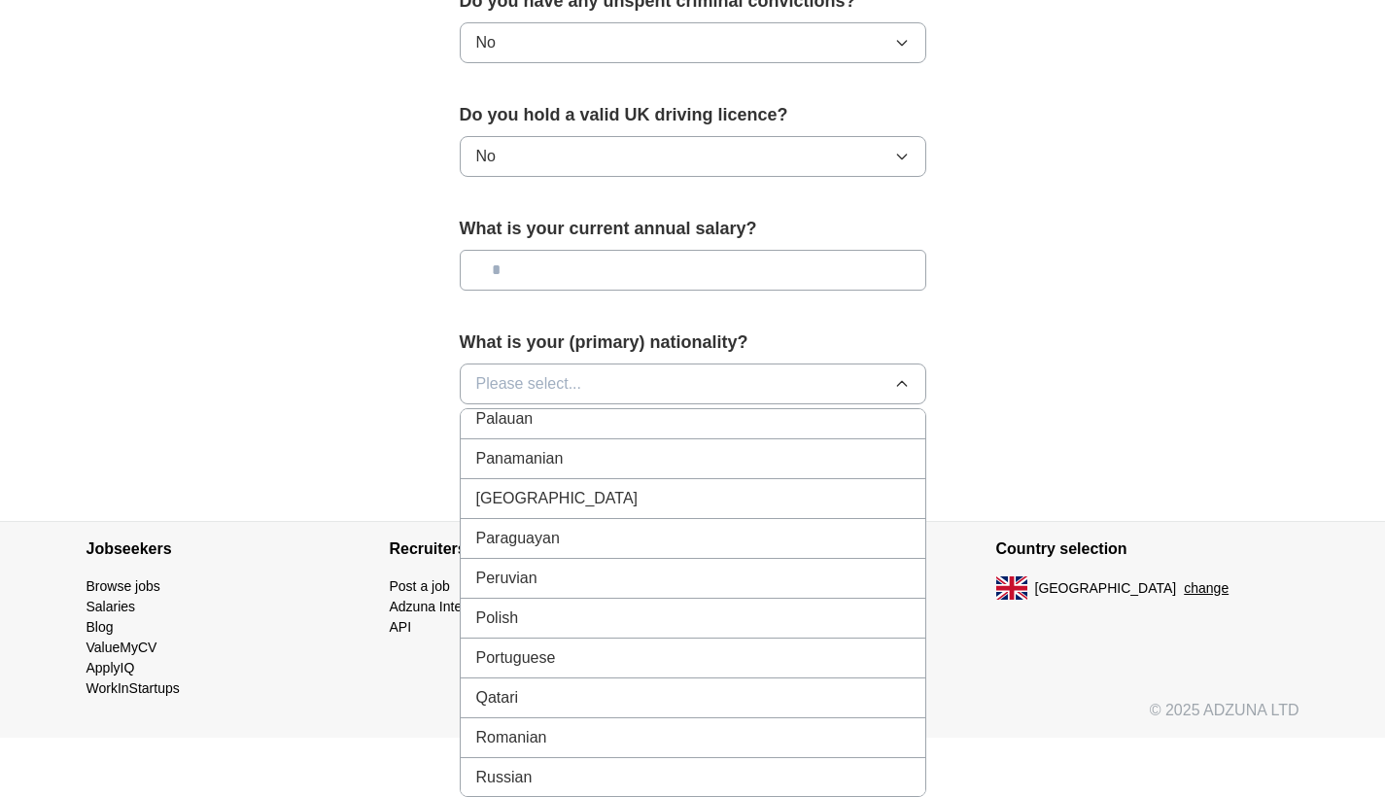
scroll to position [5332, 0]
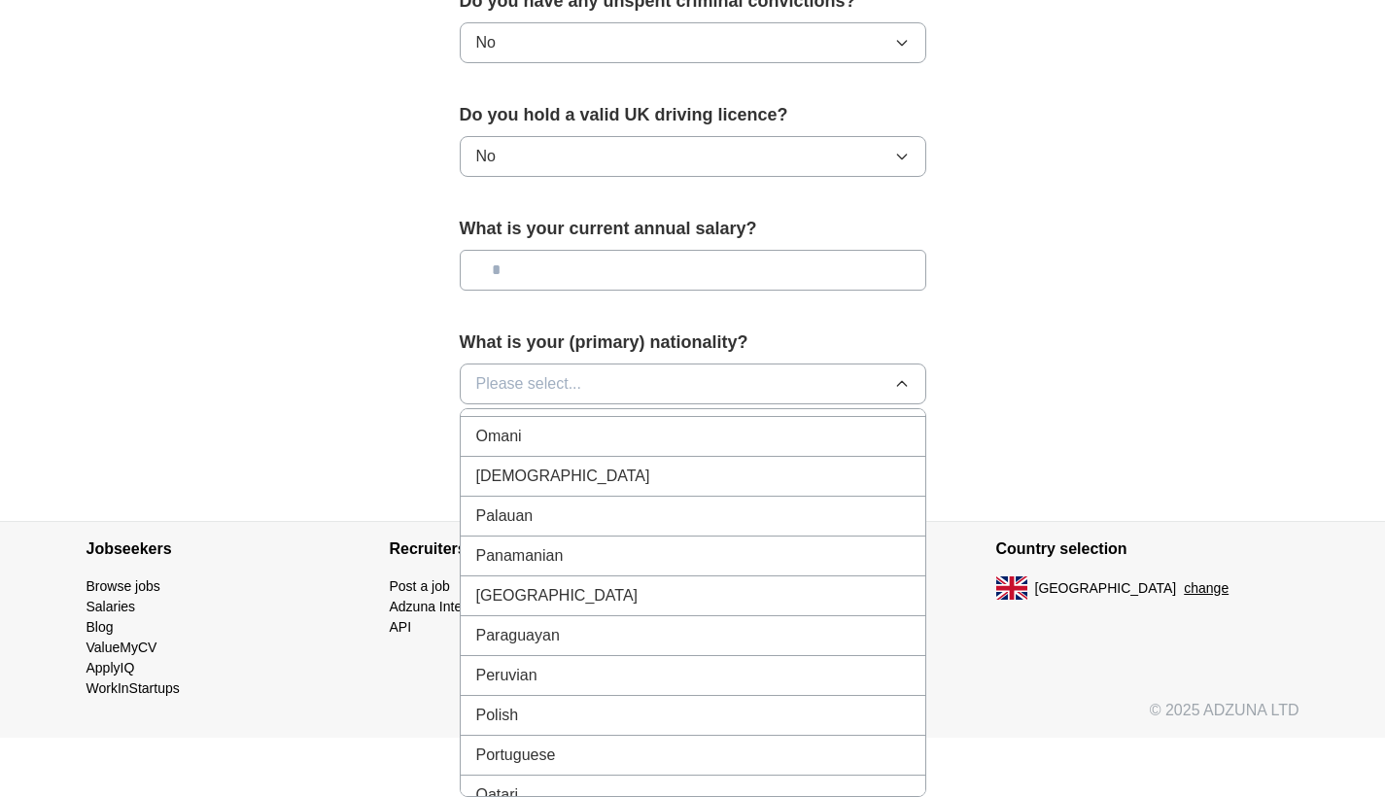
click at [716, 475] on div "[DEMOGRAPHIC_DATA]" at bounding box center [693, 476] width 434 height 23
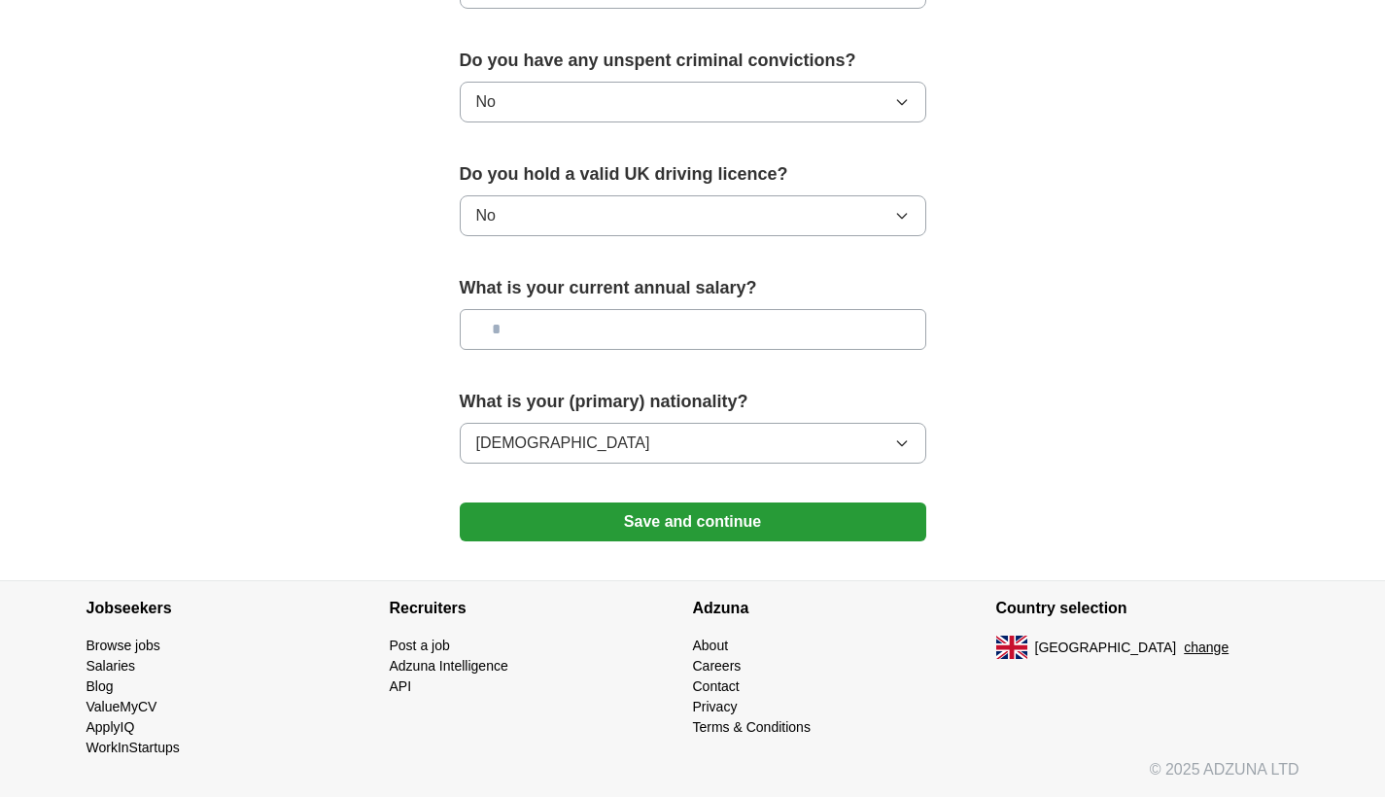
click at [731, 522] on button "Save and continue" at bounding box center [693, 522] width 467 height 39
